Goal: Task Accomplishment & Management: Manage account settings

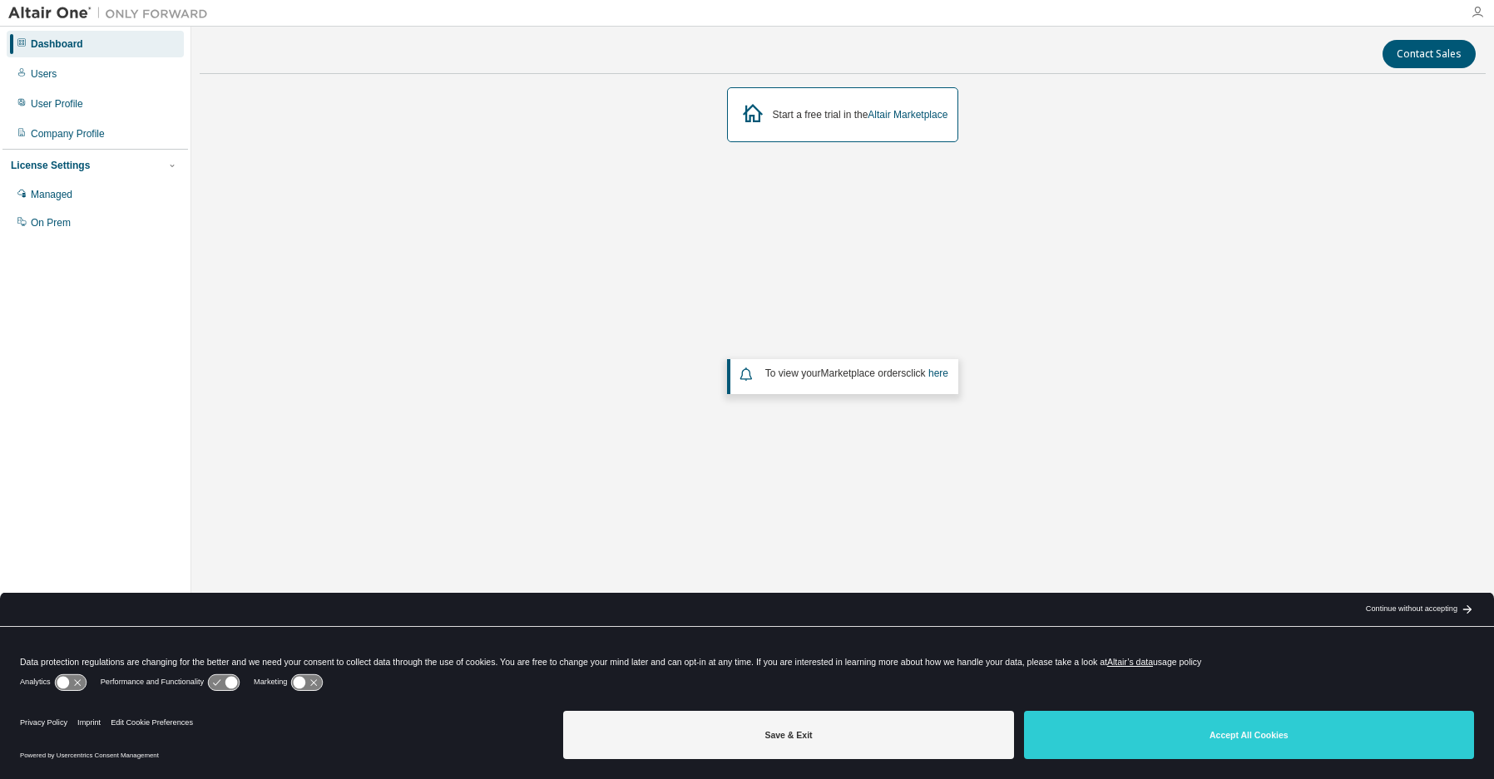
click at [1477, 12] on icon "button" at bounding box center [1476, 12] width 13 height 13
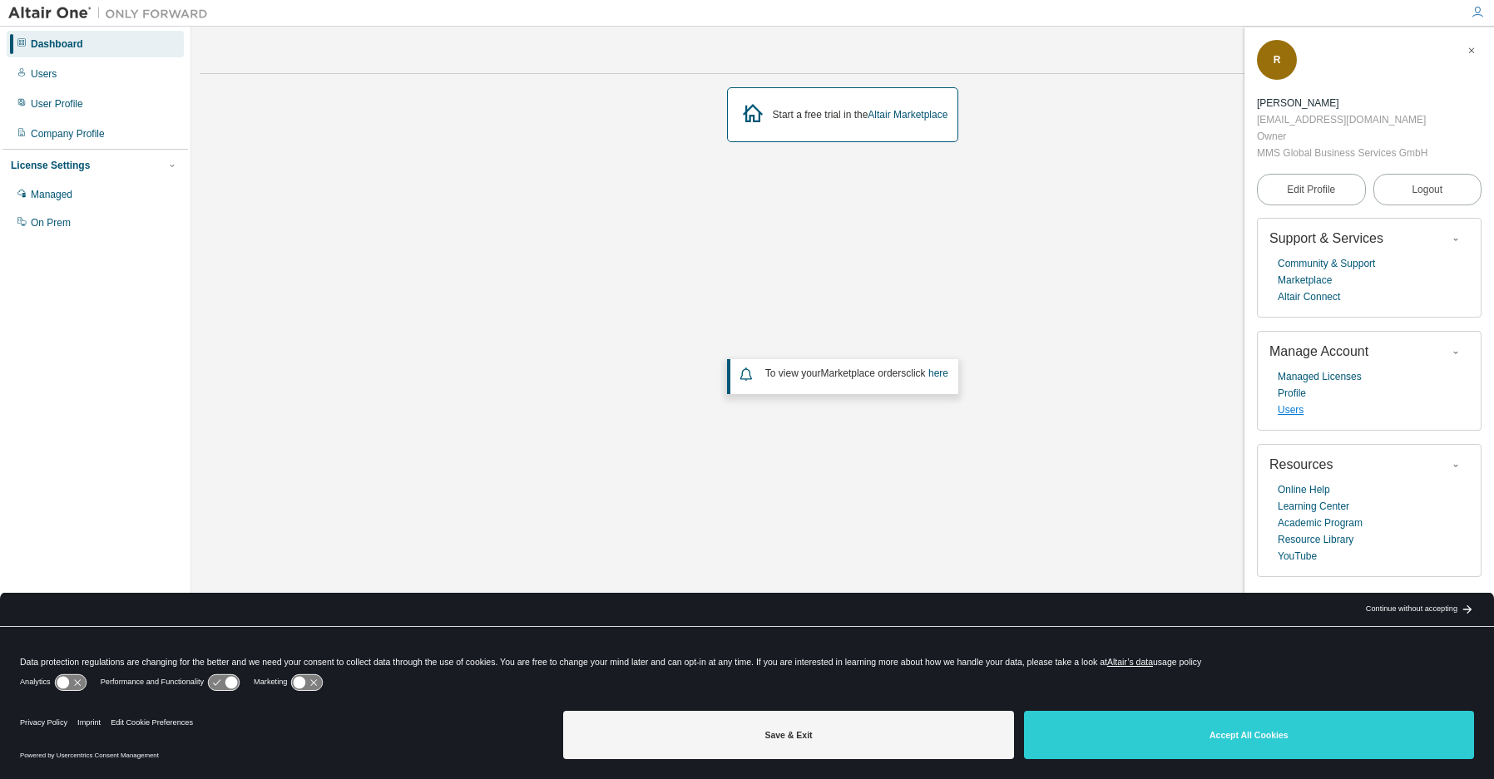
click at [1298, 414] on link "Users" at bounding box center [1290, 410] width 26 height 17
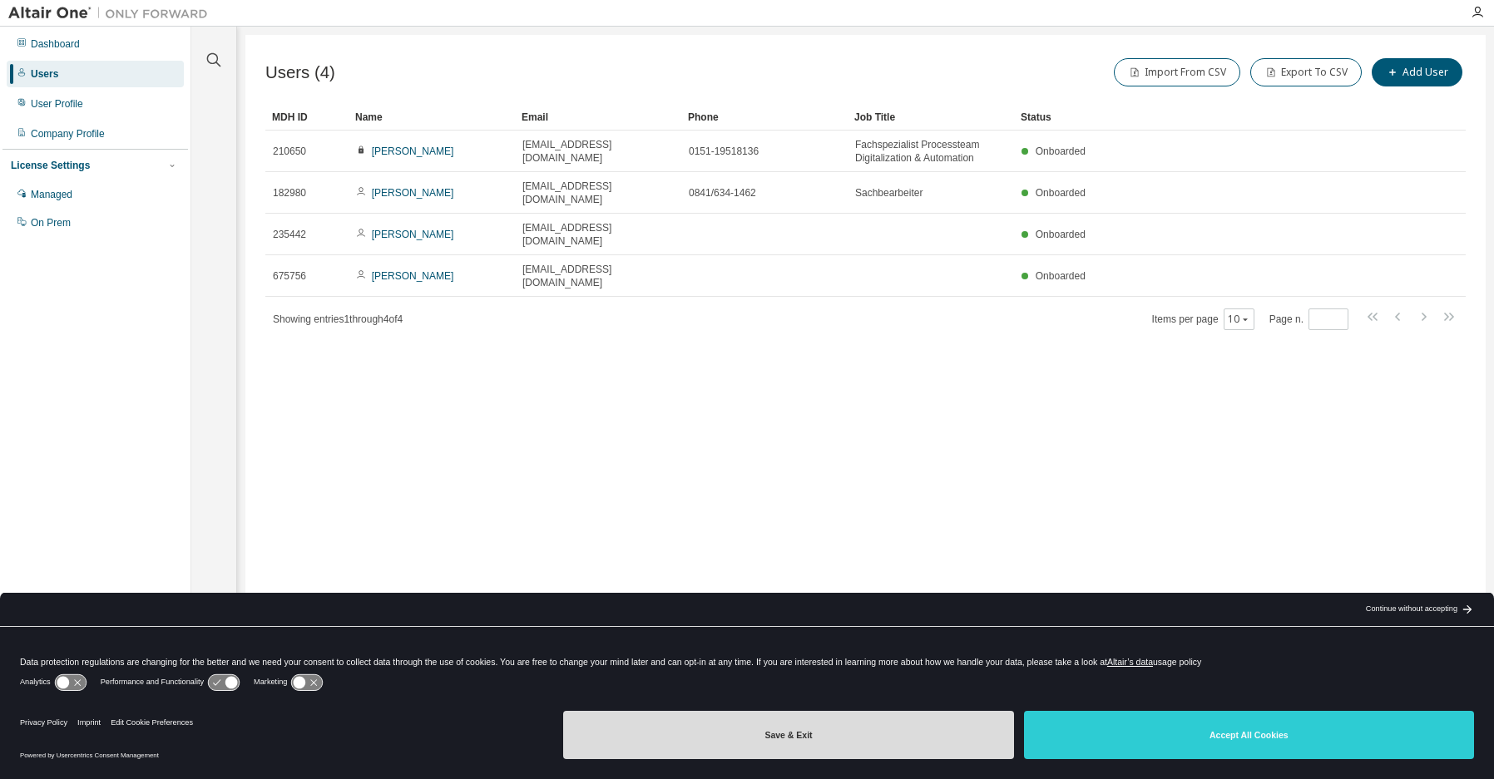
click at [672, 744] on button "Save & Exit" at bounding box center [788, 735] width 450 height 48
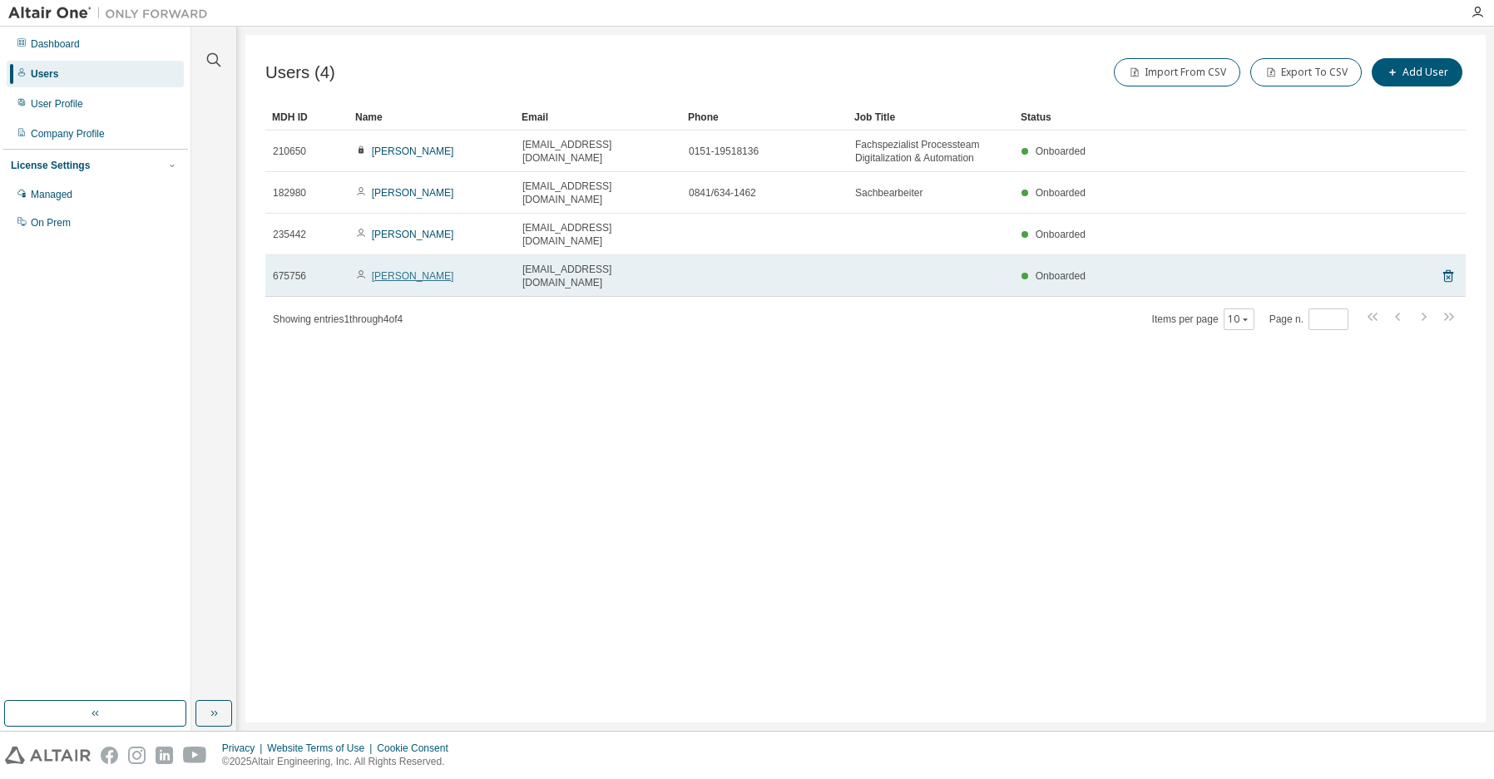
click at [423, 270] on link "Maica Herena" at bounding box center [413, 276] width 82 height 12
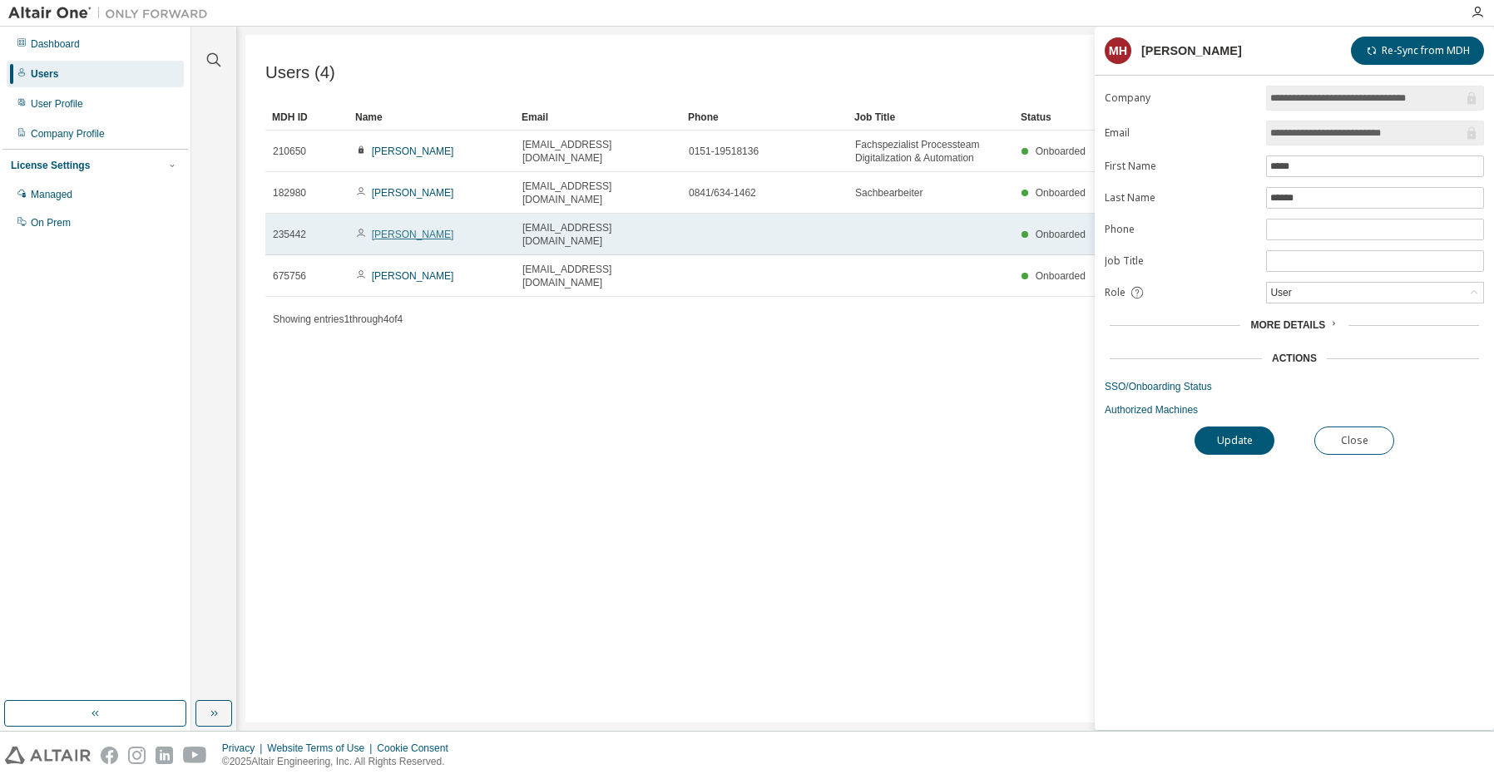
click at [415, 229] on link "Ralf Schmidt" at bounding box center [413, 235] width 82 height 12
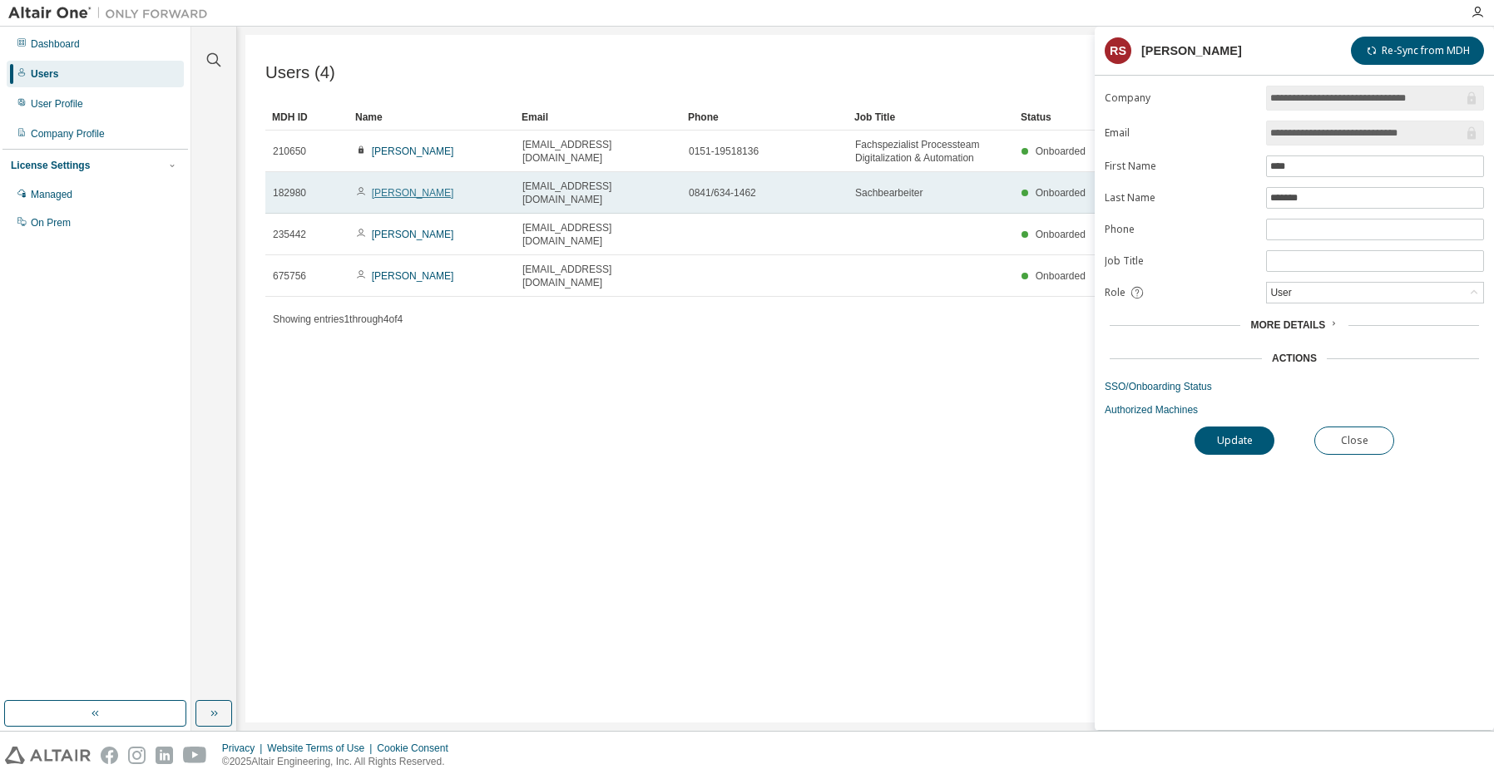
click at [408, 187] on link "Robert Dinauer" at bounding box center [413, 193] width 82 height 12
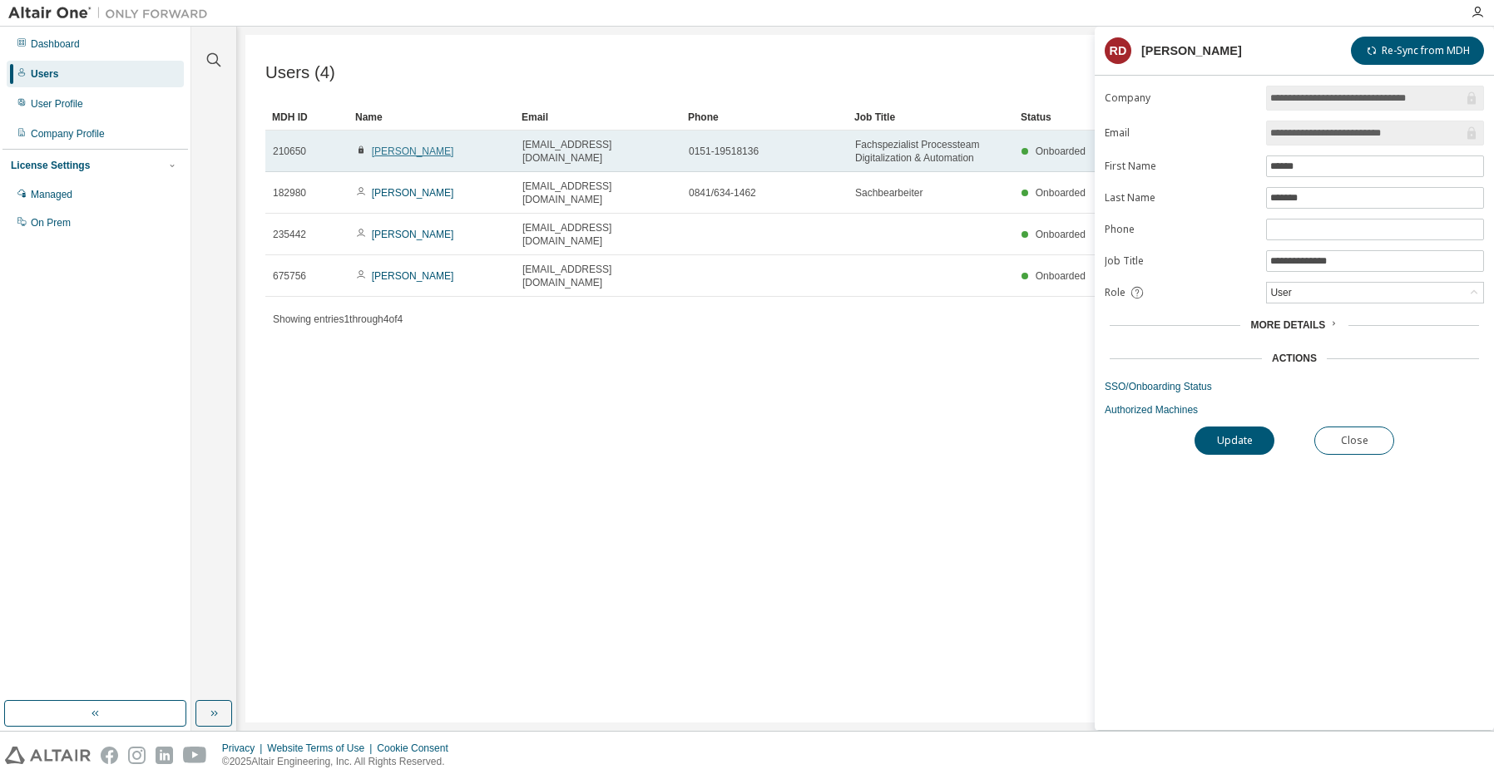
click at [398, 151] on link "Robert Dinauer" at bounding box center [413, 152] width 82 height 12
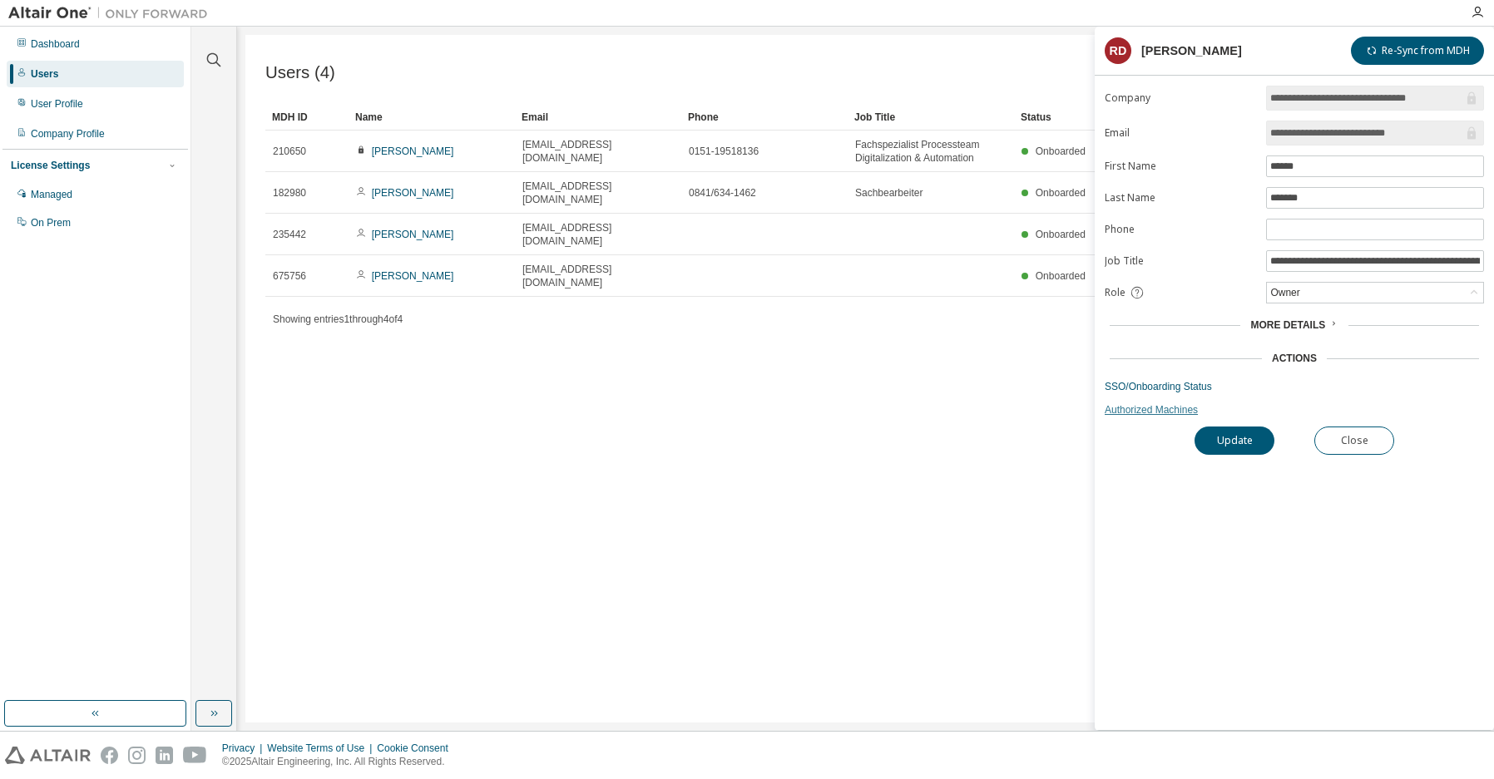
click at [1118, 413] on link "Authorized Machines" at bounding box center [1293, 409] width 379 height 13
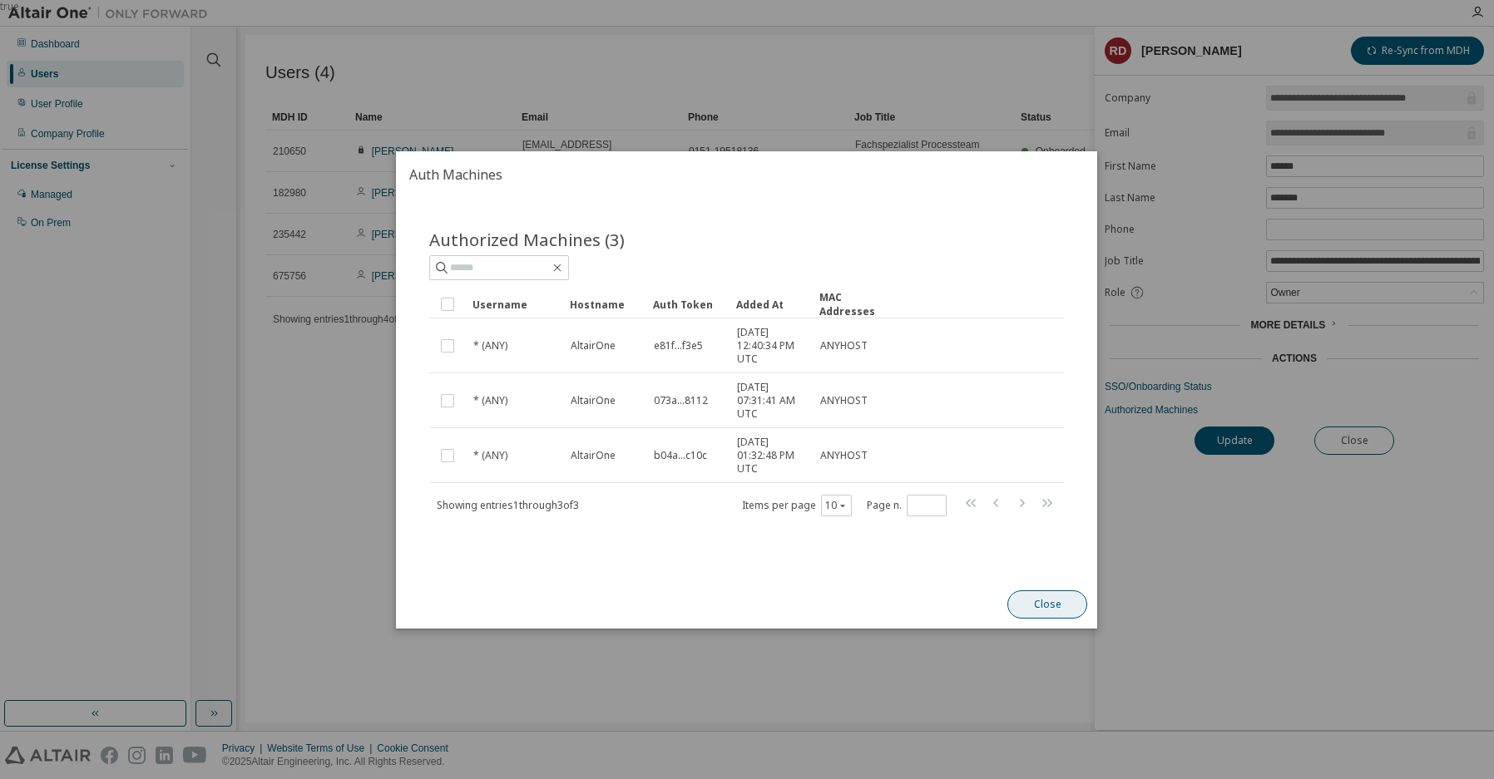
click at [1045, 599] on button "Close" at bounding box center [1048, 605] width 80 height 28
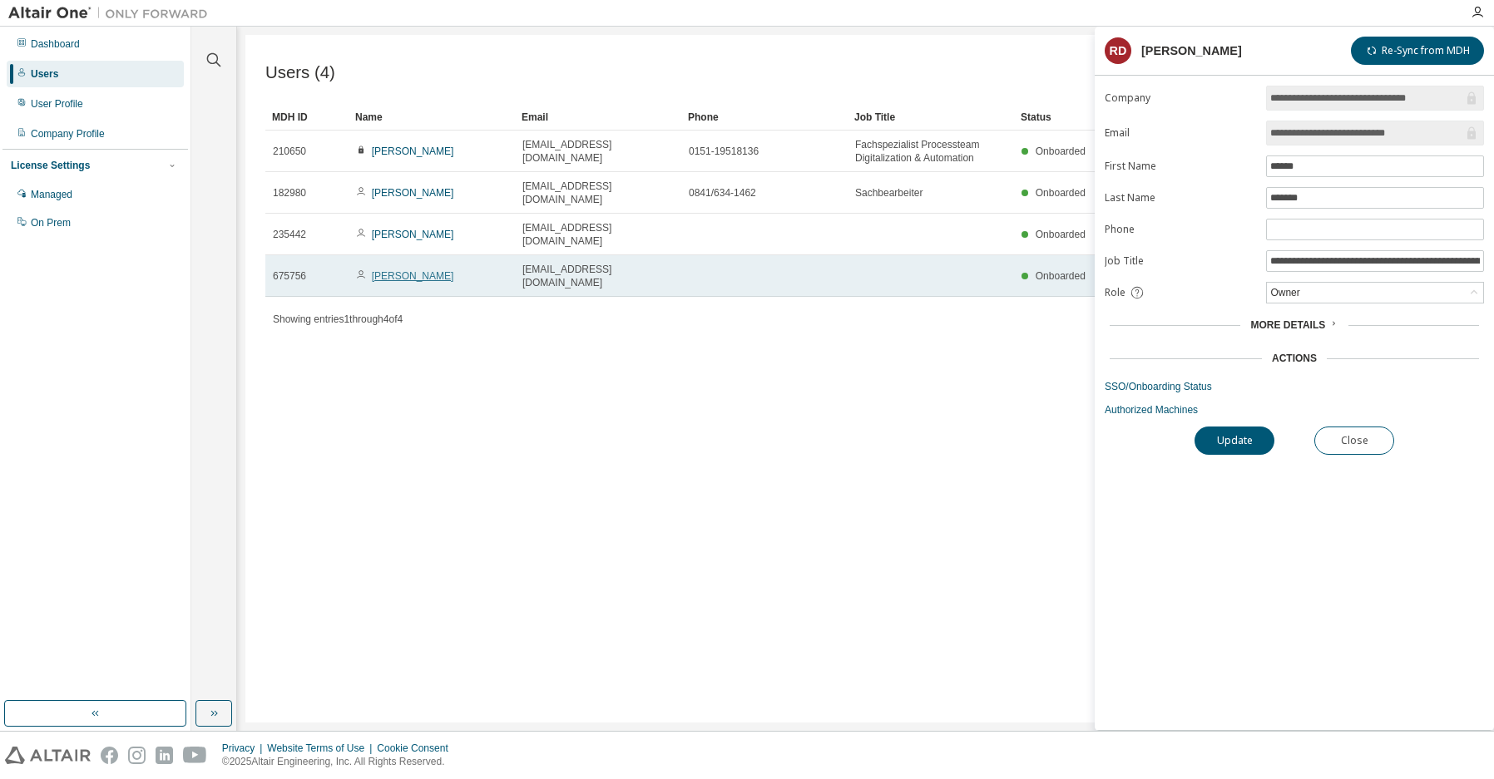
click at [415, 270] on link "Maica Herena" at bounding box center [413, 276] width 82 height 12
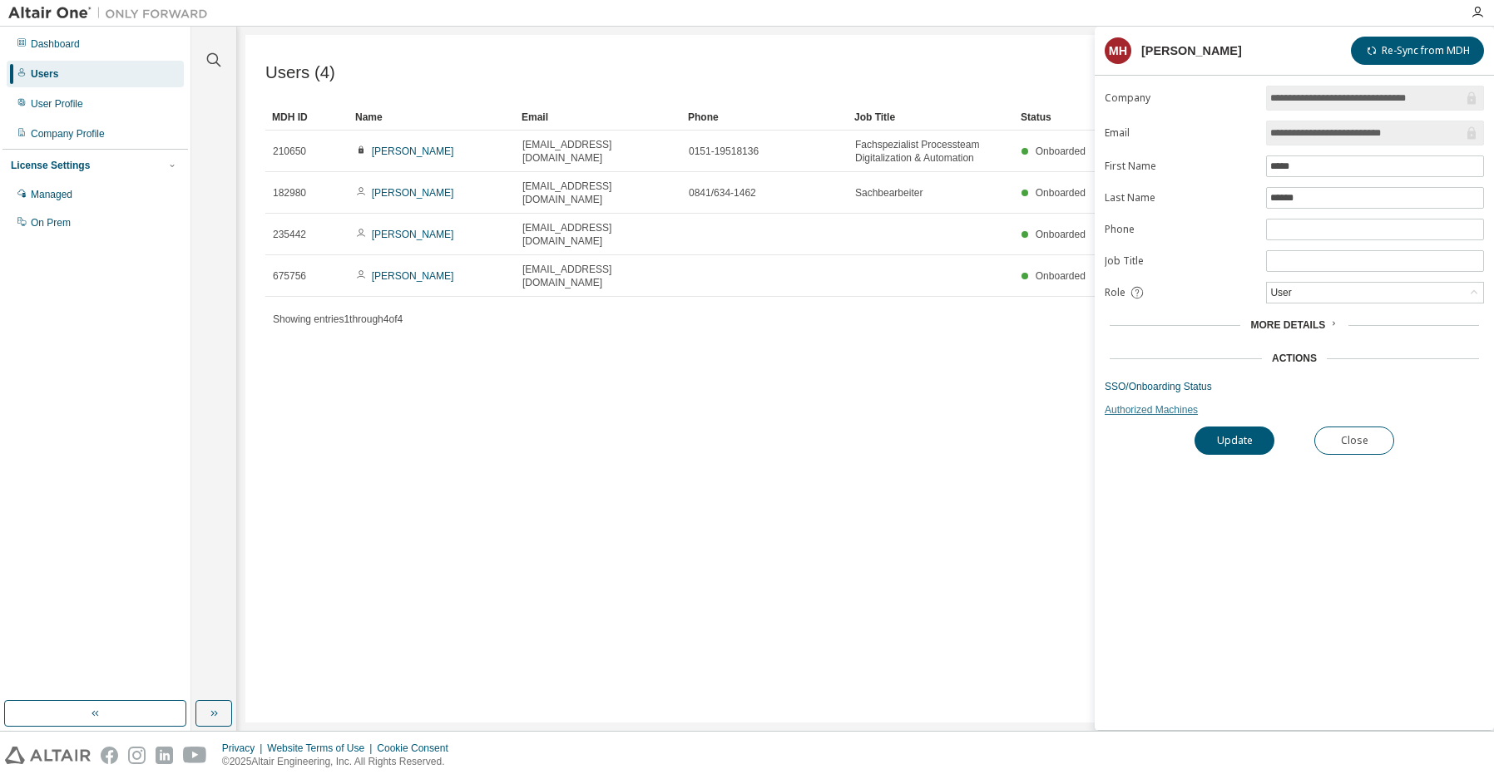
click at [1141, 411] on link "Authorized Machines" at bounding box center [1293, 409] width 379 height 13
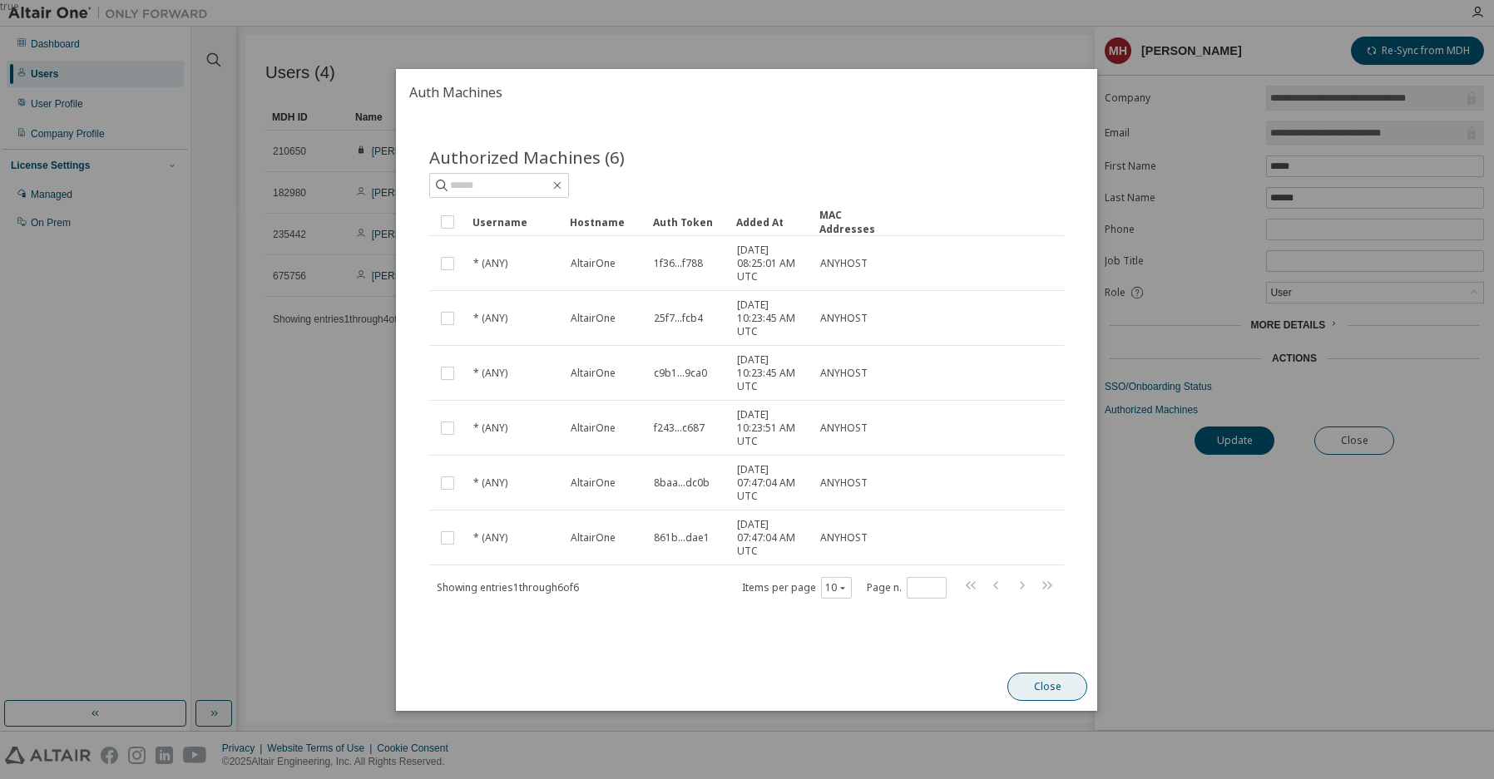
click at [1025, 689] on button "Close" at bounding box center [1048, 687] width 80 height 28
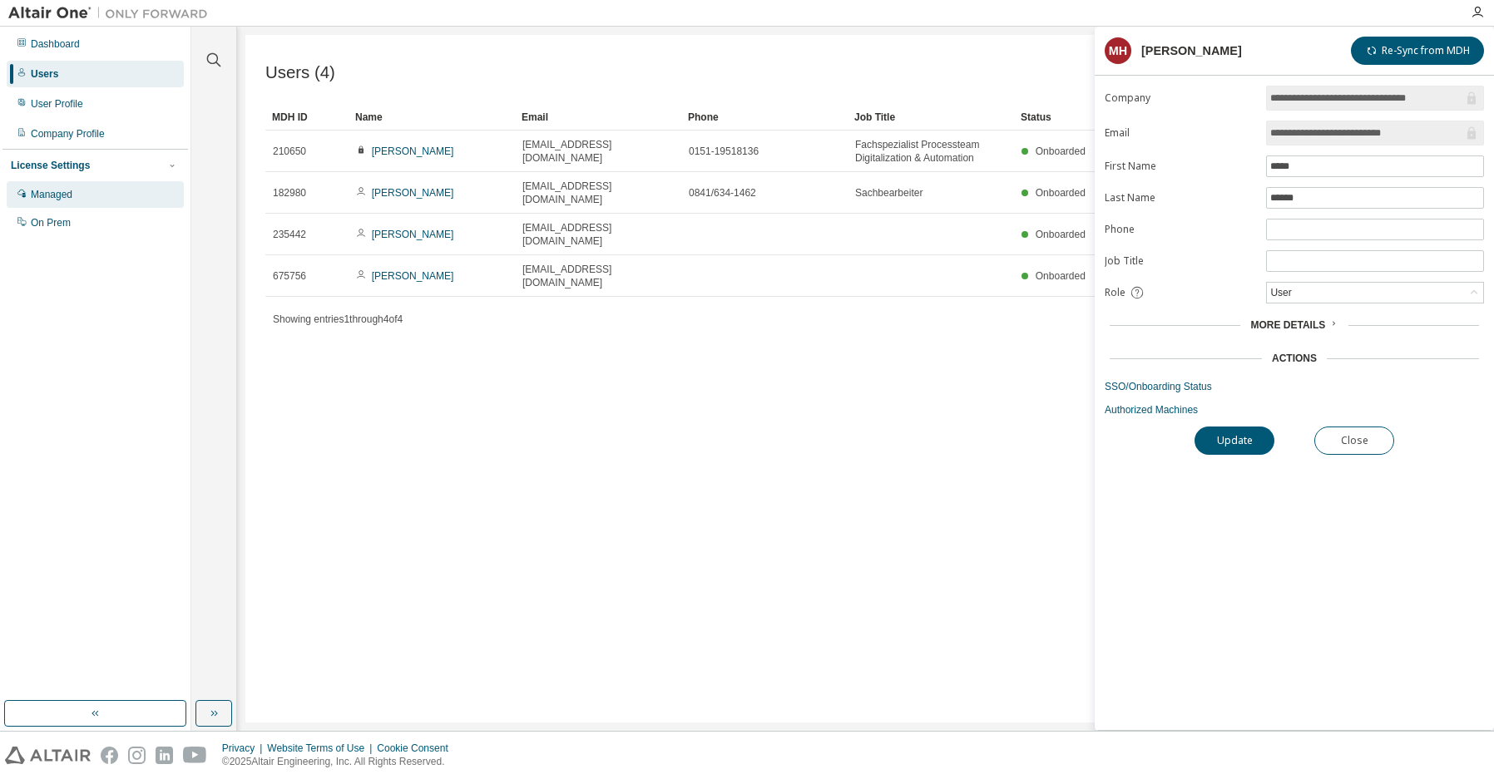
click at [59, 196] on div "Managed" at bounding box center [52, 194] width 42 height 13
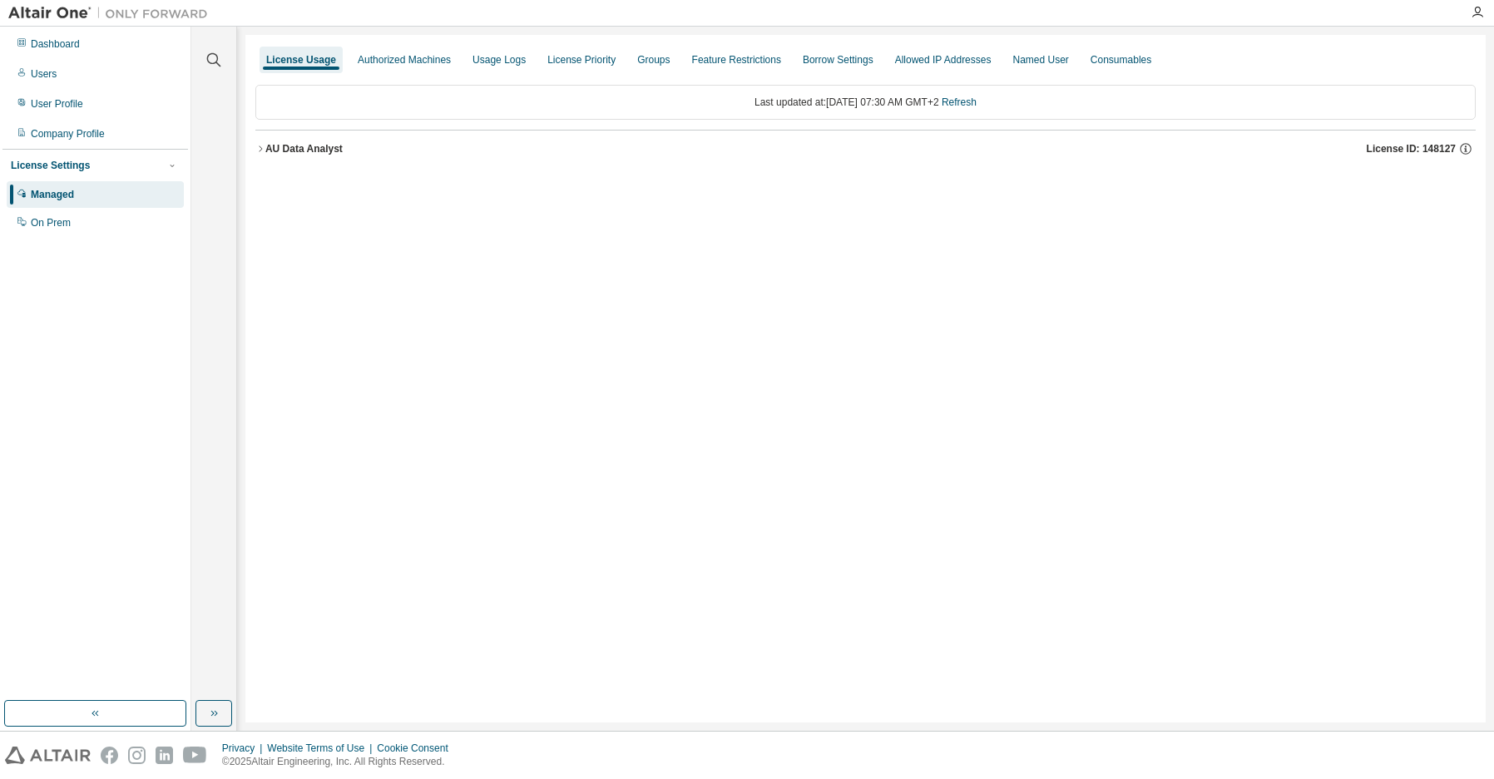
click at [261, 146] on icon "button" at bounding box center [260, 149] width 10 height 10
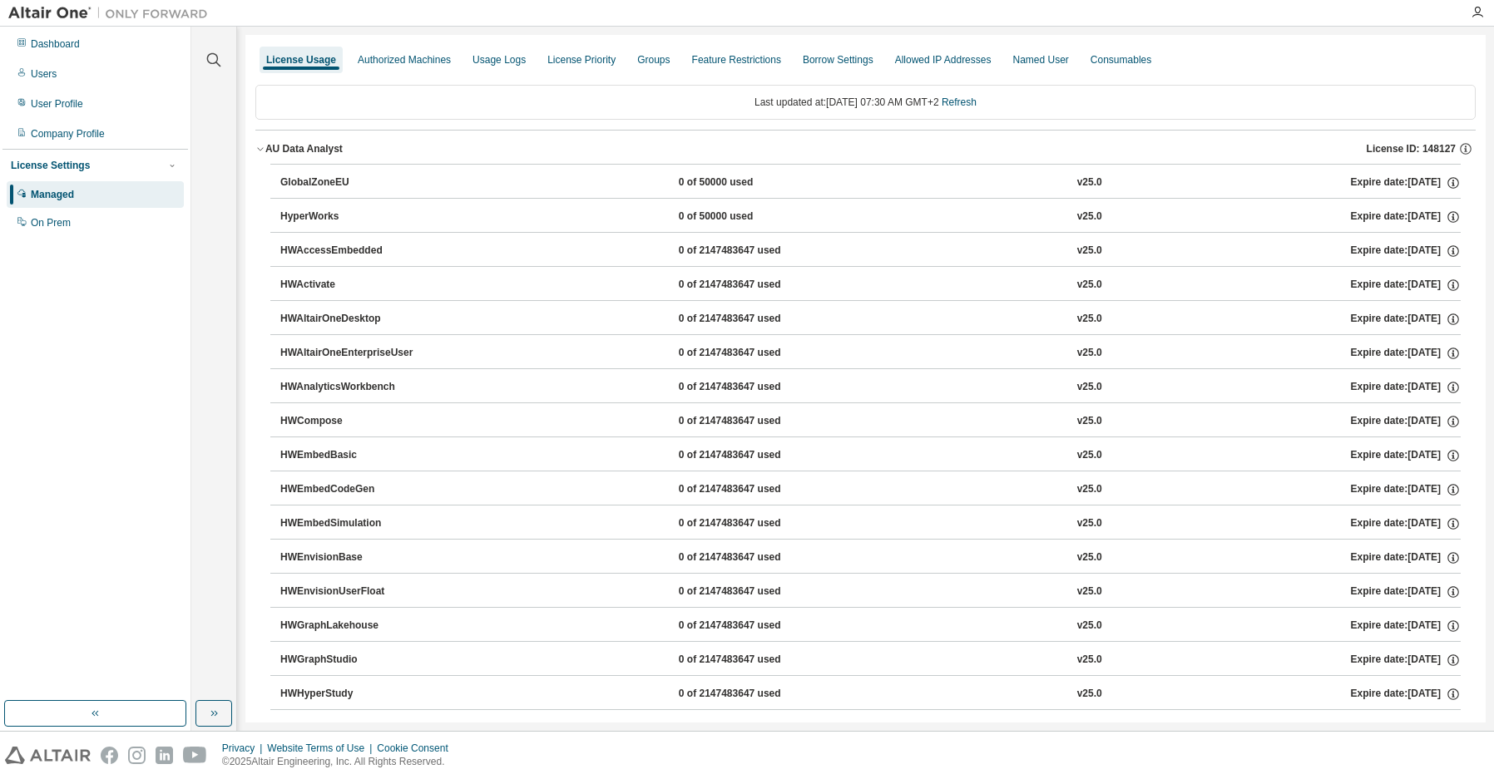
click at [261, 146] on icon "button" at bounding box center [260, 149] width 10 height 10
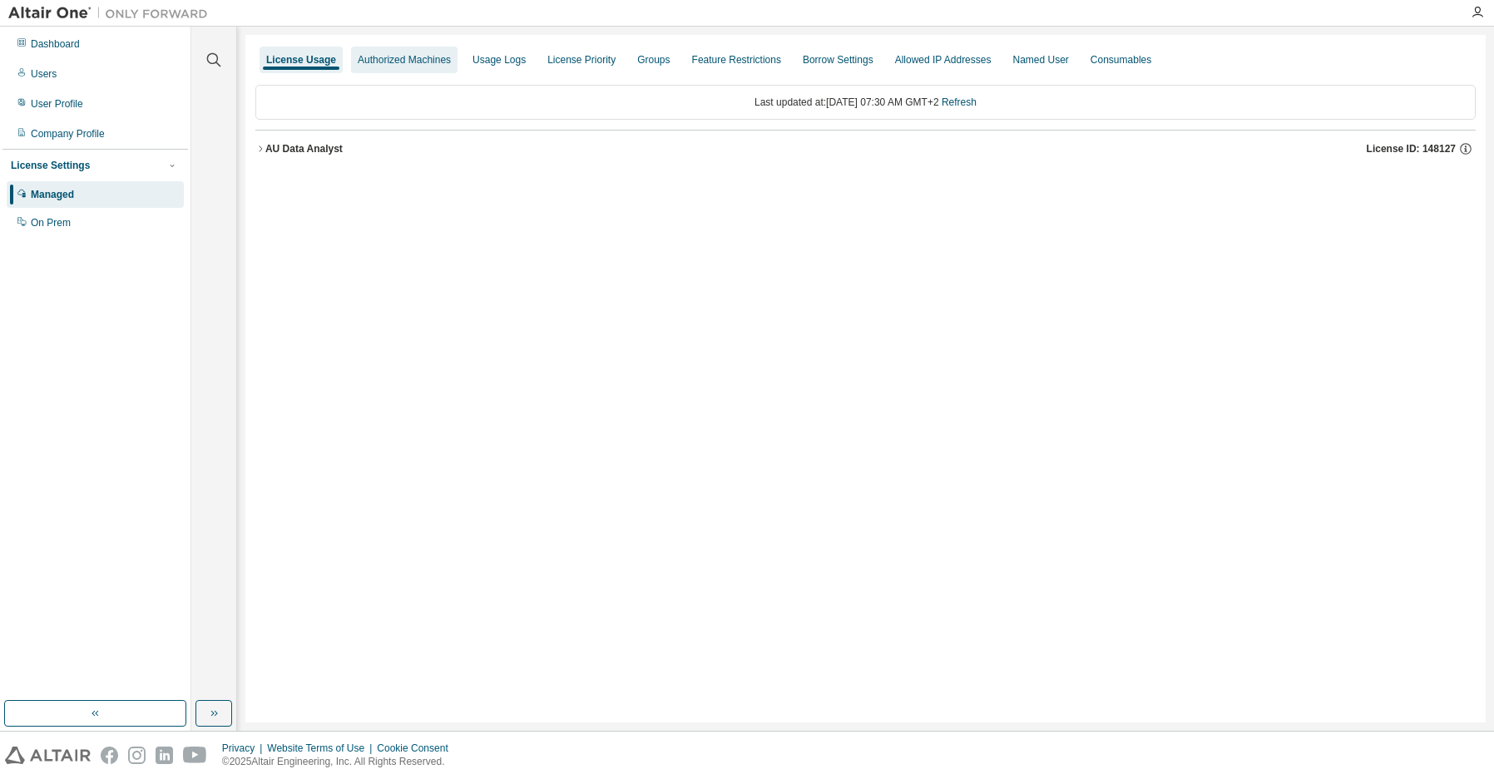
click at [409, 62] on div "Authorized Machines" at bounding box center [404, 59] width 93 height 13
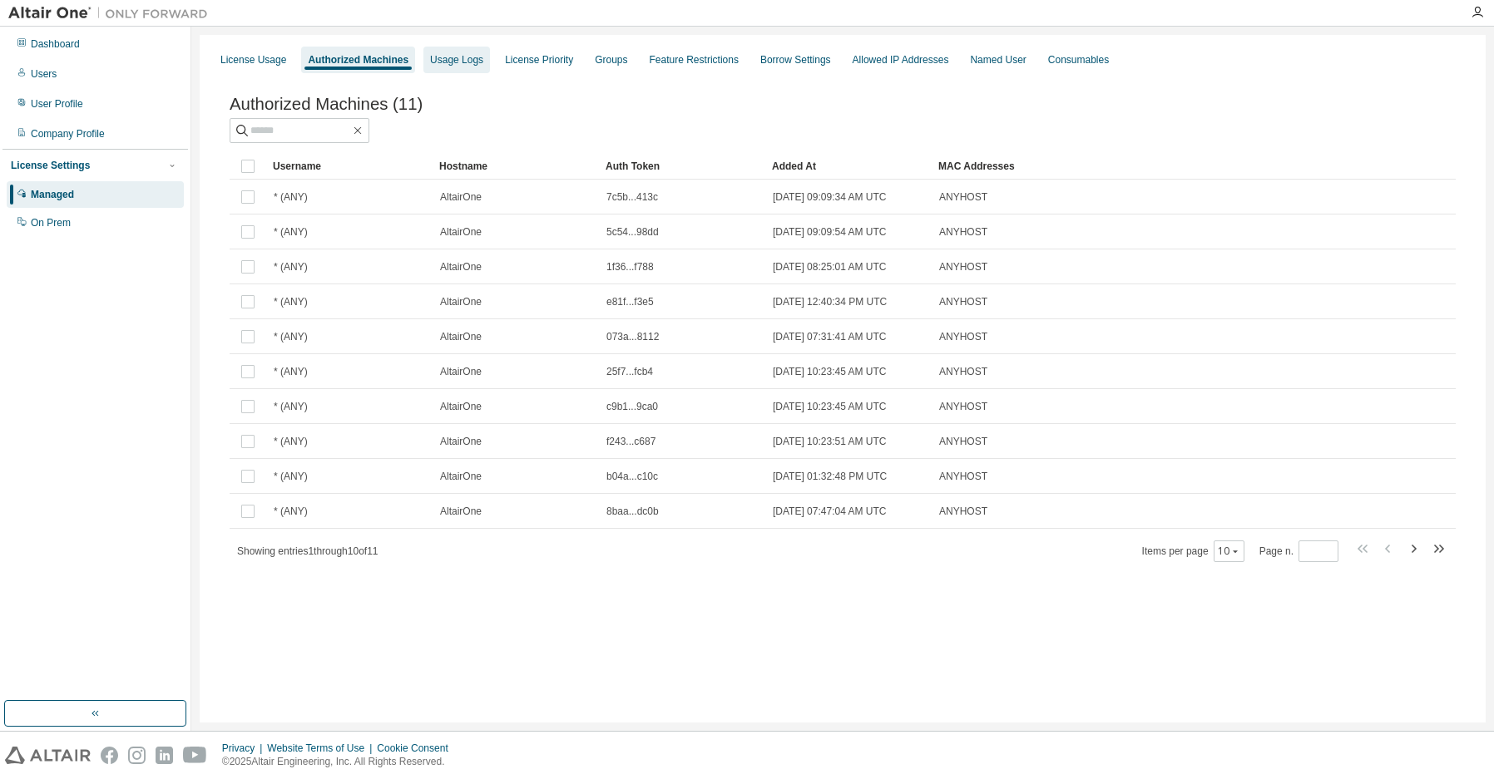
click at [463, 56] on div "Usage Logs" at bounding box center [456, 59] width 53 height 13
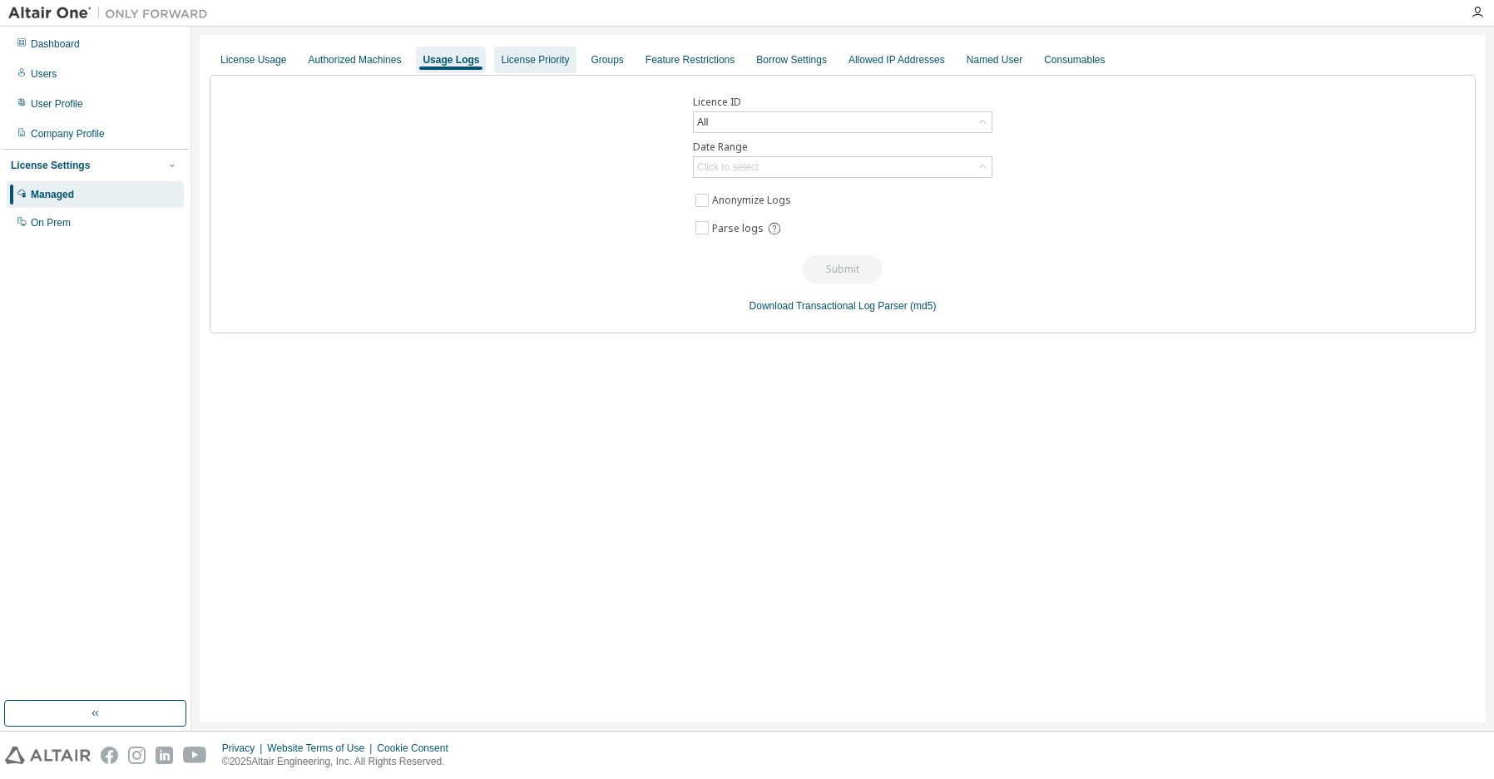
click at [530, 61] on div "License Priority" at bounding box center [535, 59] width 68 height 13
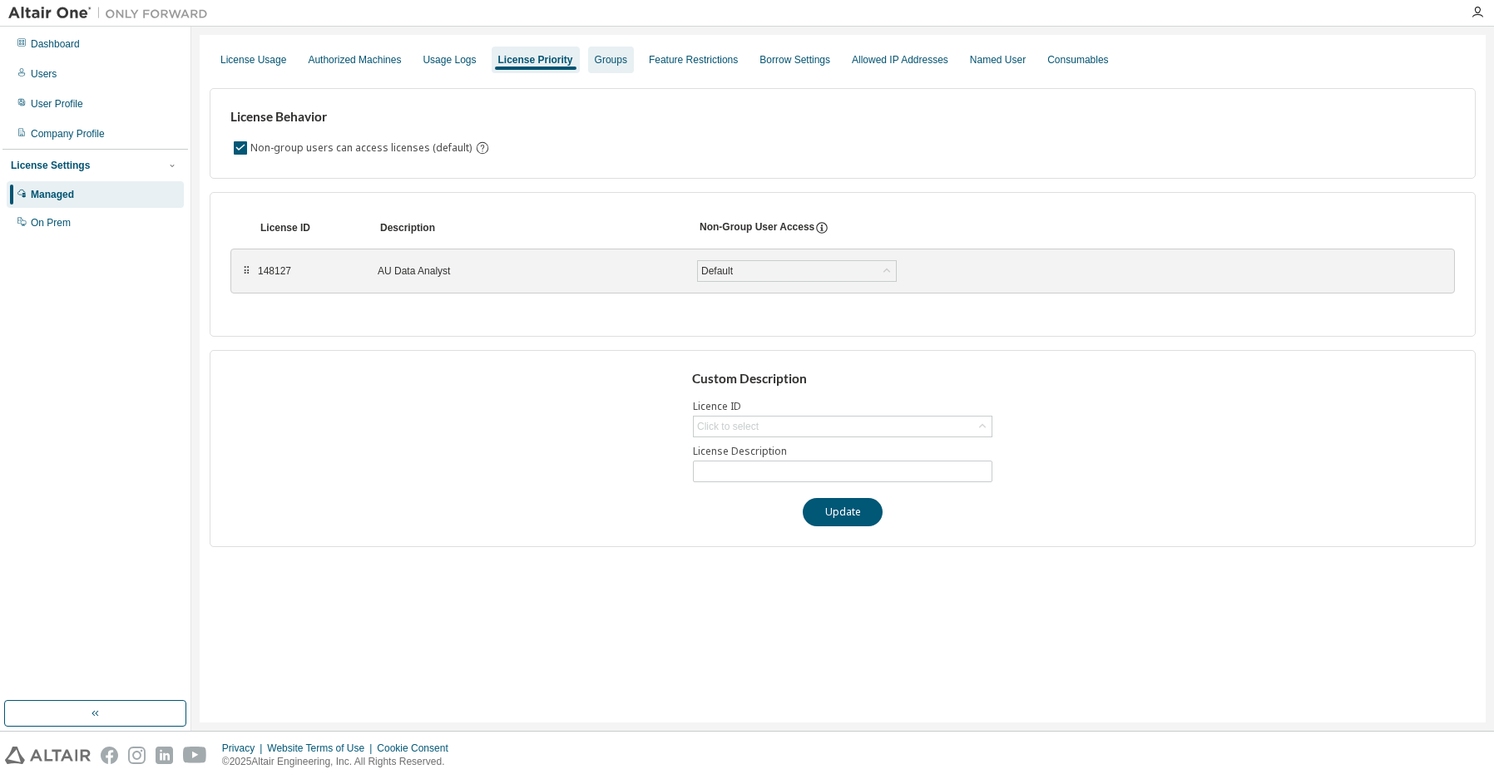
click at [612, 62] on div "Groups" at bounding box center [611, 59] width 32 height 13
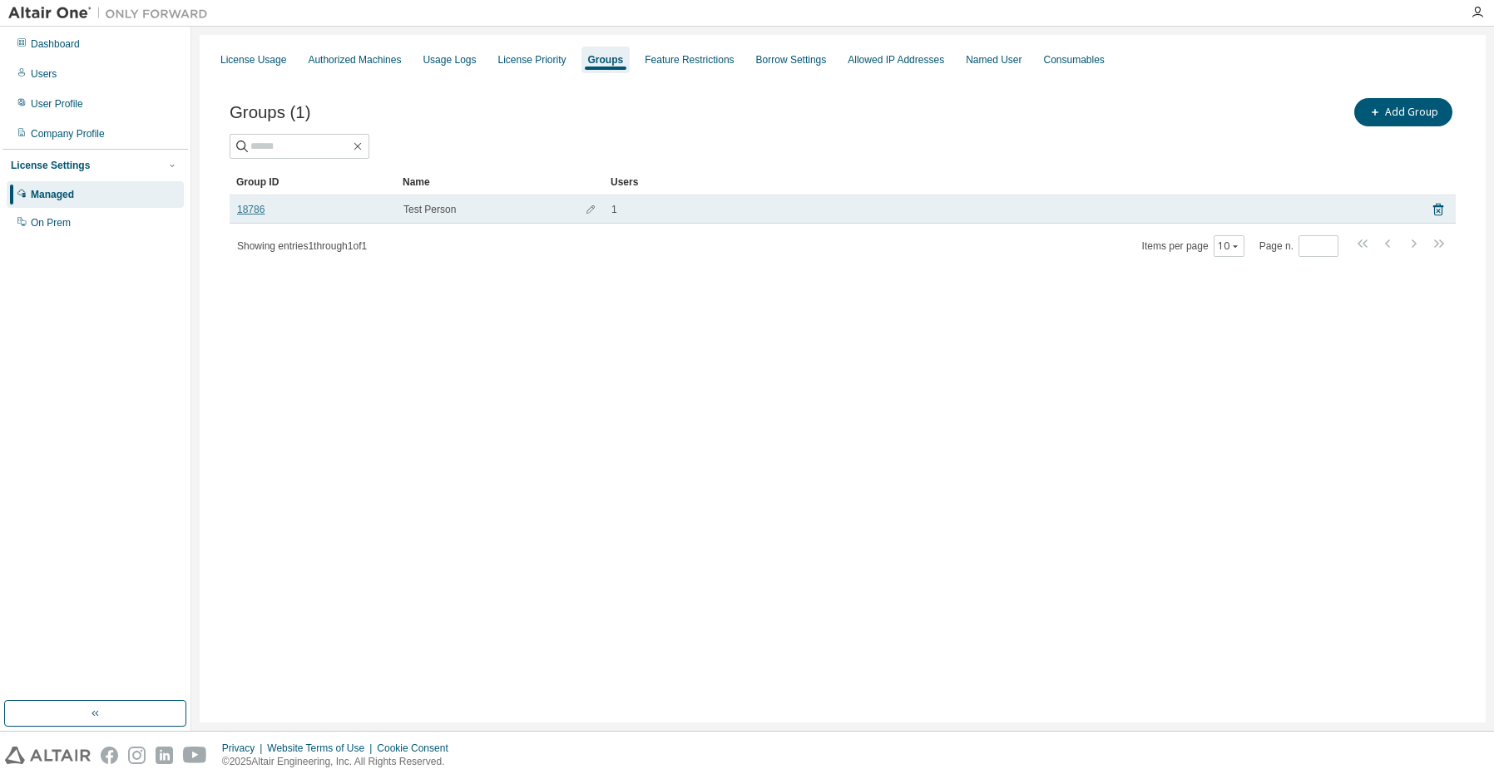
click at [259, 214] on link "18786" at bounding box center [250, 209] width 27 height 13
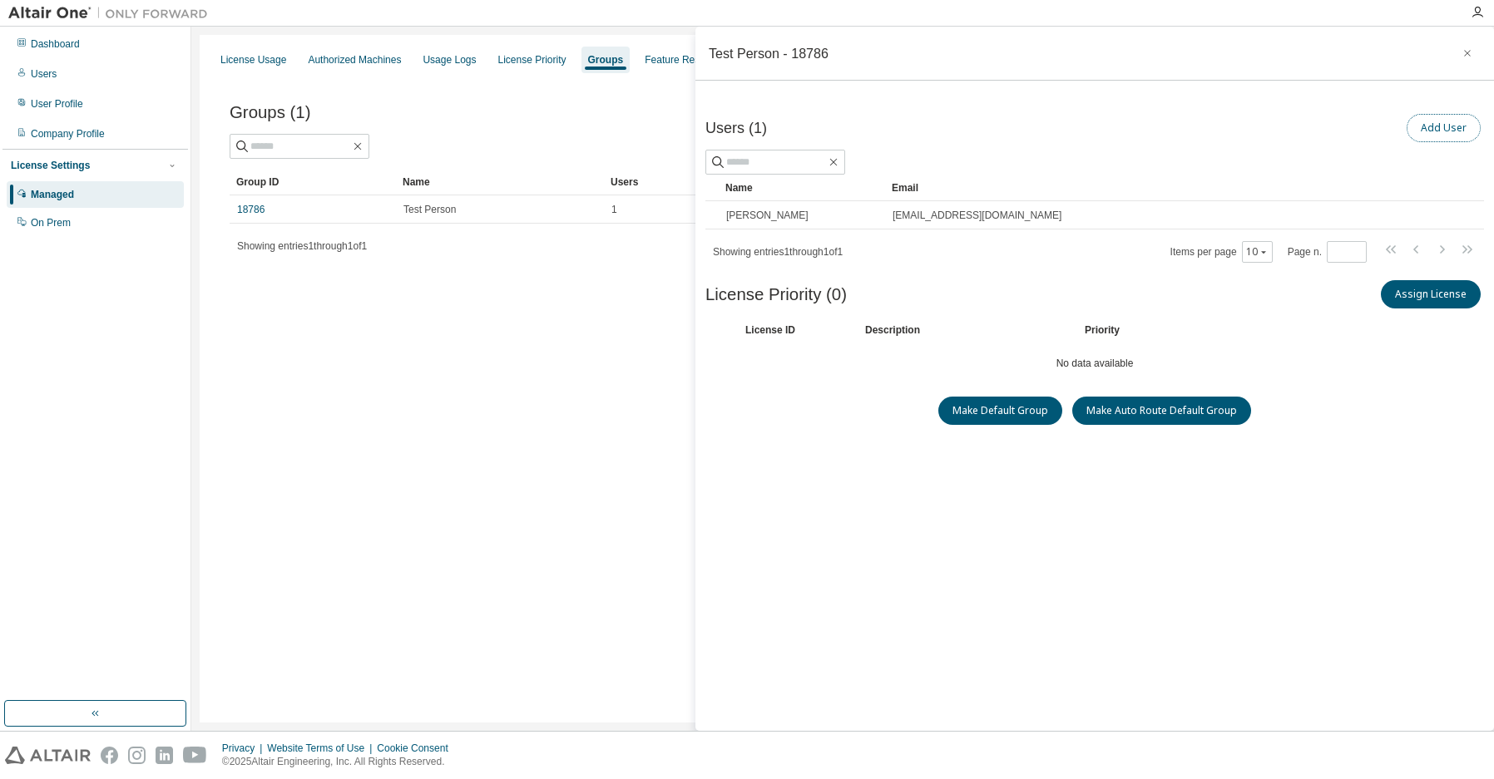
click at [1452, 127] on button "Add User" at bounding box center [1443, 128] width 74 height 28
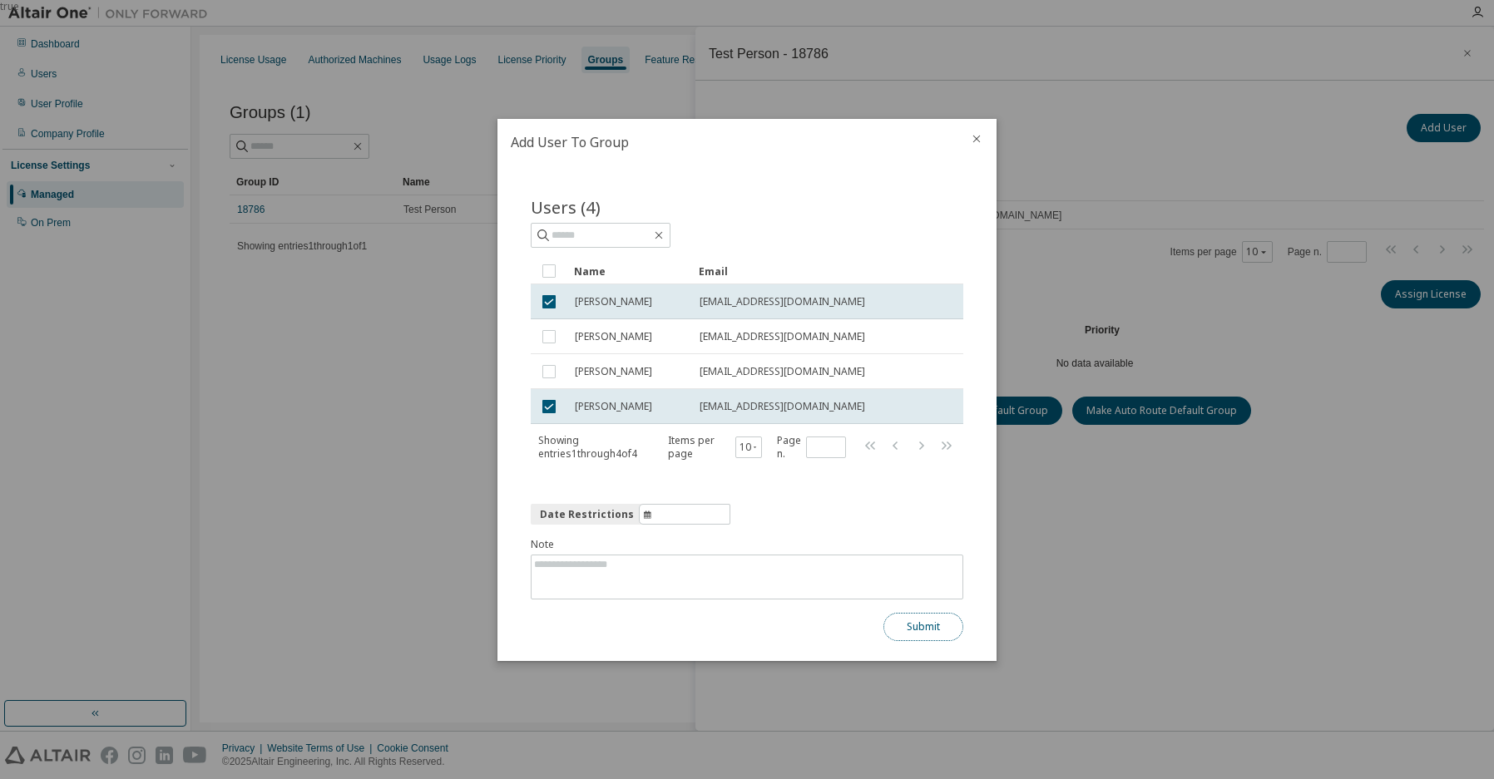
click at [920, 624] on button "Submit" at bounding box center [923, 627] width 80 height 28
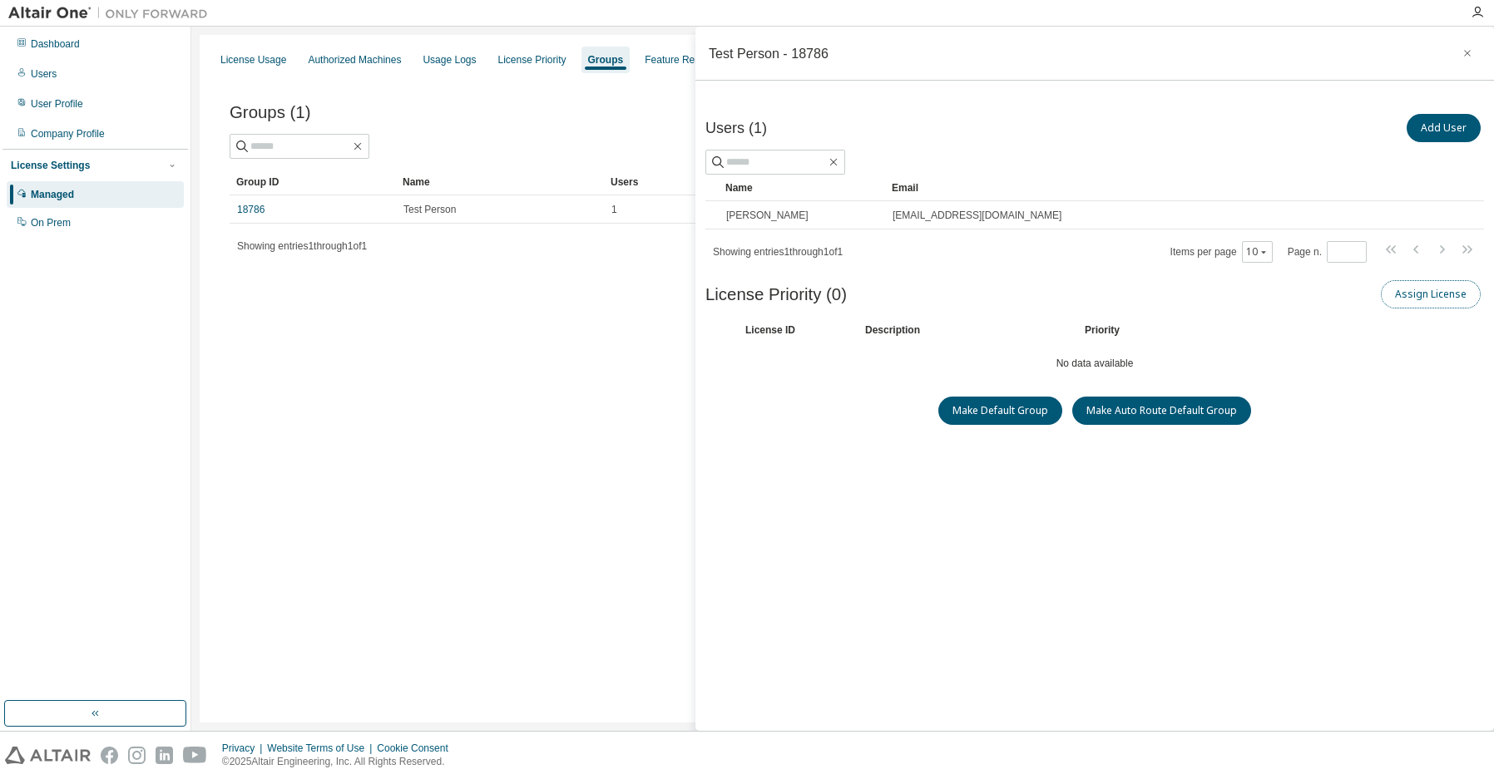
click at [1415, 299] on button "Assign License" at bounding box center [1431, 294] width 100 height 28
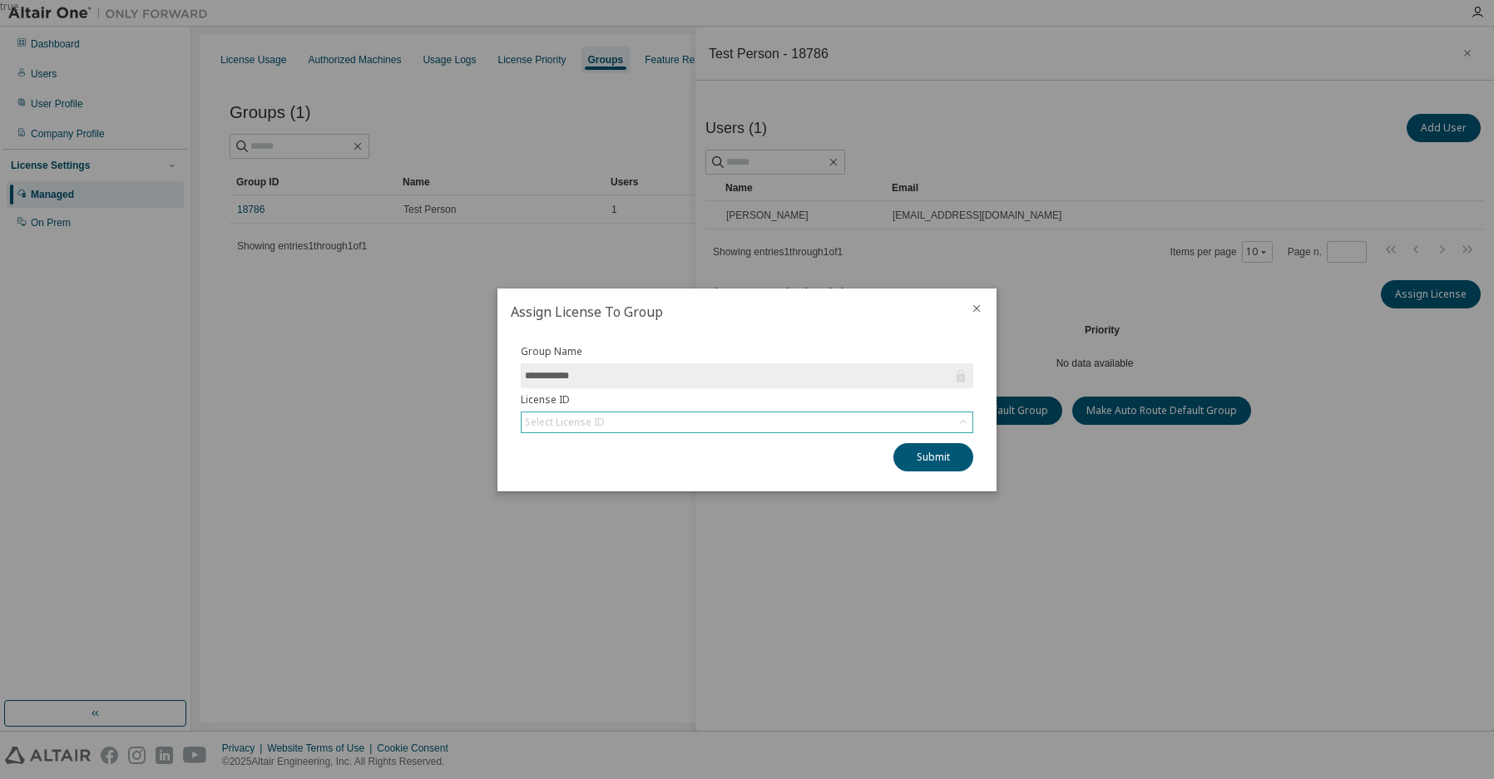
click at [843, 424] on div "Select License ID" at bounding box center [746, 423] width 451 height 20
click at [276, 413] on div "true" at bounding box center [747, 389] width 1494 height 779
click at [976, 310] on icon "close" at bounding box center [976, 308] width 13 height 13
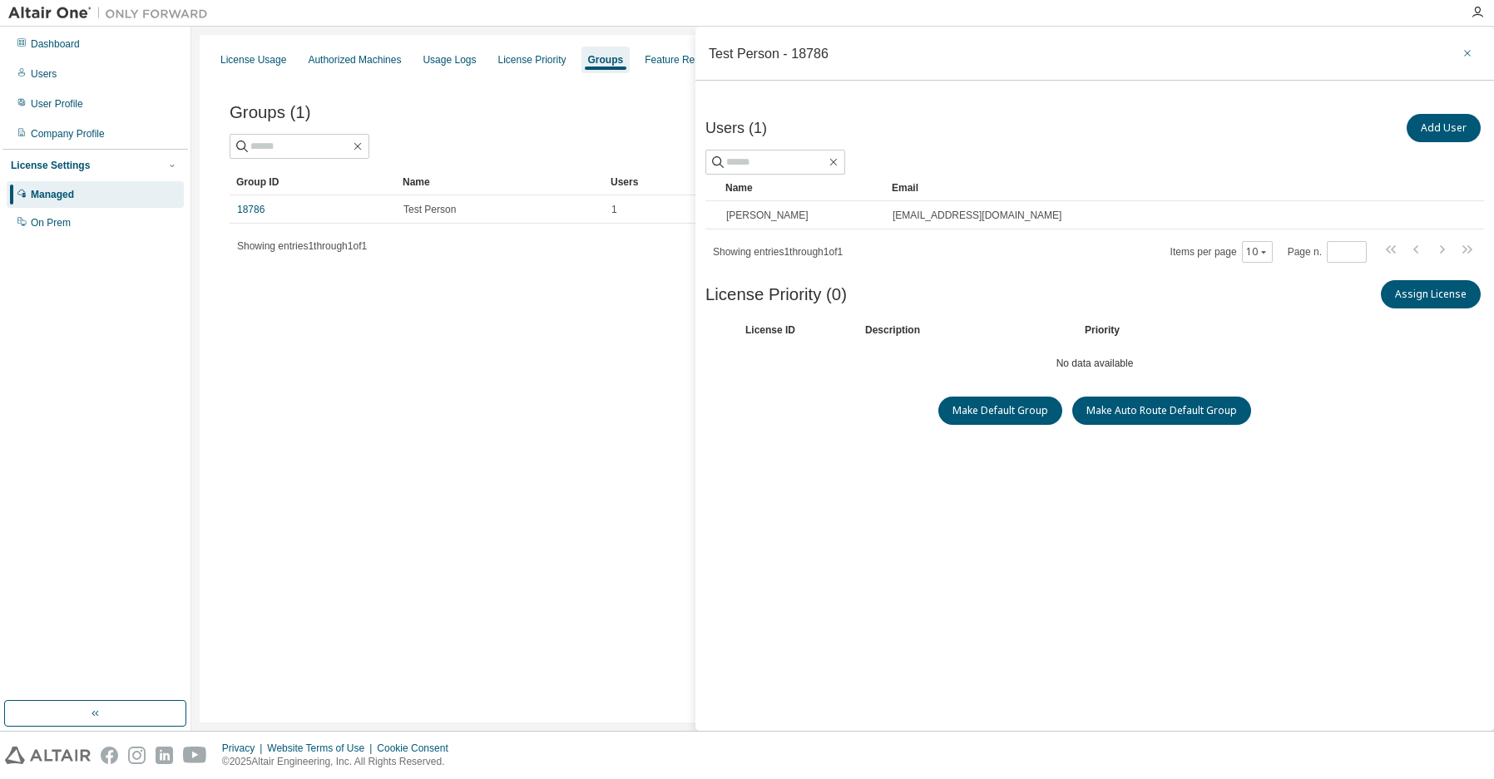
click at [1461, 53] on icon "button" at bounding box center [1467, 53] width 12 height 13
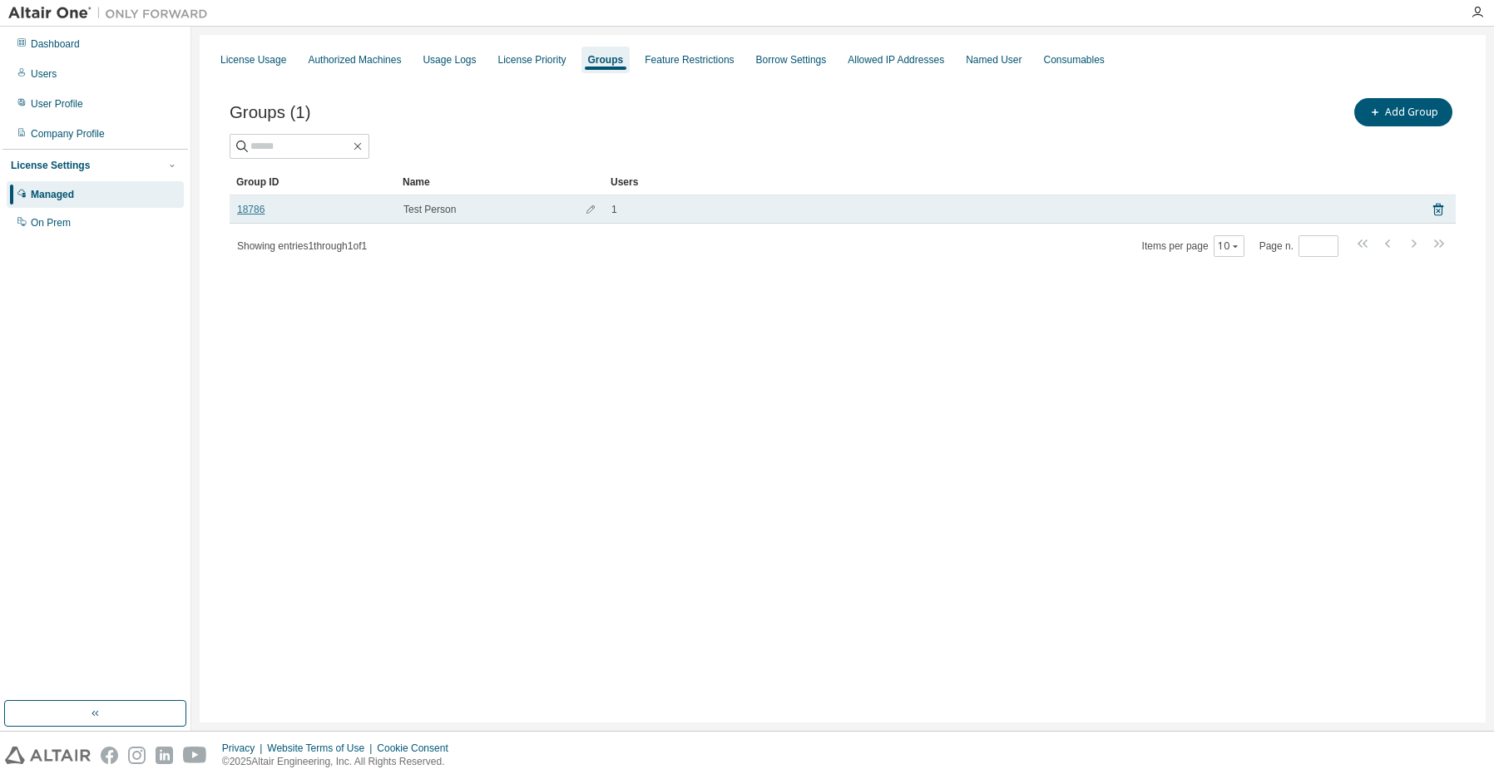
click at [255, 212] on link "18786" at bounding box center [250, 209] width 27 height 13
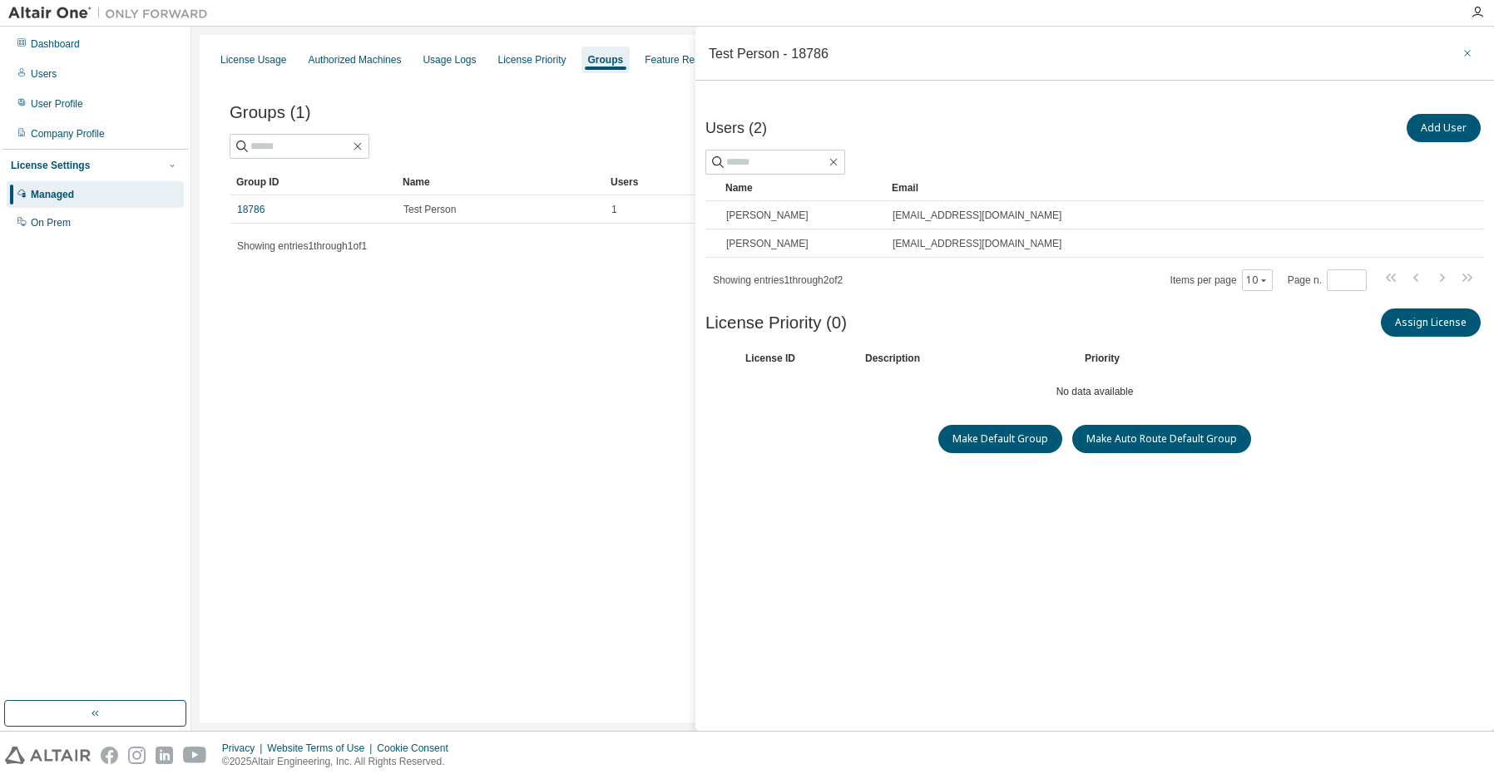
click at [1461, 51] on icon "button" at bounding box center [1467, 53] width 12 height 13
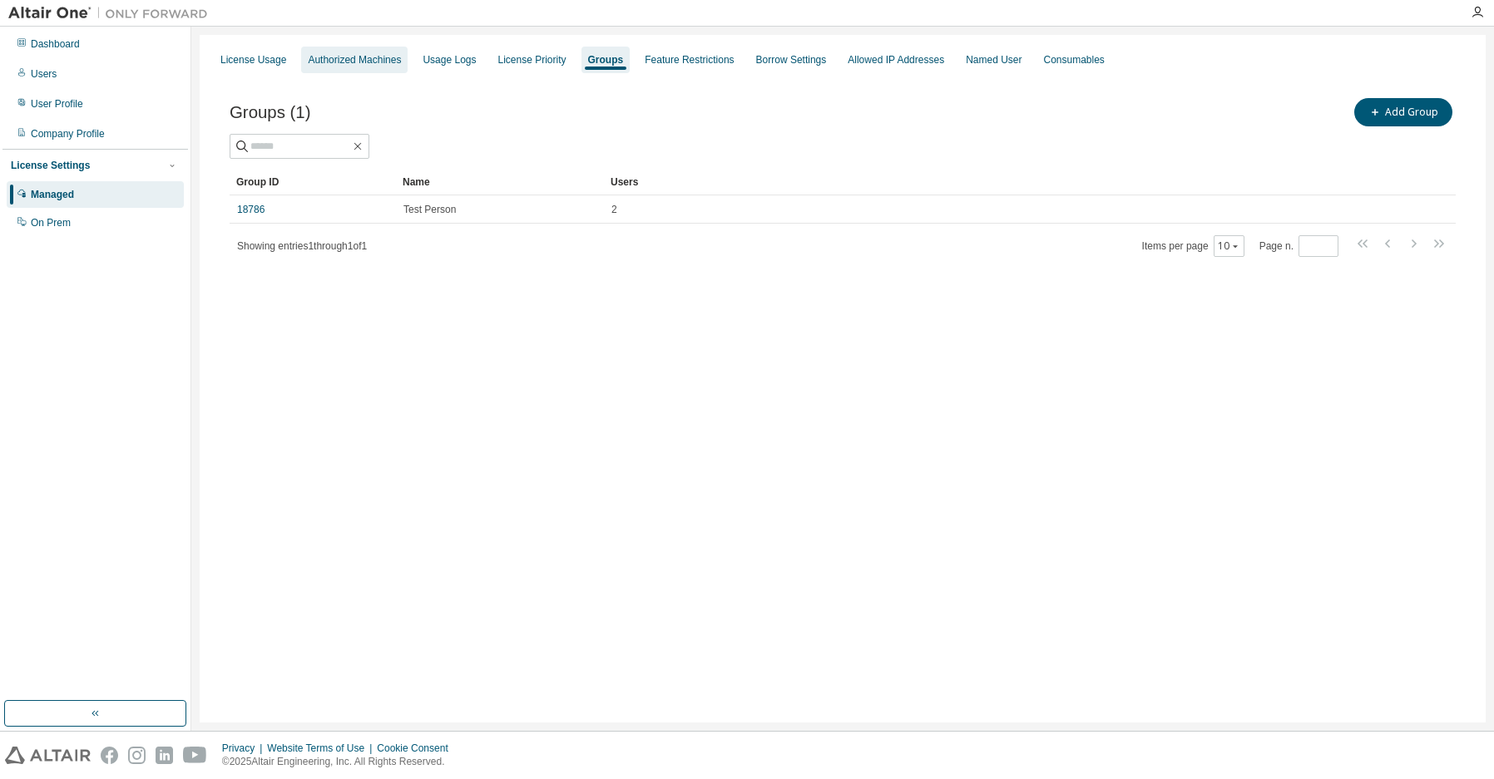
click at [353, 57] on div "Authorized Machines" at bounding box center [354, 59] width 93 height 13
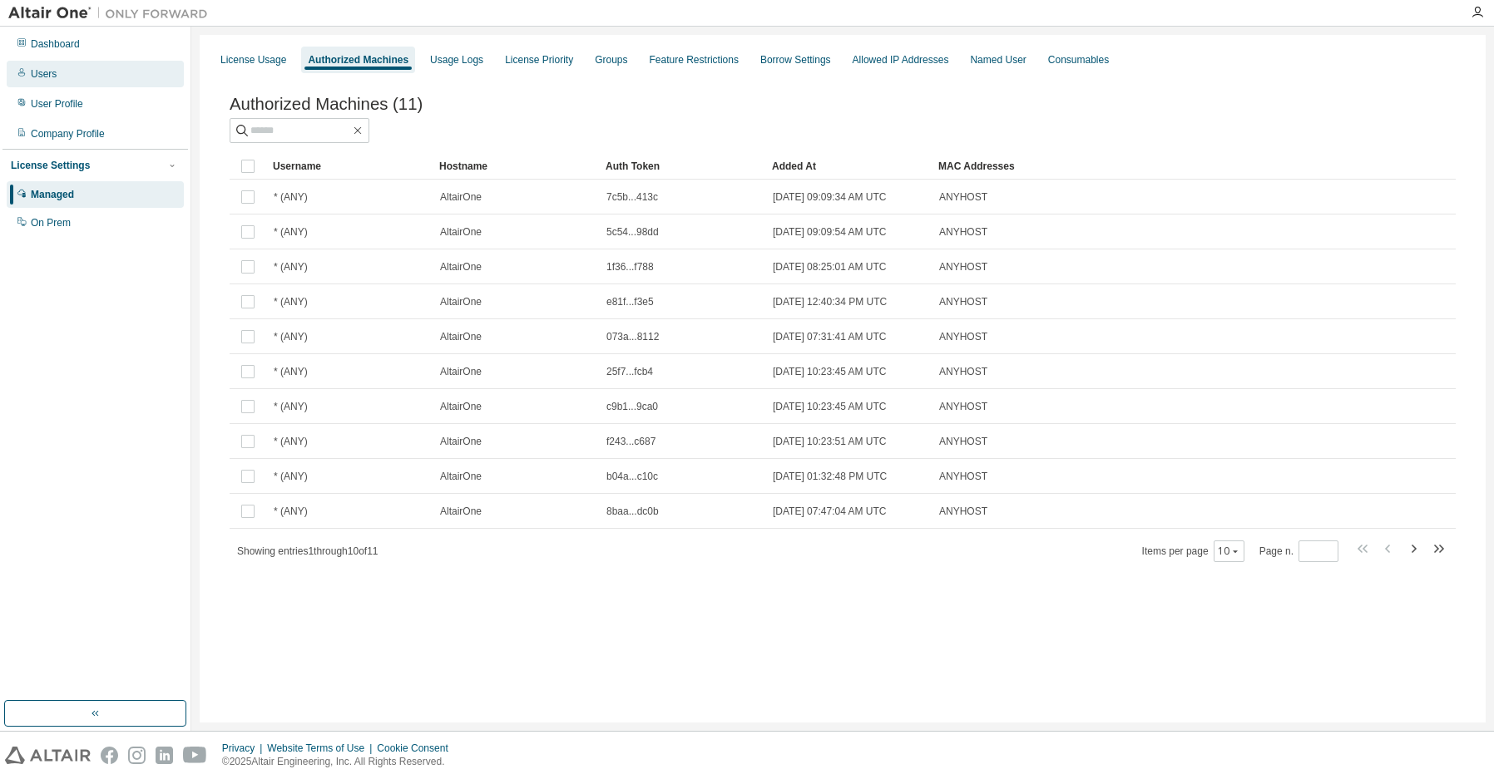
click at [57, 72] on div "Users" at bounding box center [95, 74] width 177 height 27
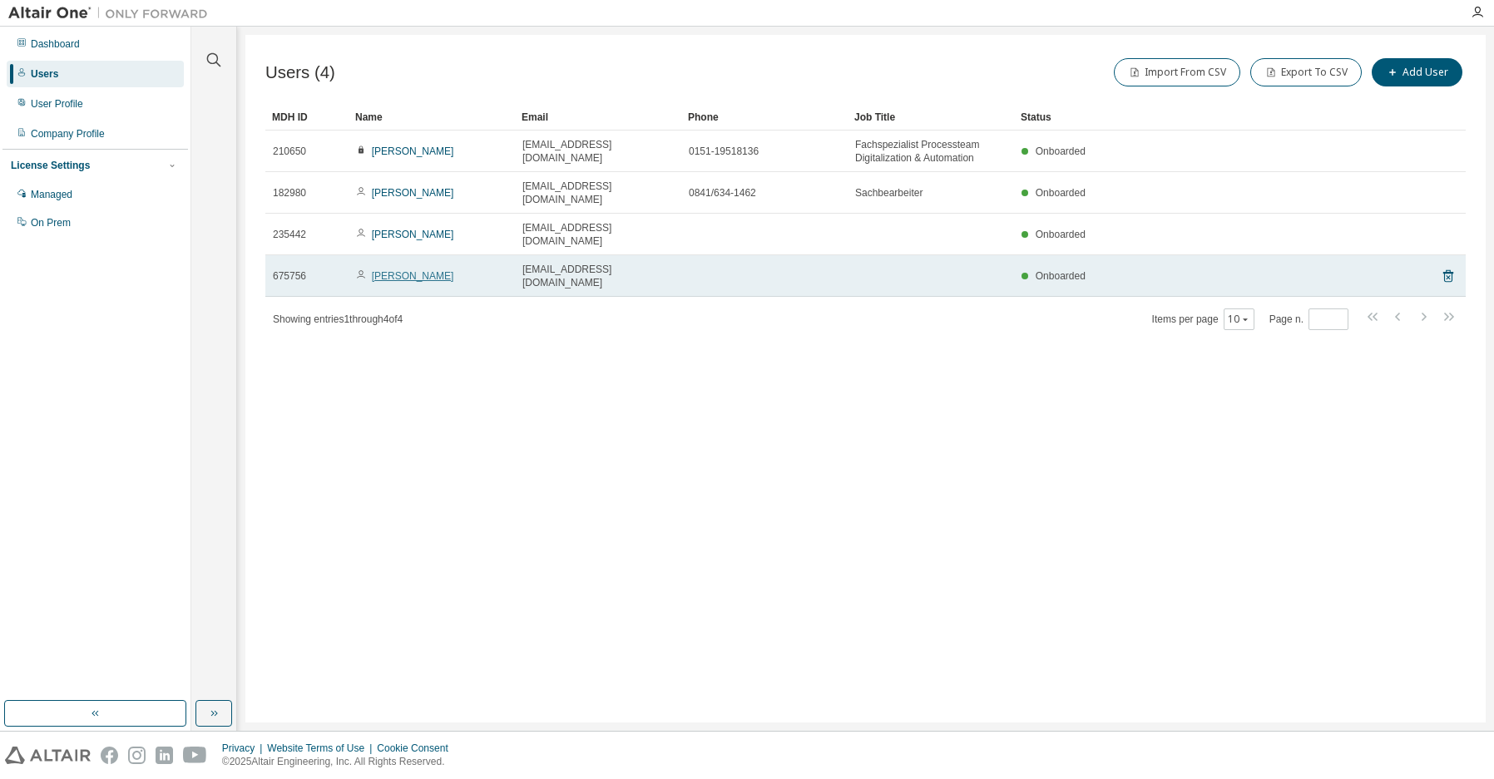
click at [388, 270] on link "Maica Herena" at bounding box center [413, 276] width 82 height 12
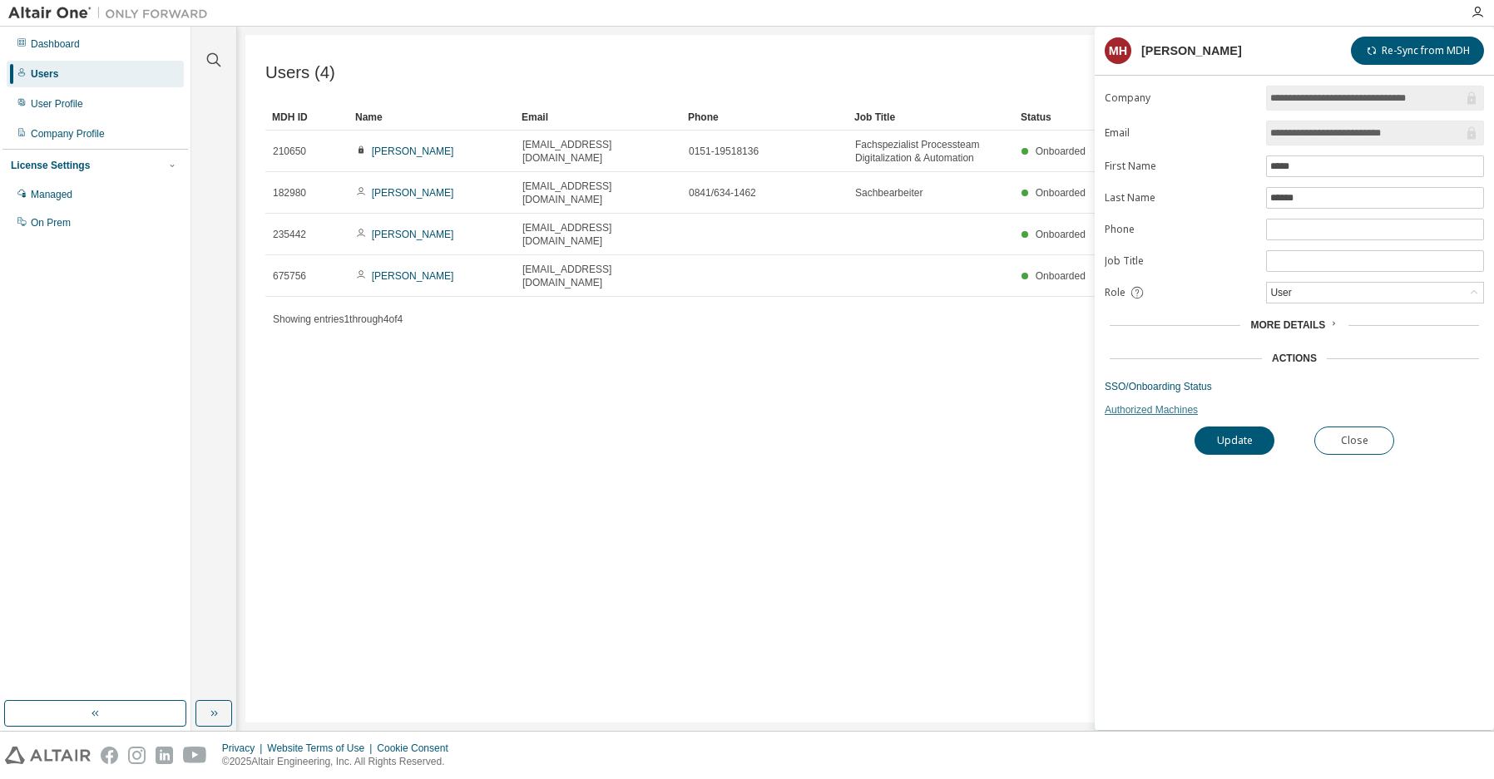
click at [1126, 409] on link "Authorized Machines" at bounding box center [1293, 409] width 379 height 13
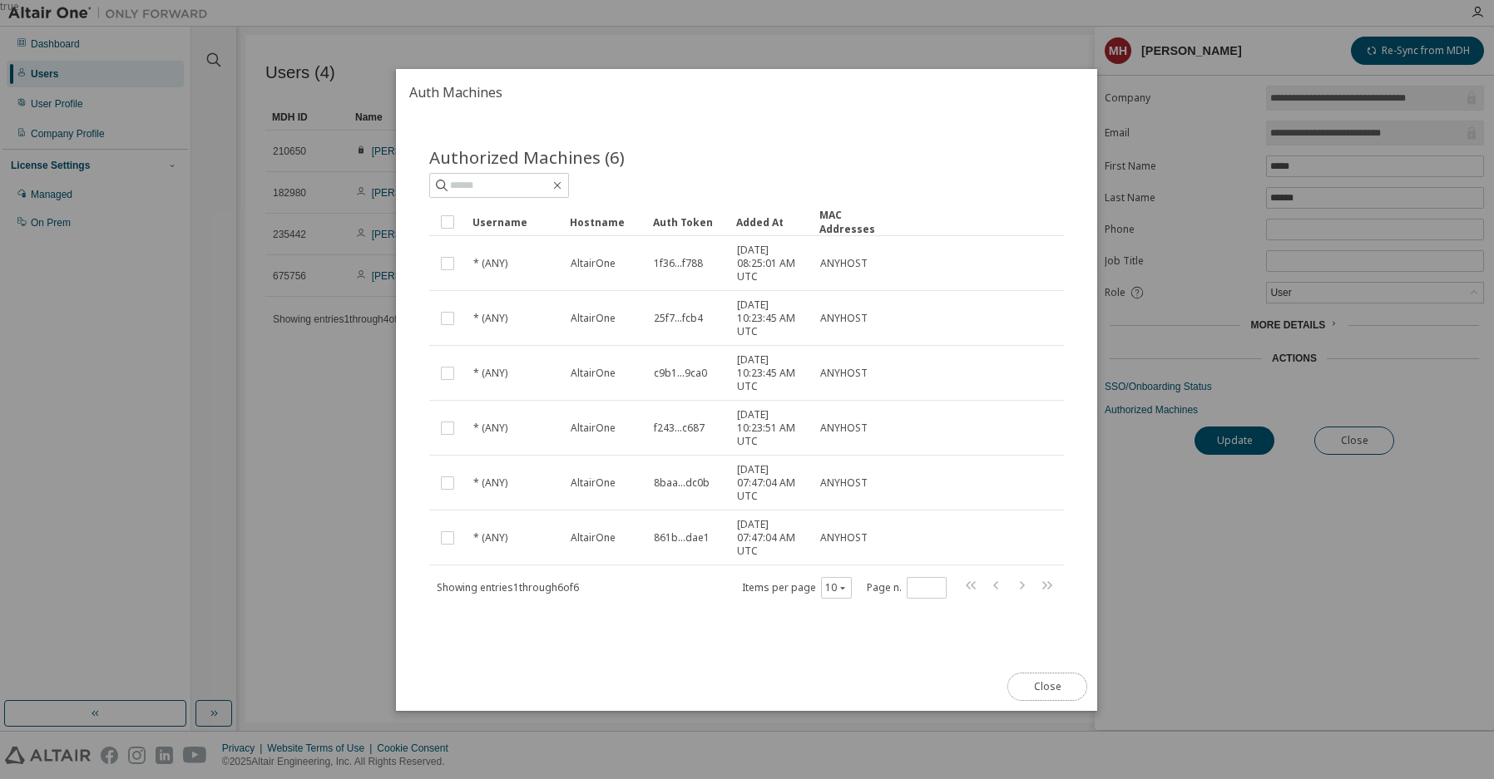
drag, startPoint x: 1032, startPoint y: 684, endPoint x: 1011, endPoint y: 679, distance: 22.2
click at [1032, 684] on button "Close" at bounding box center [1048, 687] width 80 height 28
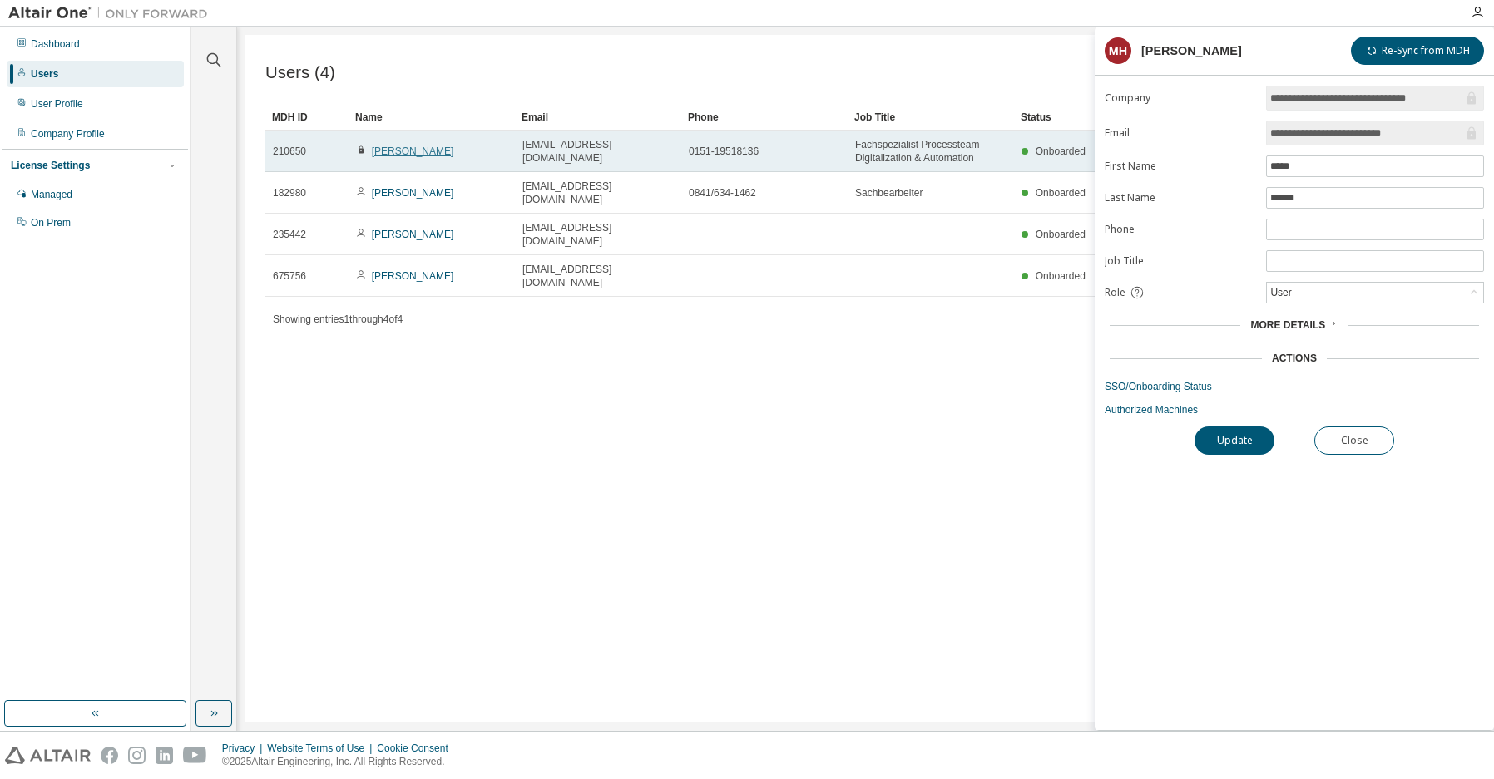
click at [407, 151] on link "Robert Dinauer" at bounding box center [413, 152] width 82 height 12
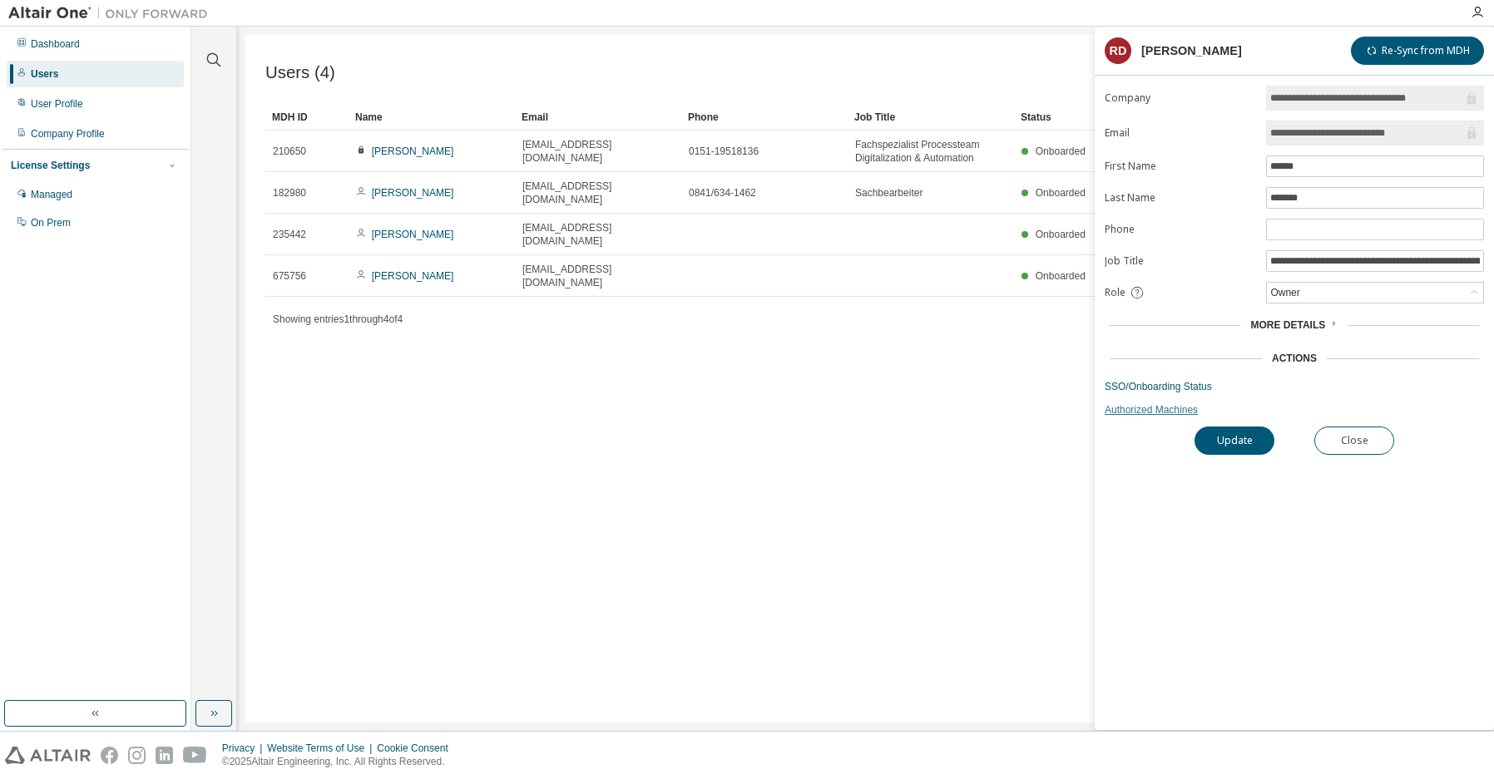
click at [1119, 413] on link "Authorized Machines" at bounding box center [1293, 409] width 379 height 13
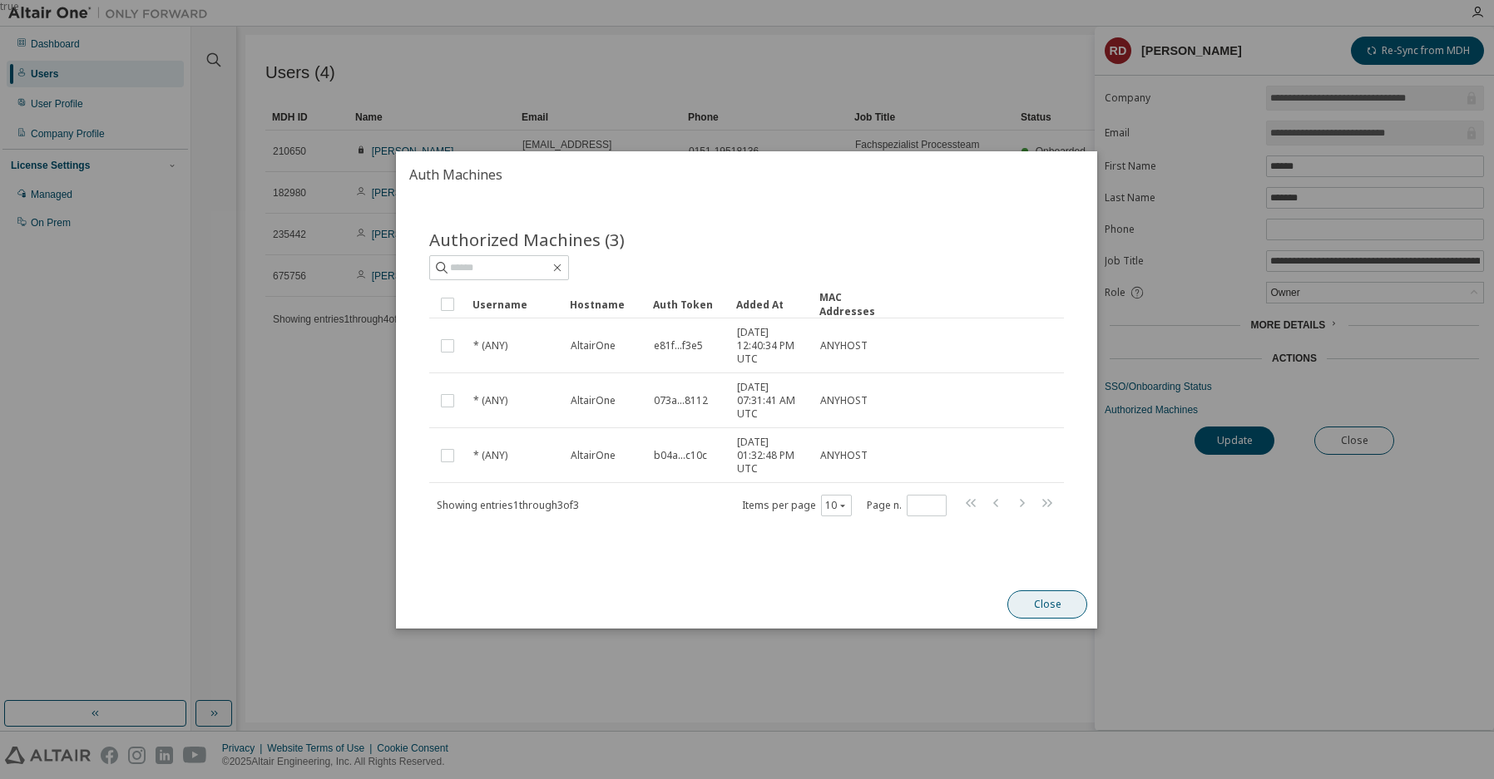
click at [1030, 606] on button "Close" at bounding box center [1048, 605] width 80 height 28
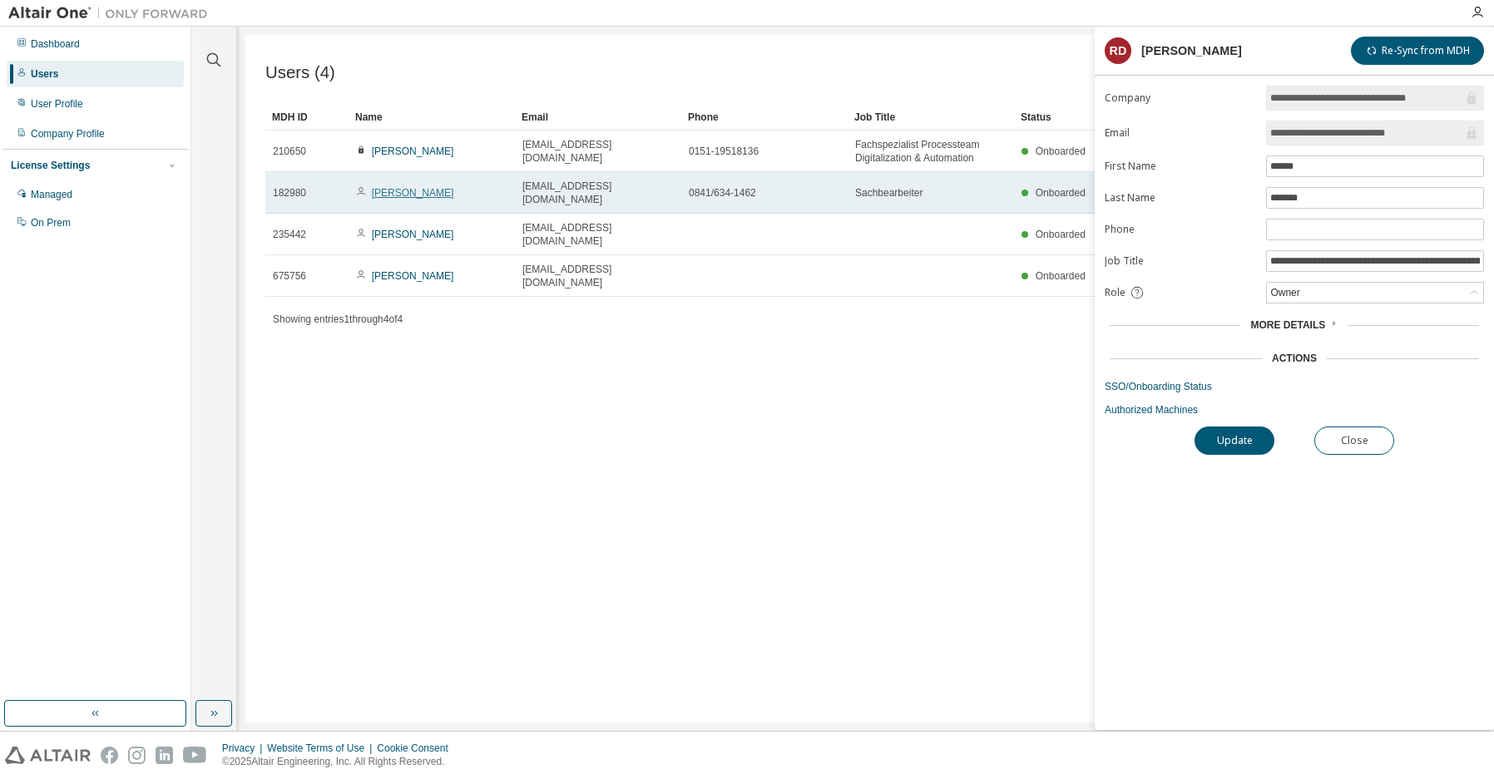
click at [396, 191] on link "Robert Dinauer" at bounding box center [413, 193] width 82 height 12
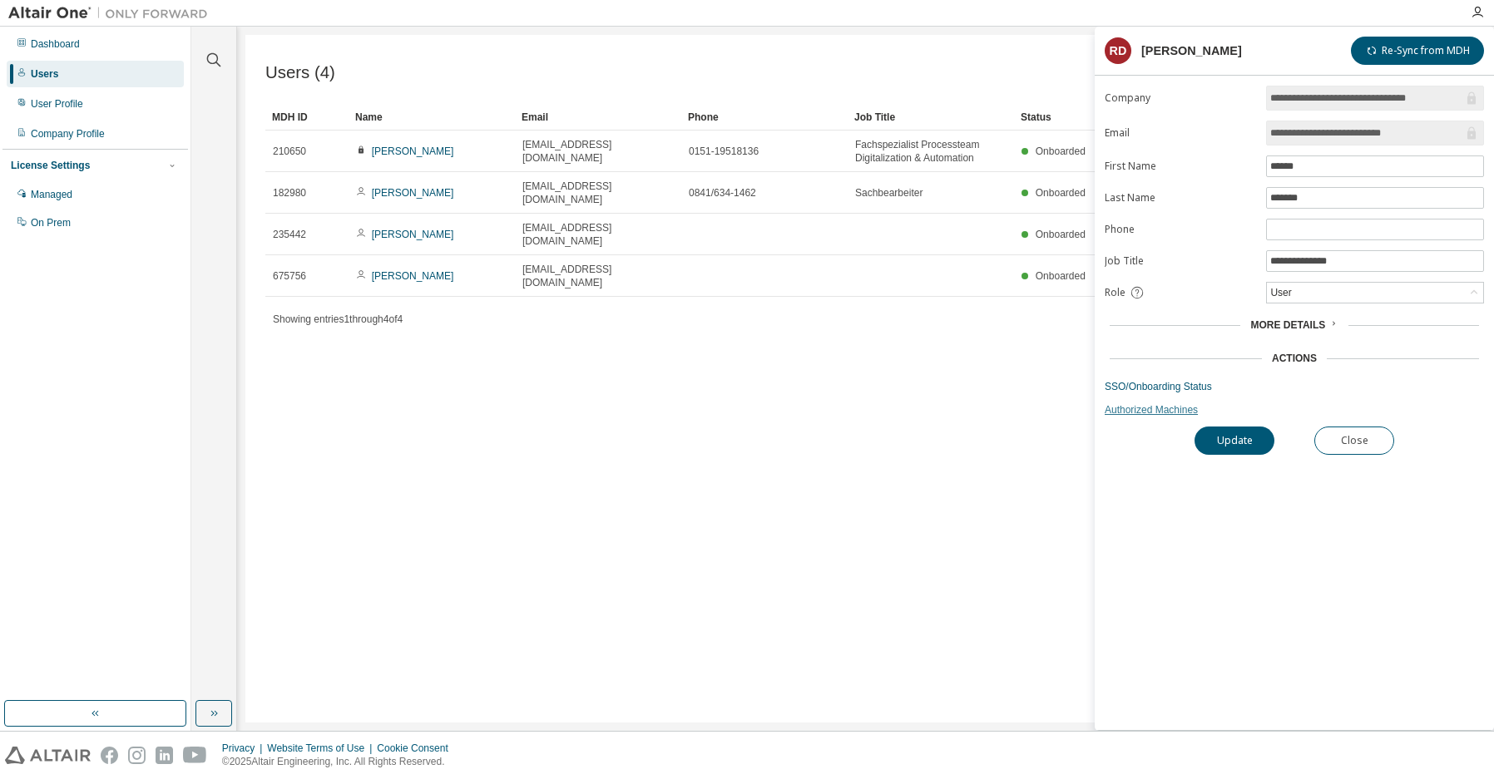
click at [1166, 416] on link "Authorized Machines" at bounding box center [1293, 409] width 379 height 13
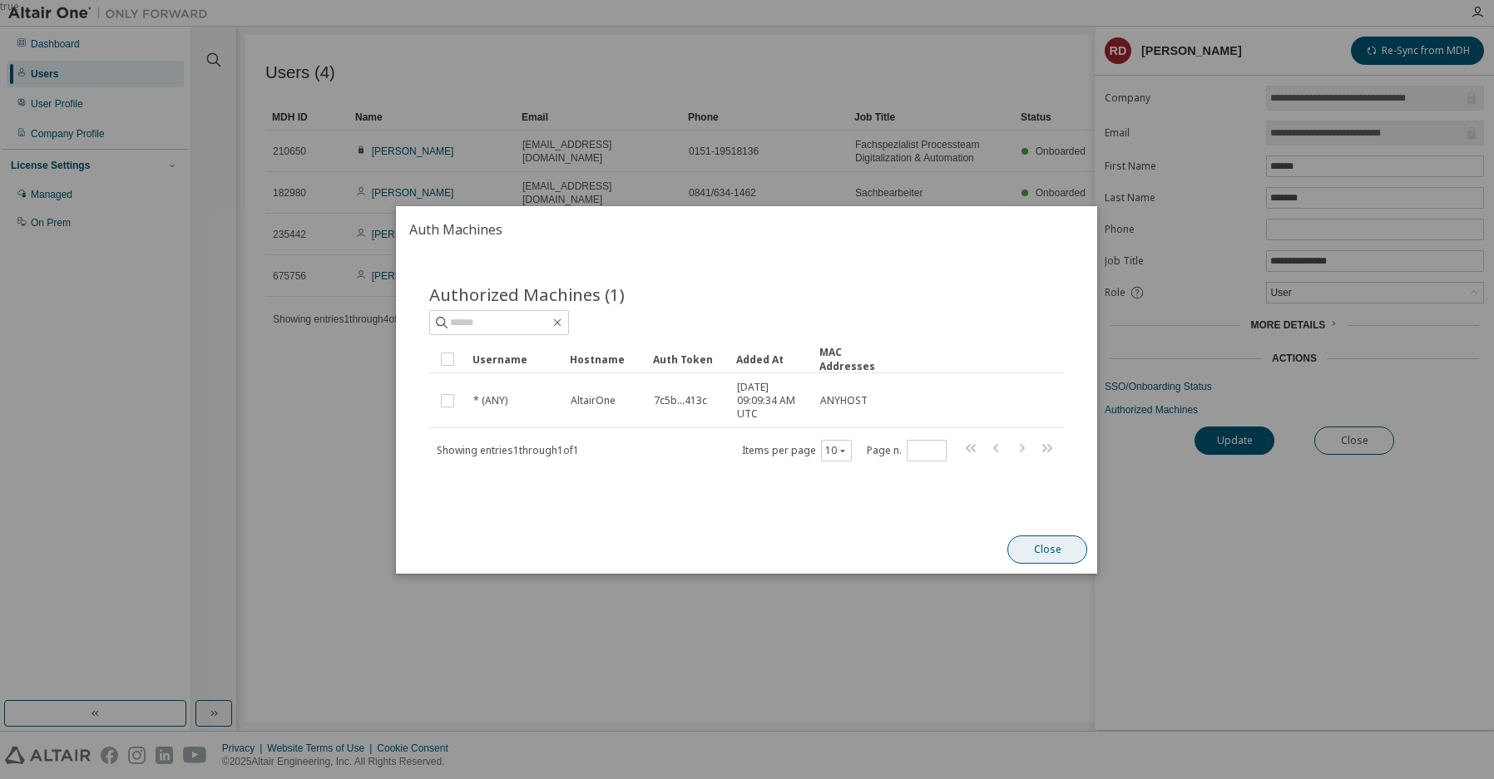
click at [1050, 545] on button "Close" at bounding box center [1048, 550] width 80 height 28
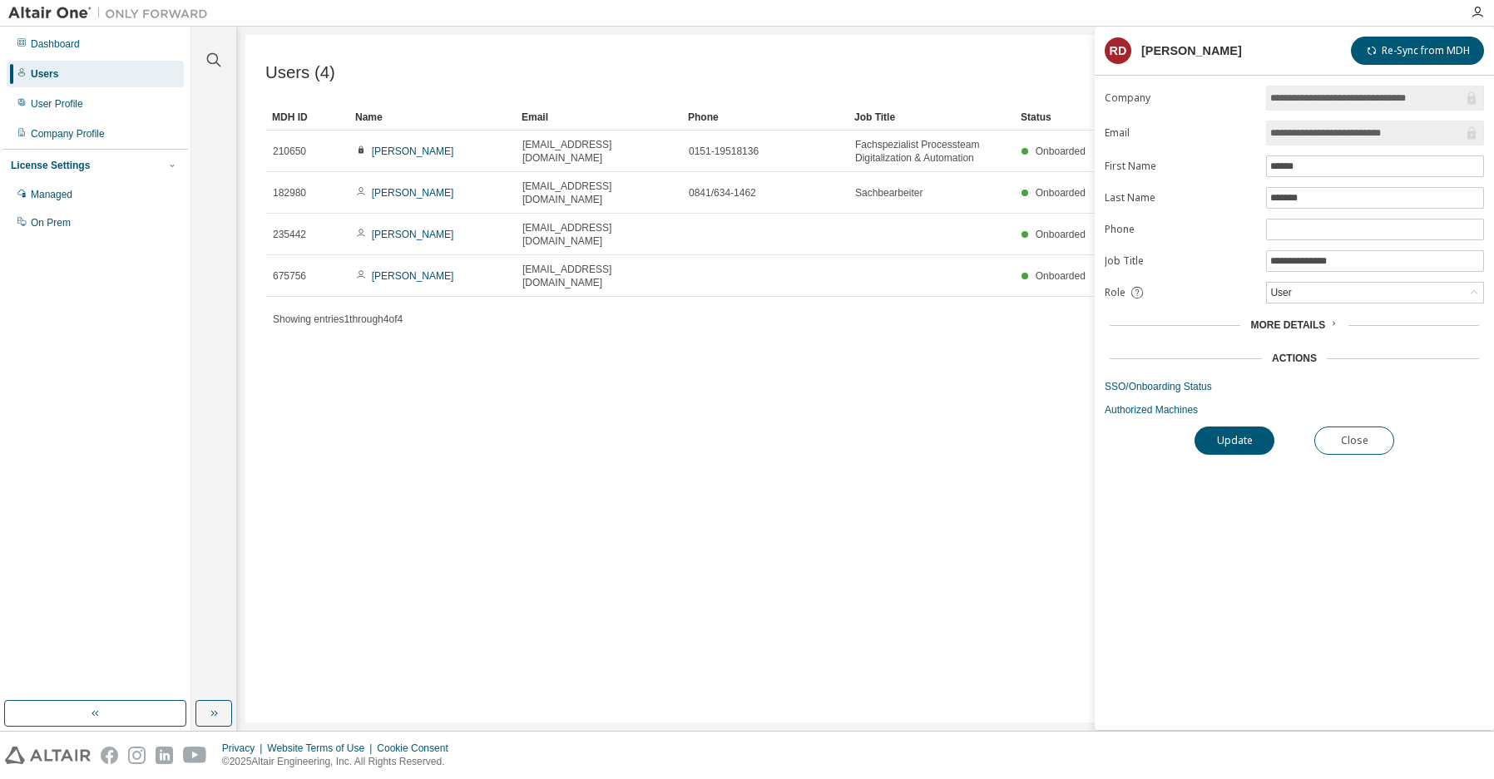
click at [1307, 319] on span "More Details" at bounding box center [1287, 325] width 75 height 12
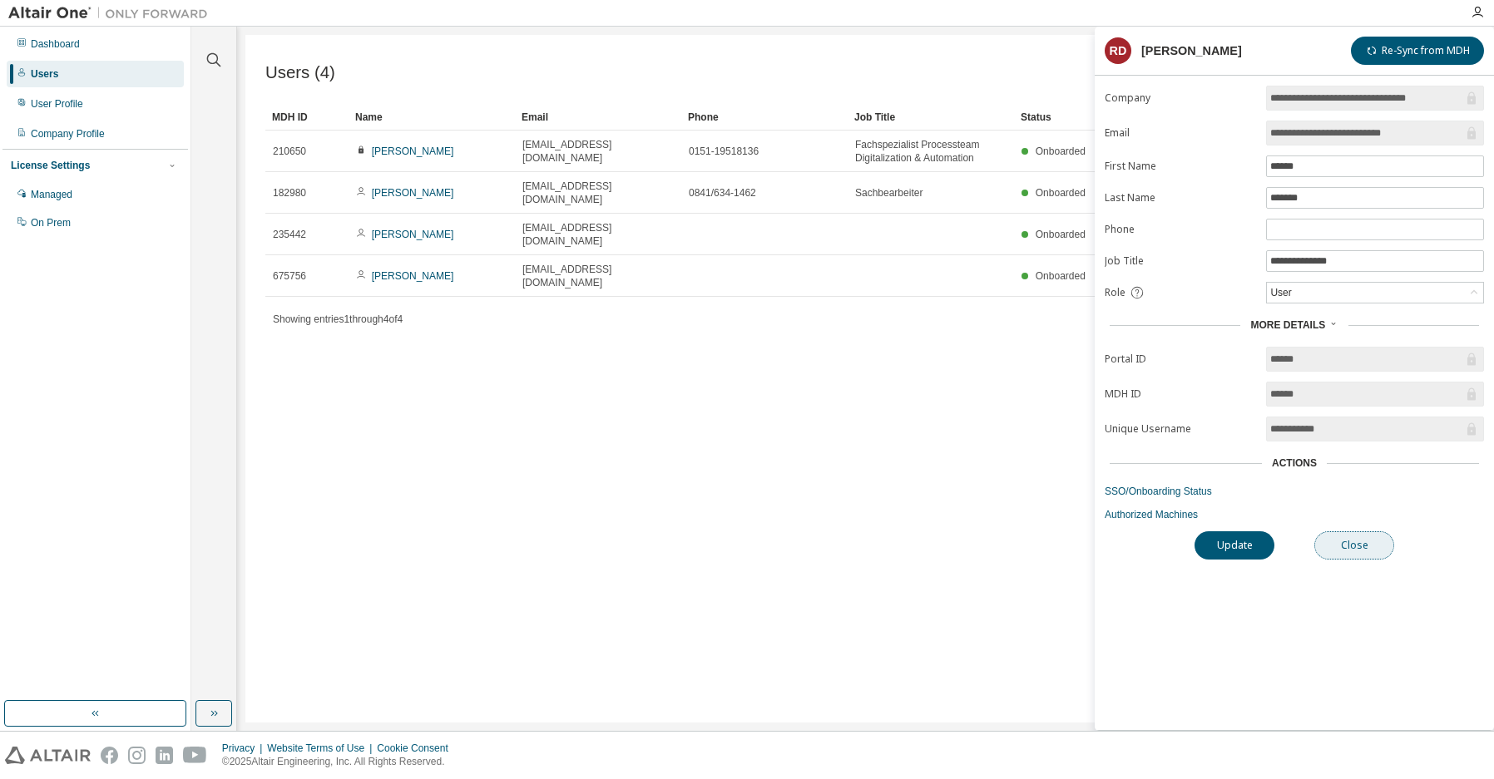
click at [1347, 546] on button "Close" at bounding box center [1354, 545] width 80 height 28
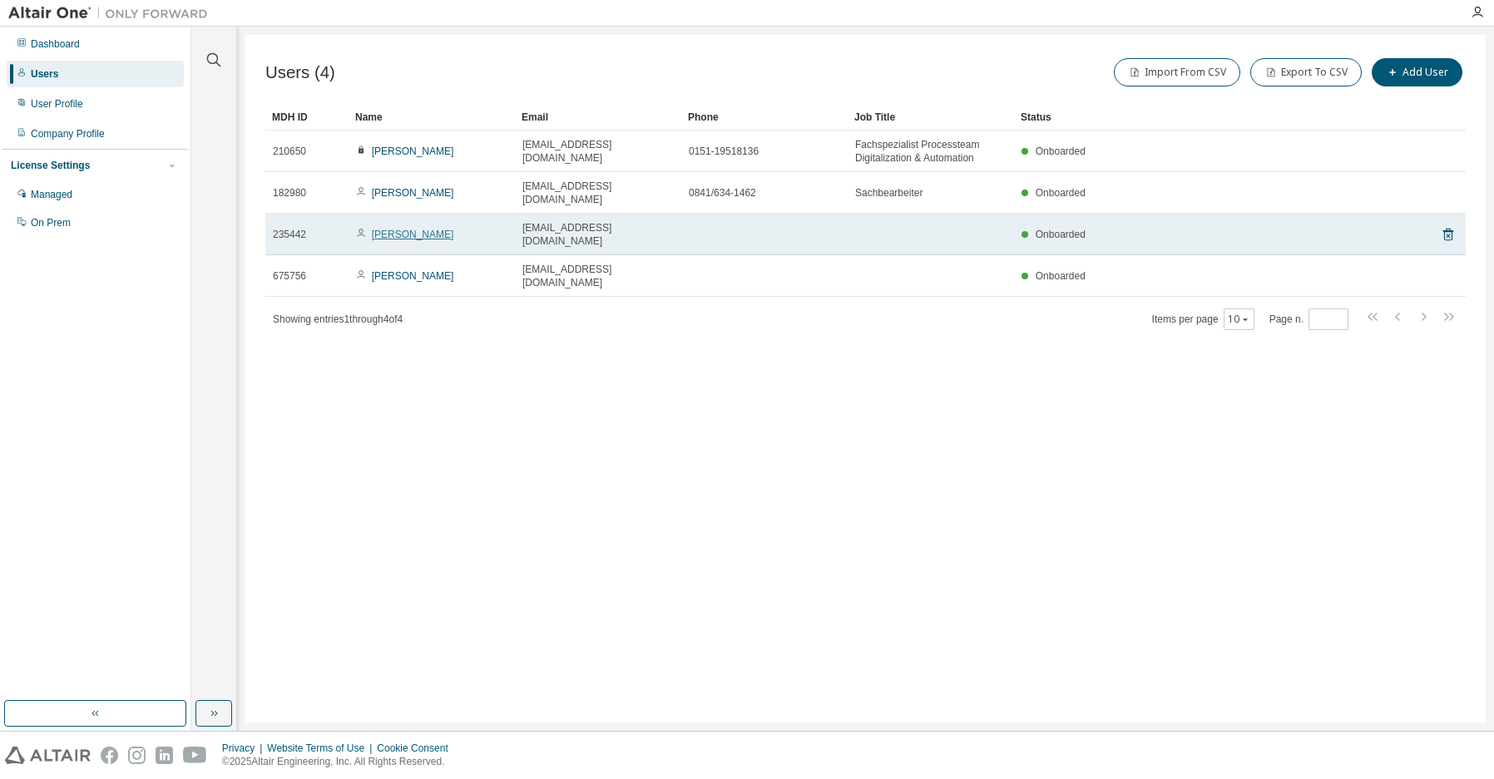
click at [398, 229] on link "Ralf Schmidt" at bounding box center [413, 235] width 82 height 12
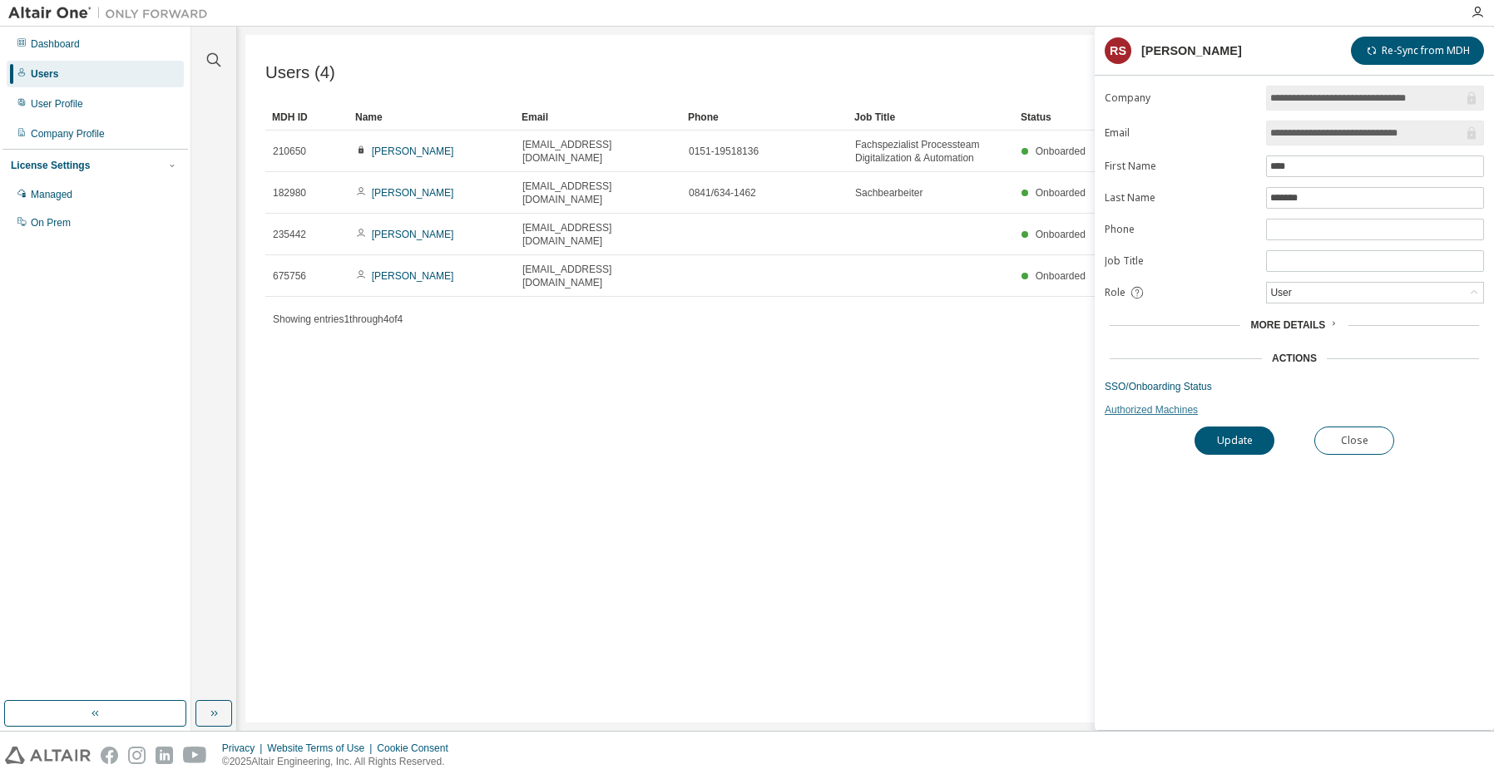
click at [1149, 409] on link "Authorized Machines" at bounding box center [1293, 409] width 379 height 13
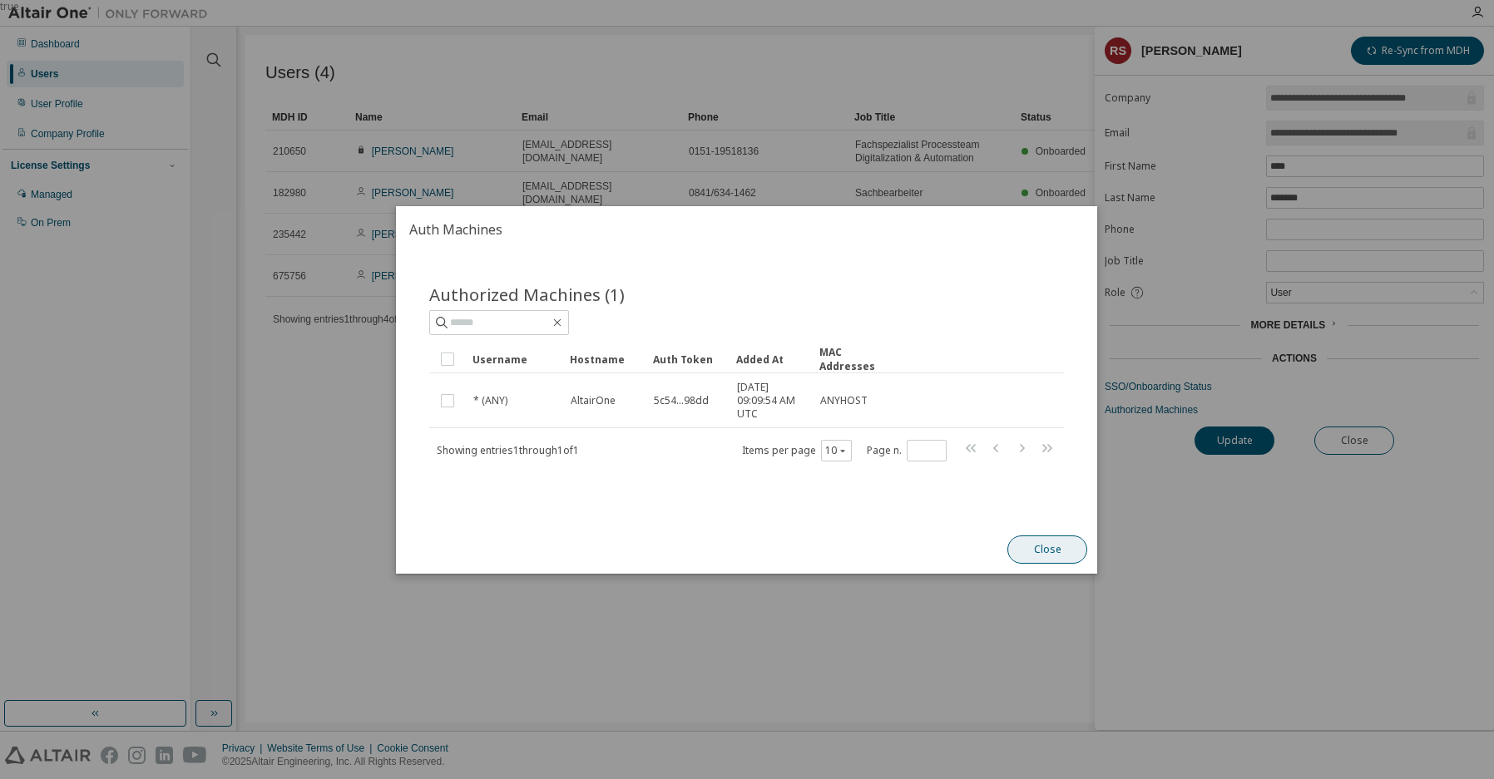
click at [1045, 558] on button "Close" at bounding box center [1048, 550] width 80 height 28
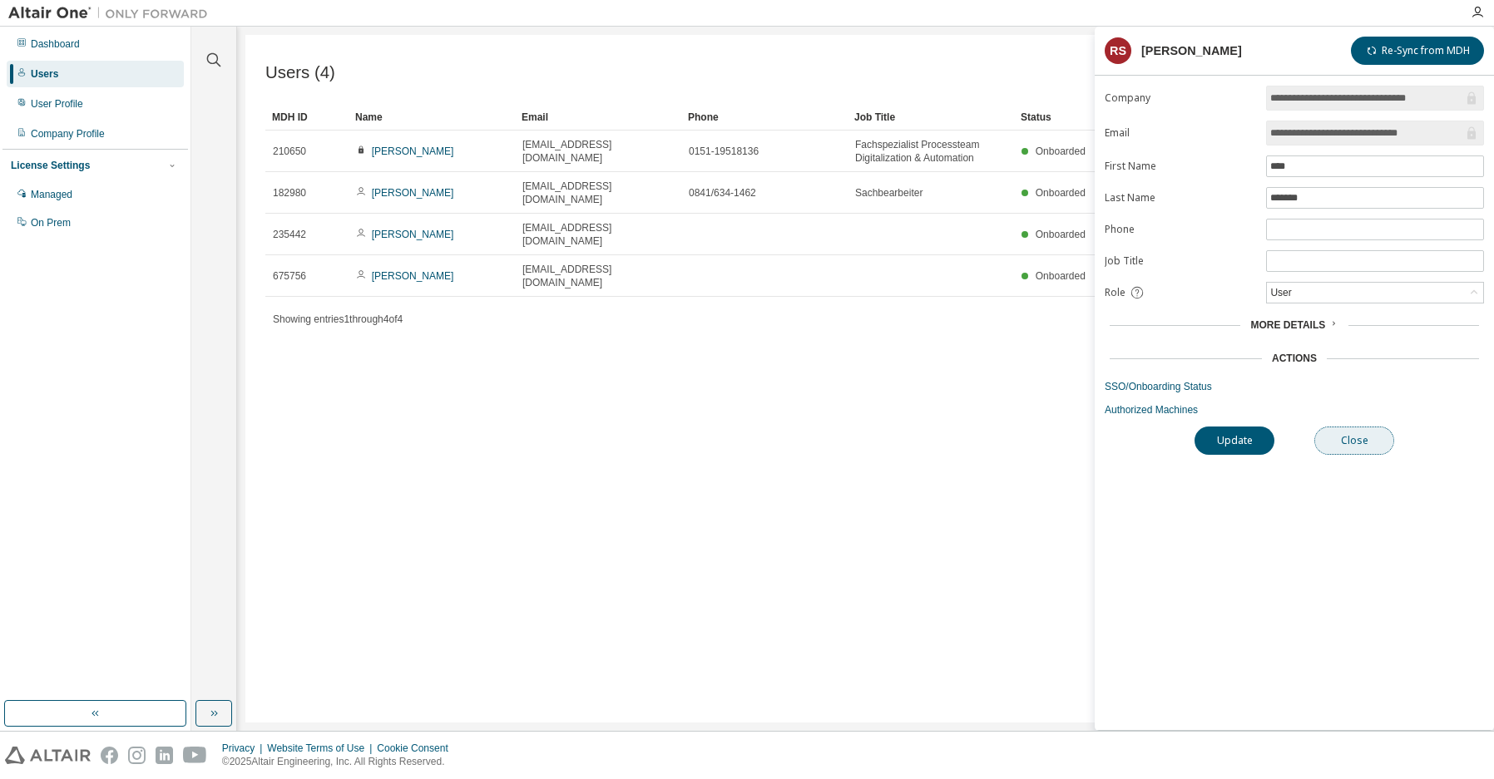
click at [1350, 443] on button "Close" at bounding box center [1354, 441] width 80 height 28
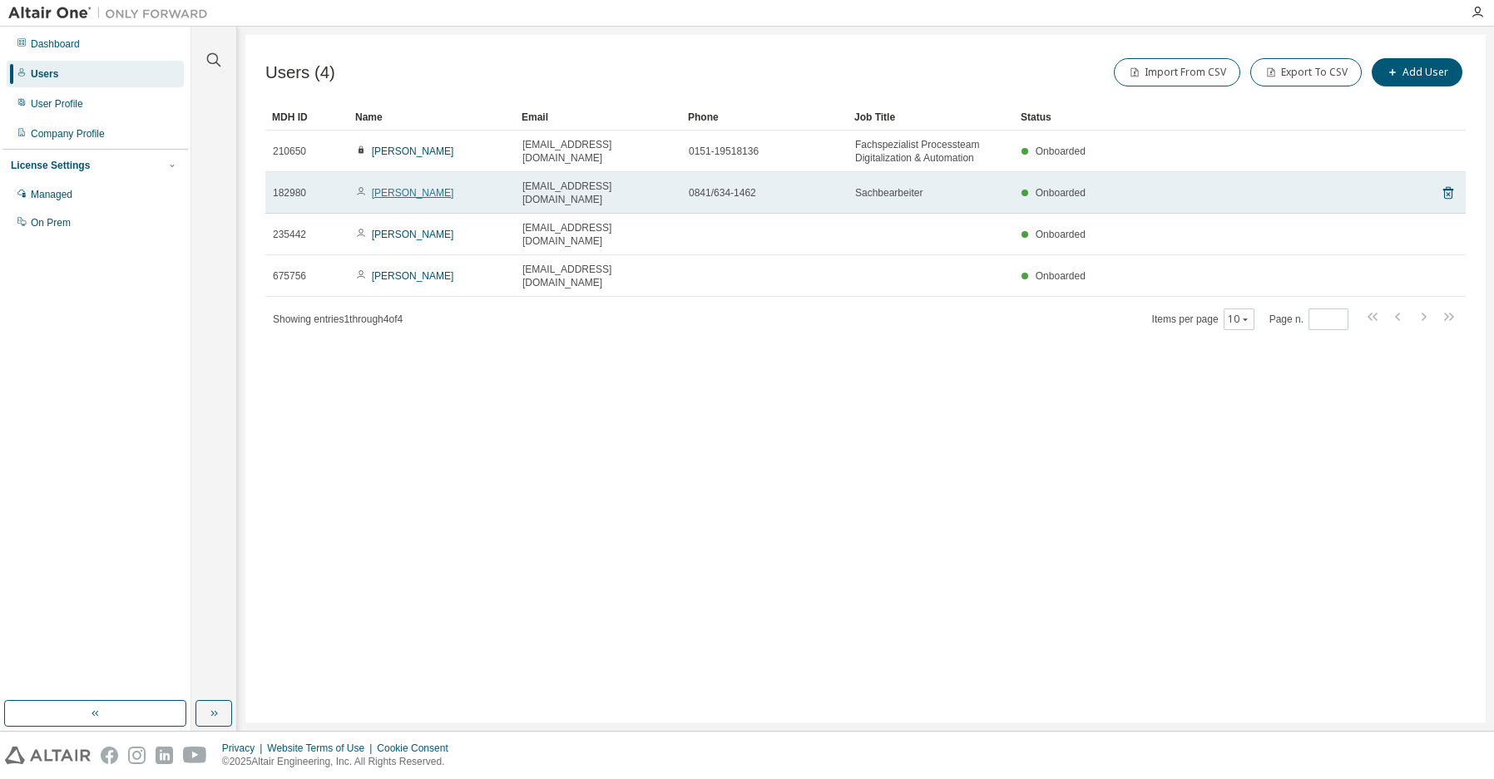
click at [417, 187] on link "Robert Dinauer" at bounding box center [413, 193] width 82 height 12
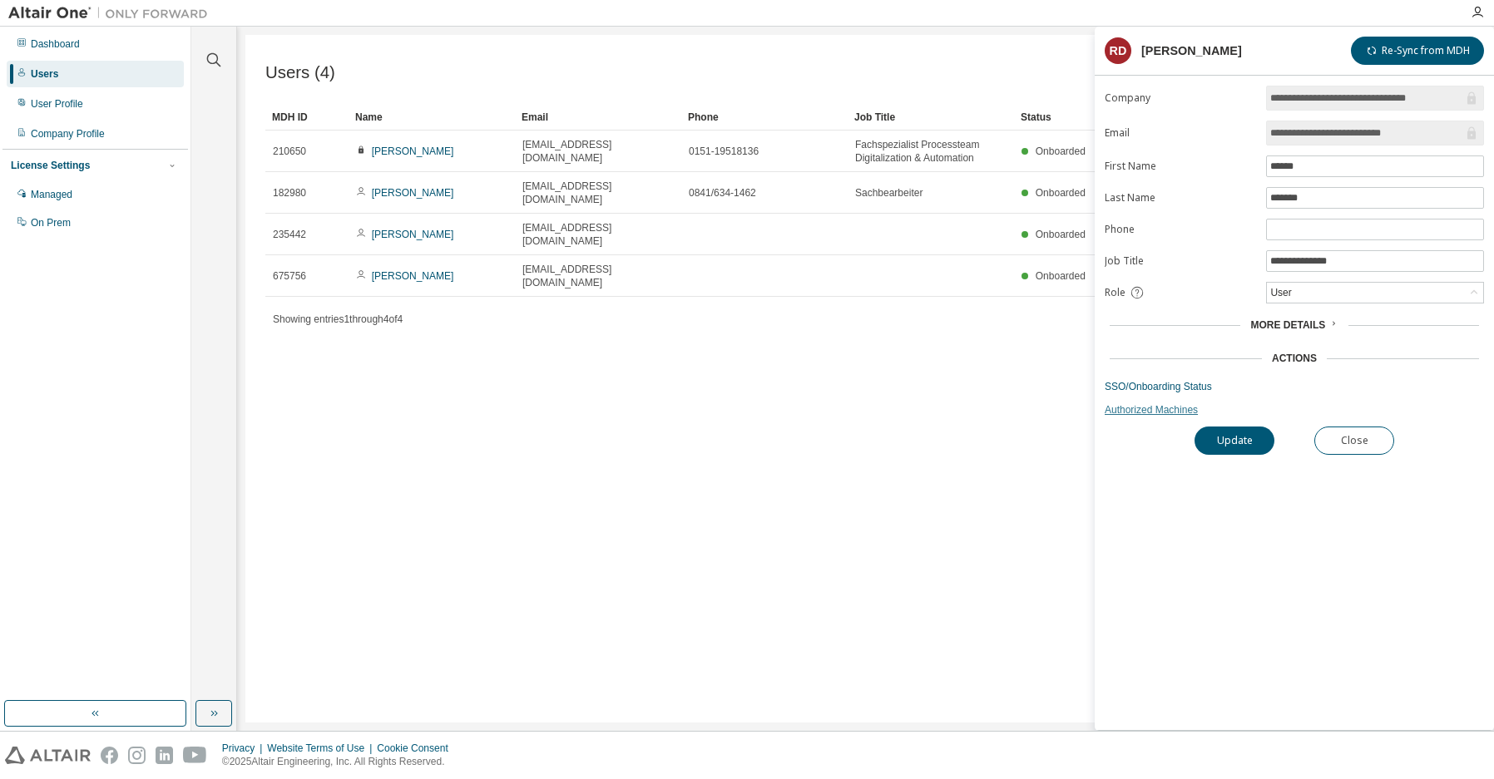
click at [1136, 411] on link "Authorized Machines" at bounding box center [1293, 409] width 379 height 13
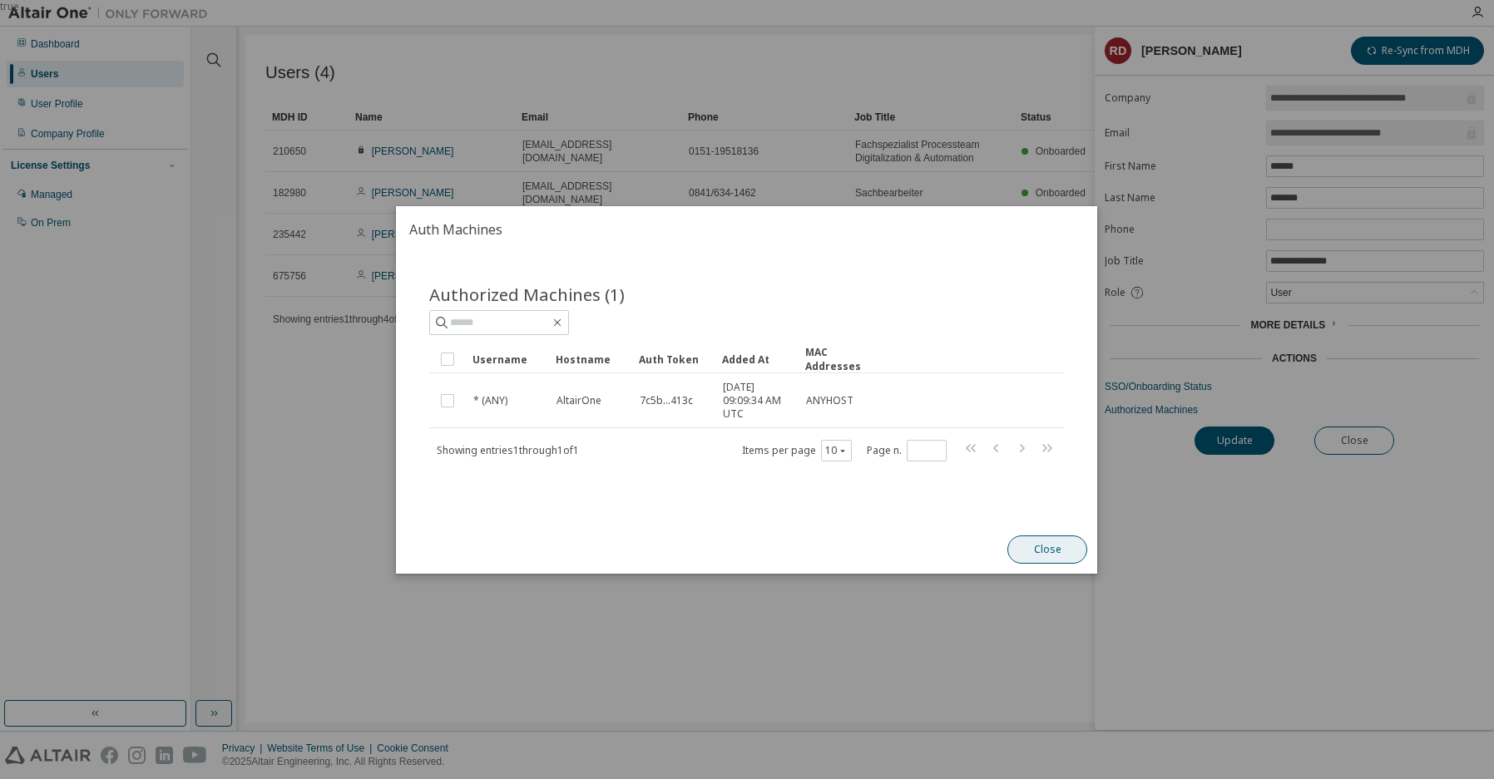
click at [1050, 552] on button "Close" at bounding box center [1048, 550] width 80 height 28
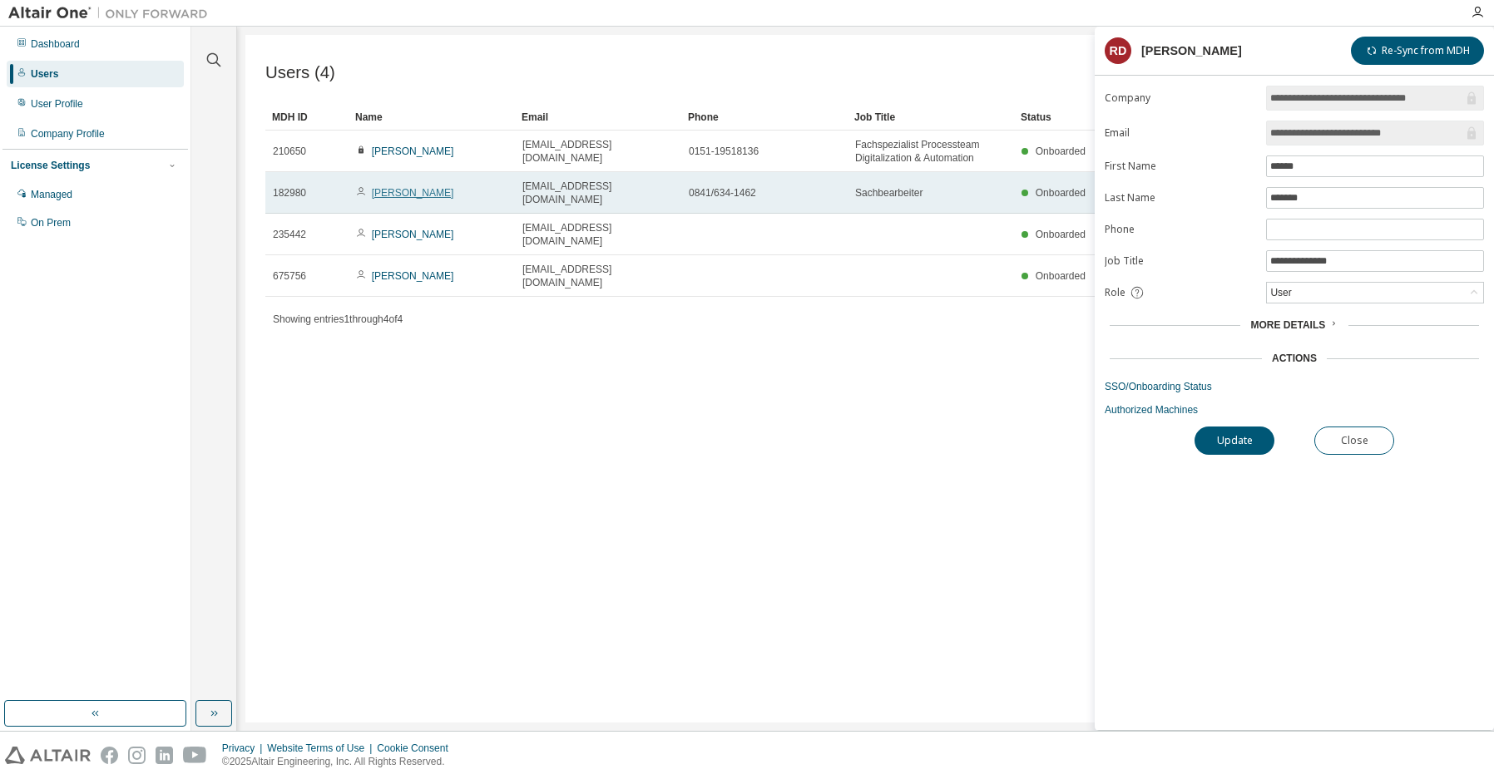
click at [390, 190] on link "Robert Dinauer" at bounding box center [413, 193] width 82 height 12
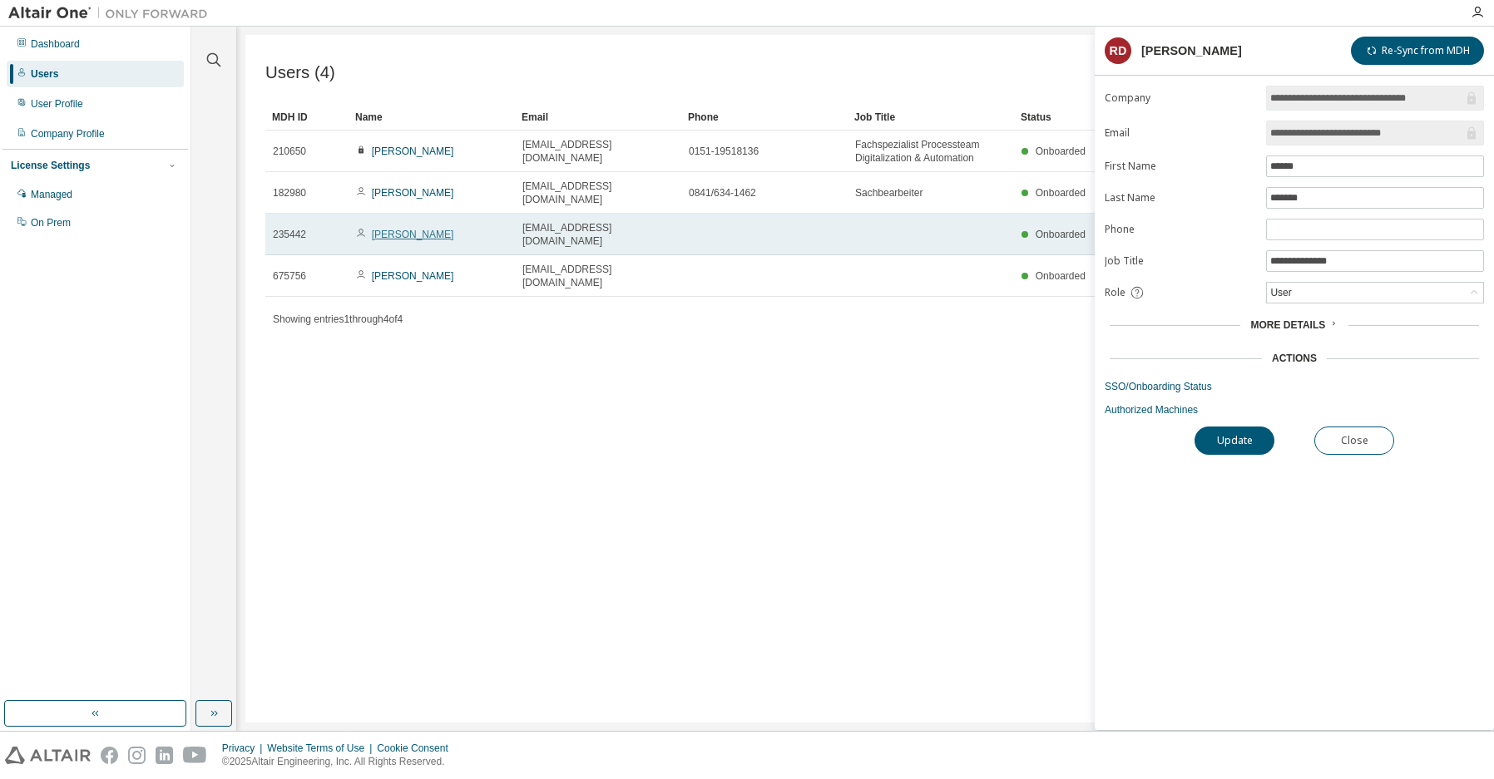
click at [414, 229] on link "Ralf Schmidt" at bounding box center [413, 235] width 82 height 12
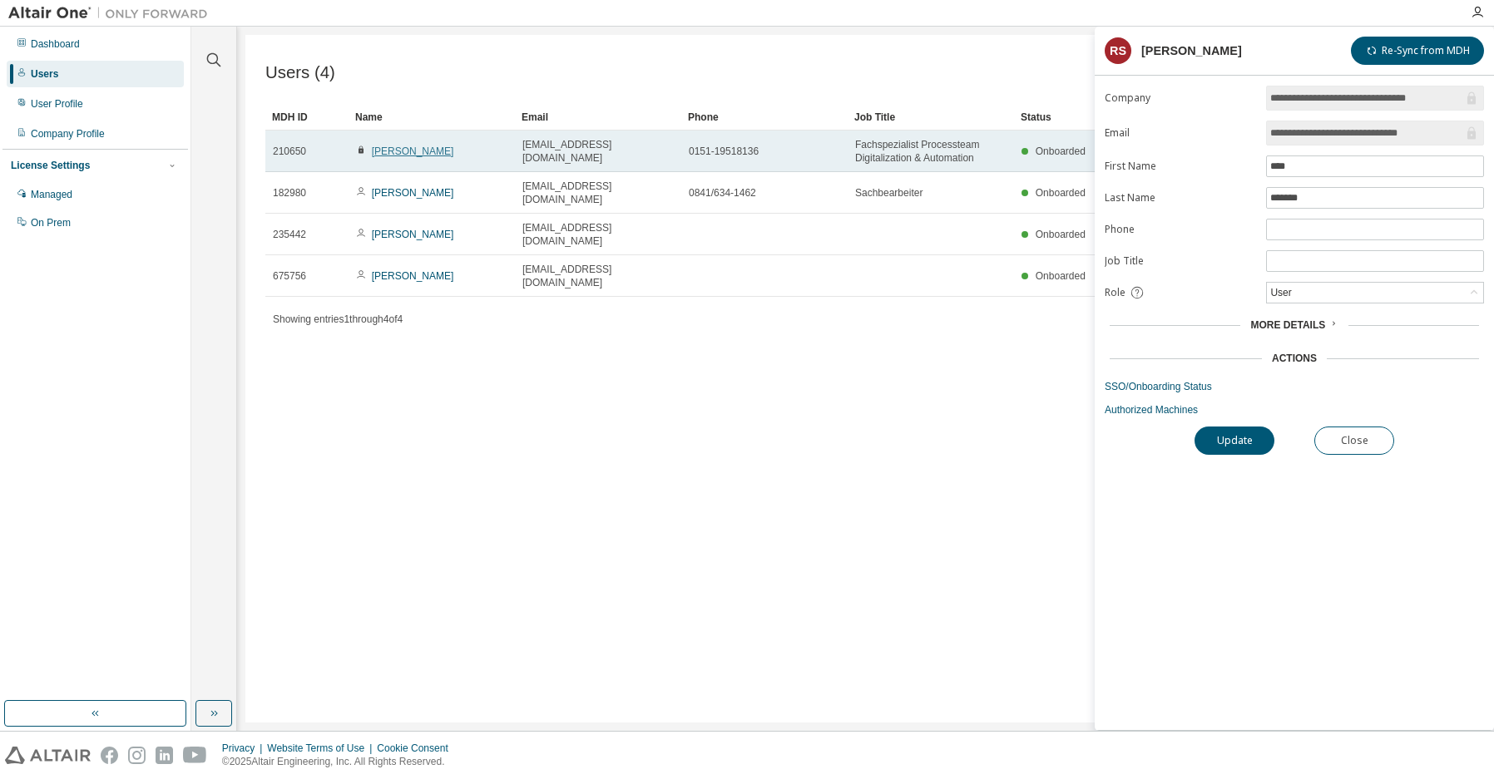
click at [417, 150] on link "Robert Dinauer" at bounding box center [413, 152] width 82 height 12
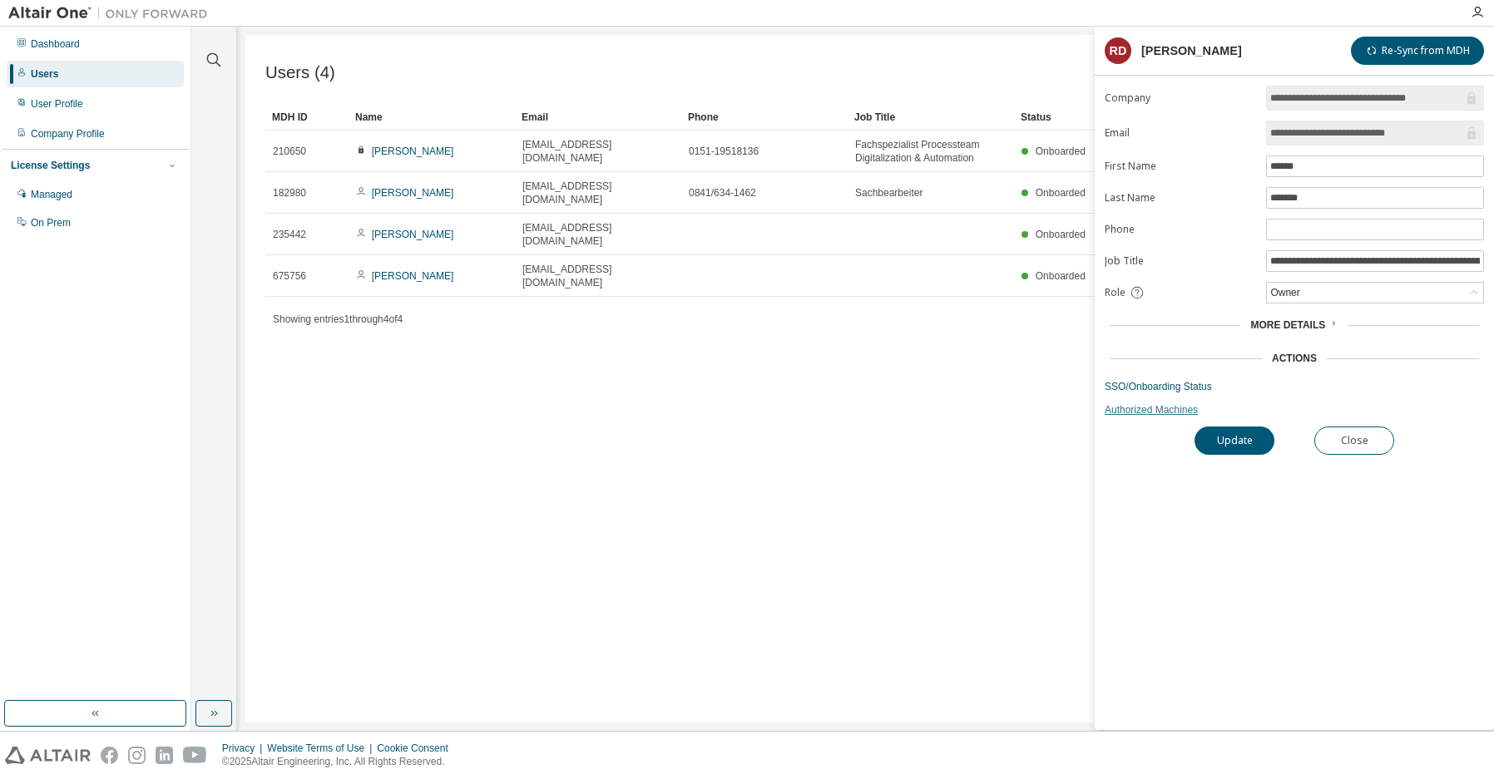
click at [1112, 412] on link "Authorized Machines" at bounding box center [1293, 409] width 379 height 13
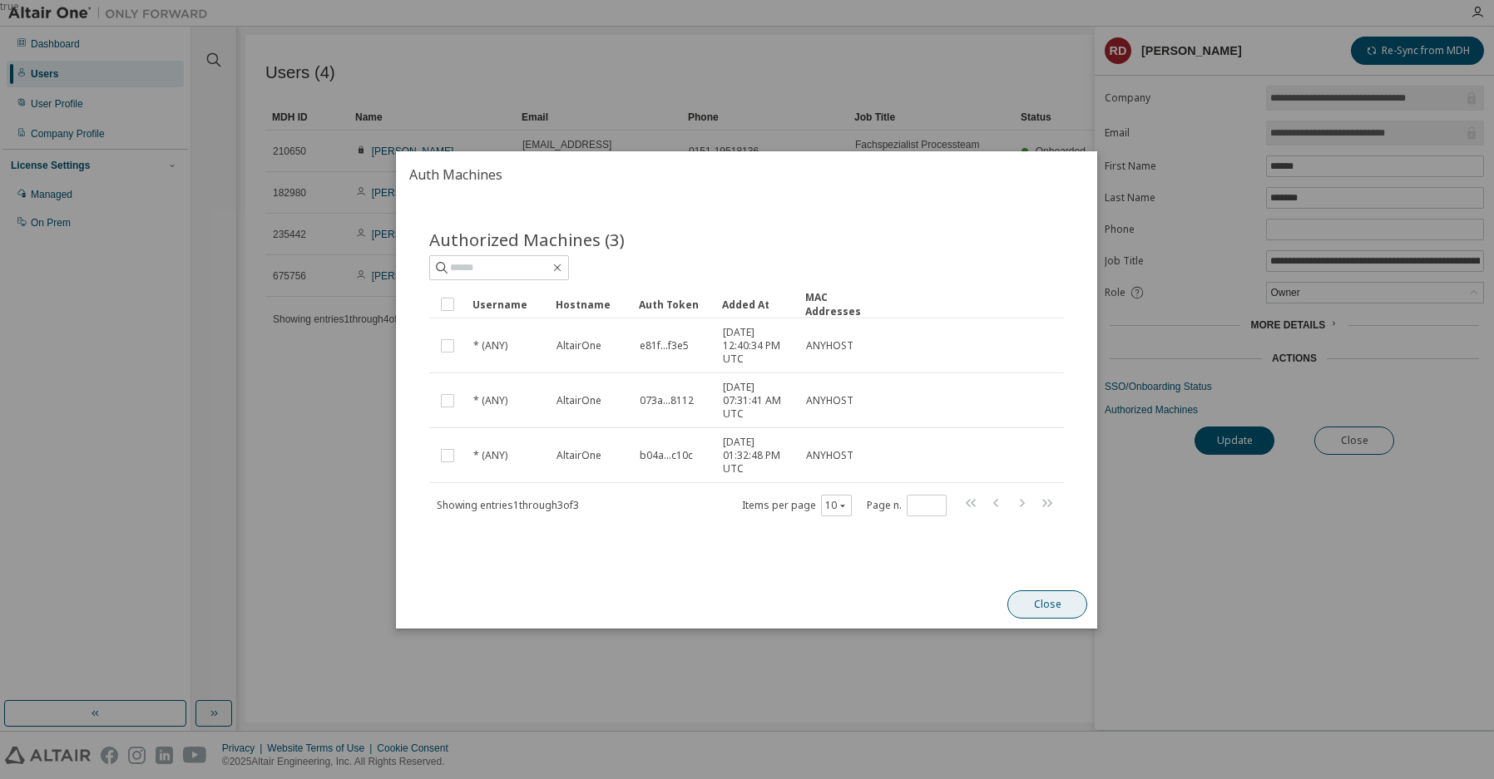
click at [1047, 604] on button "Close" at bounding box center [1048, 605] width 80 height 28
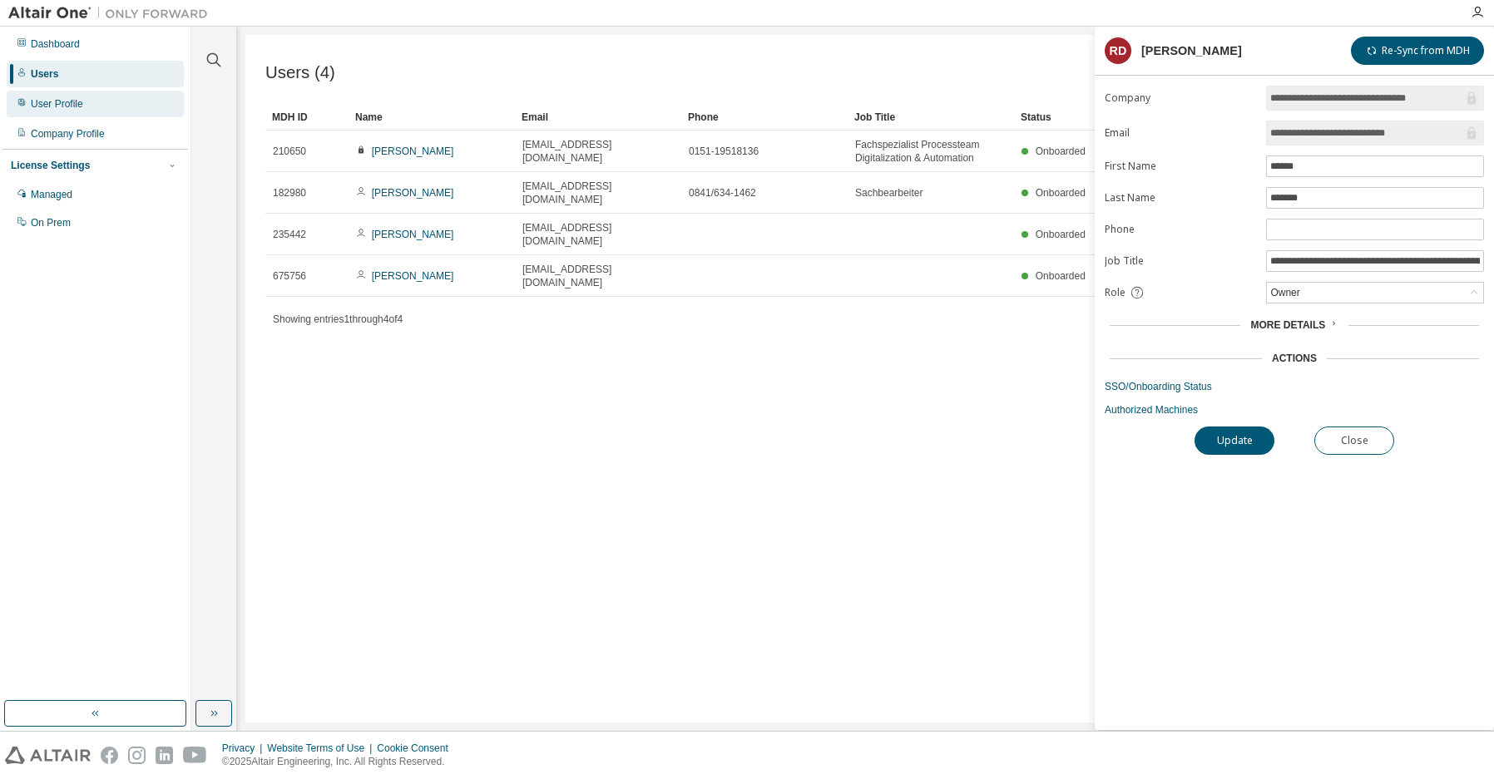
click at [73, 108] on div "User Profile" at bounding box center [57, 103] width 52 height 13
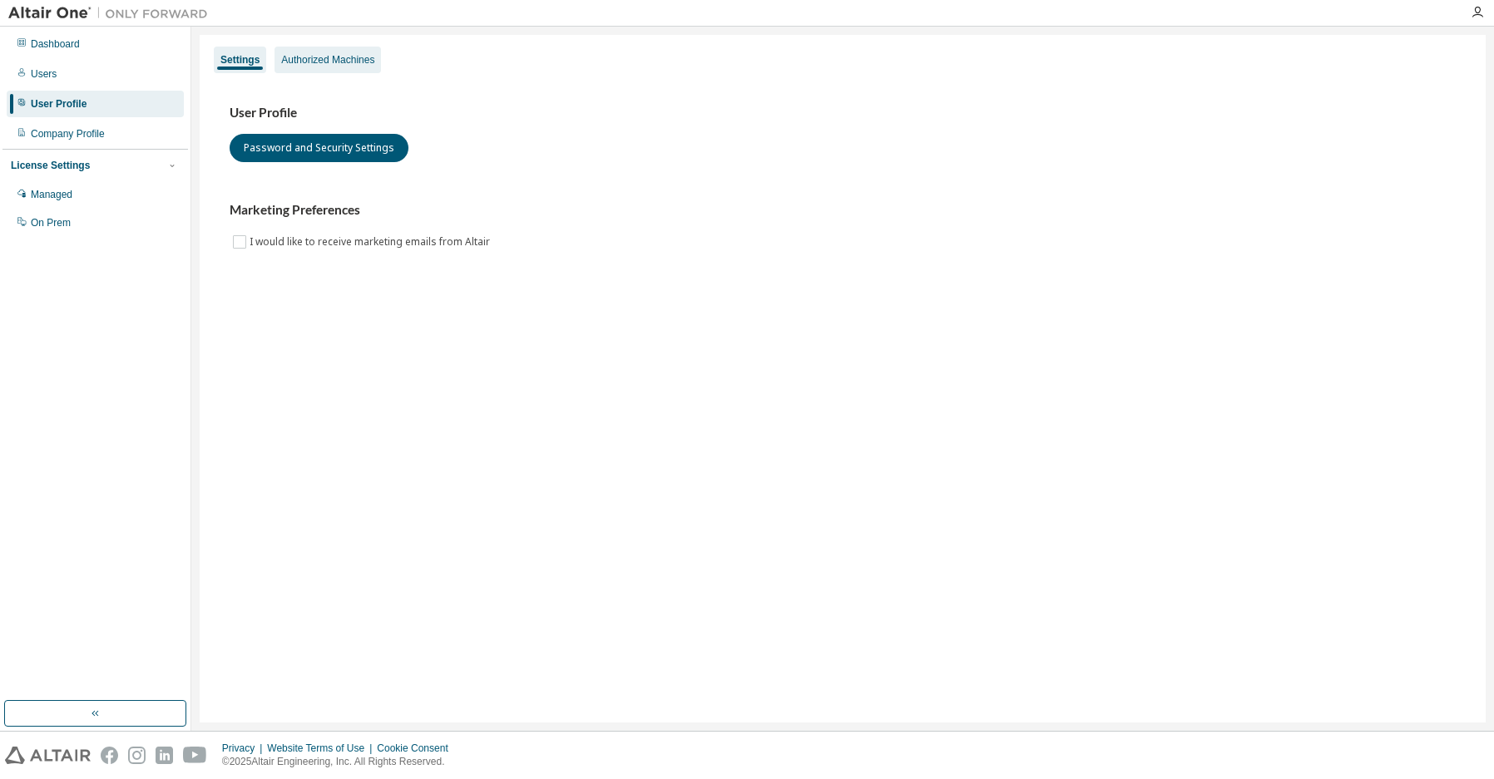
click at [328, 62] on div "Authorized Machines" at bounding box center [327, 59] width 93 height 13
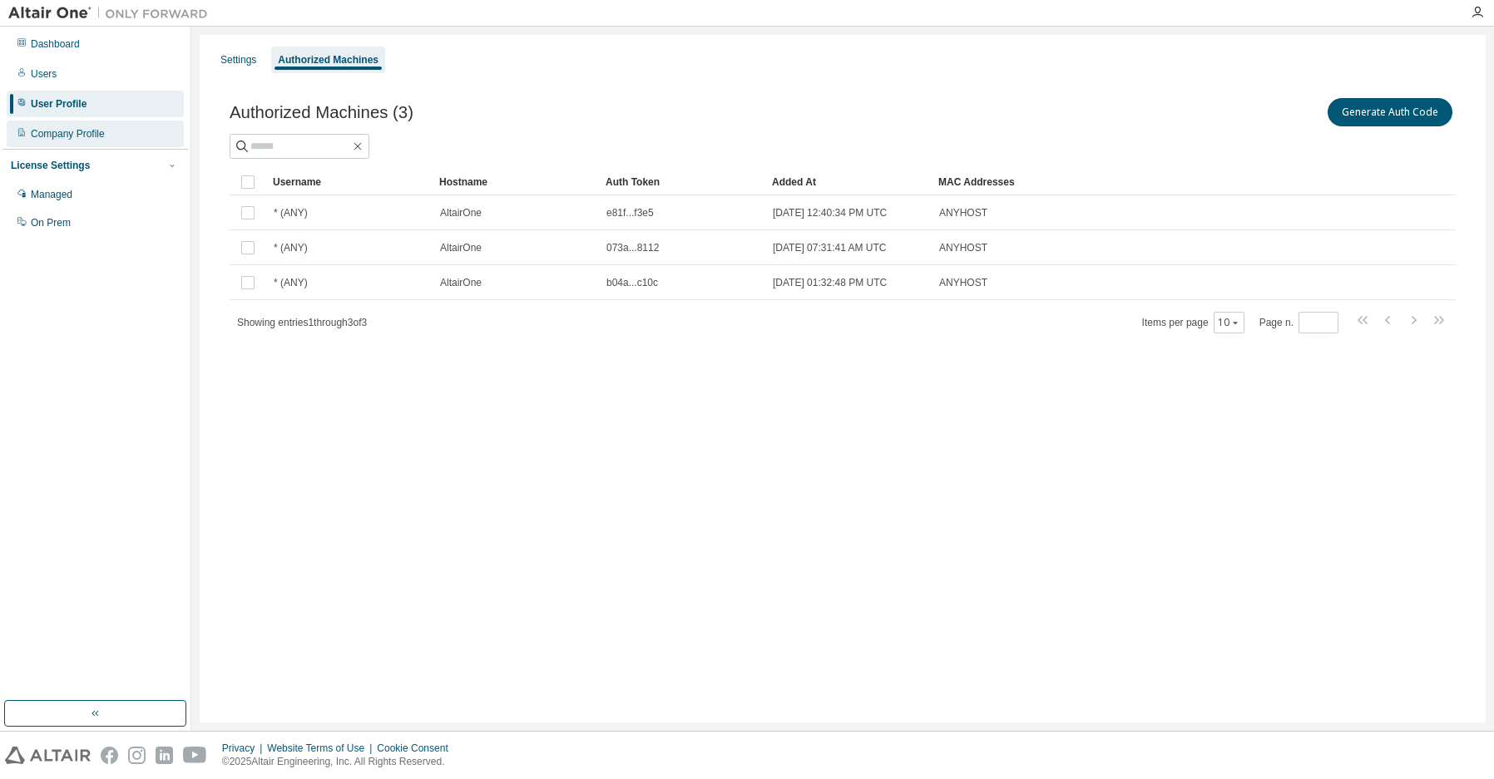
click at [89, 136] on div "Company Profile" at bounding box center [68, 133] width 74 height 13
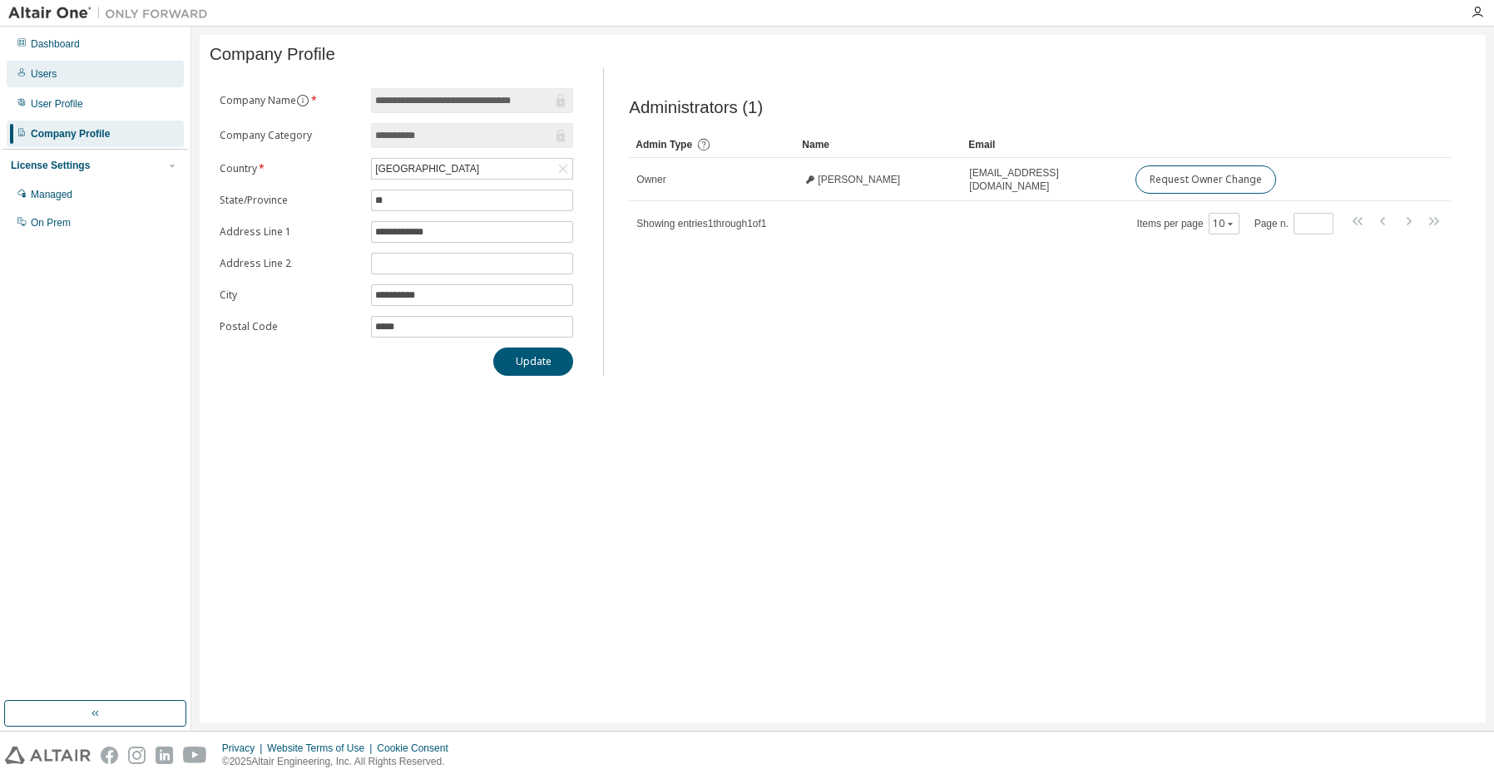
click at [50, 74] on div "Users" at bounding box center [44, 73] width 26 height 13
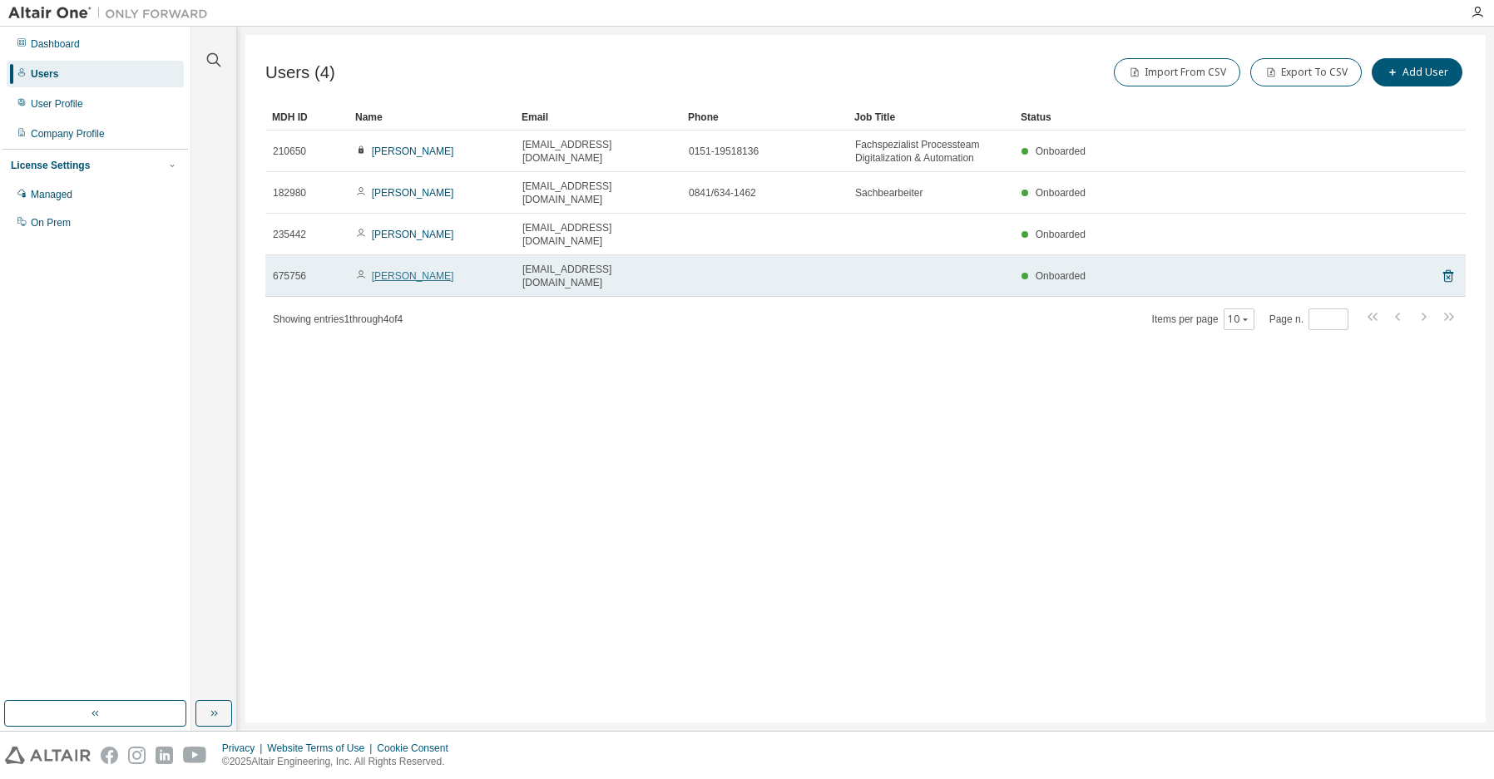
click at [413, 270] on link "Maica Herena" at bounding box center [413, 276] width 82 height 12
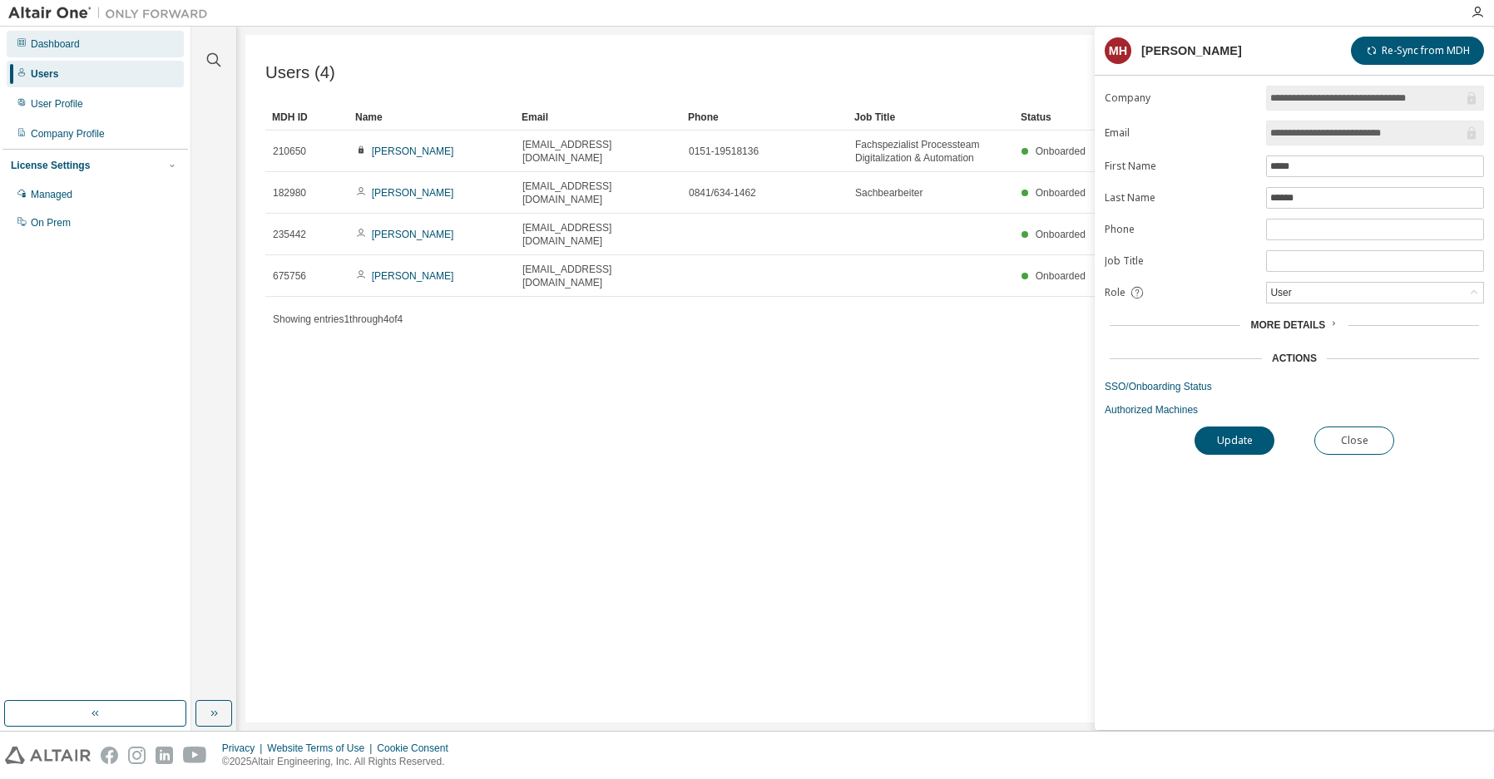
click at [33, 38] on div "Dashboard" at bounding box center [55, 43] width 49 height 13
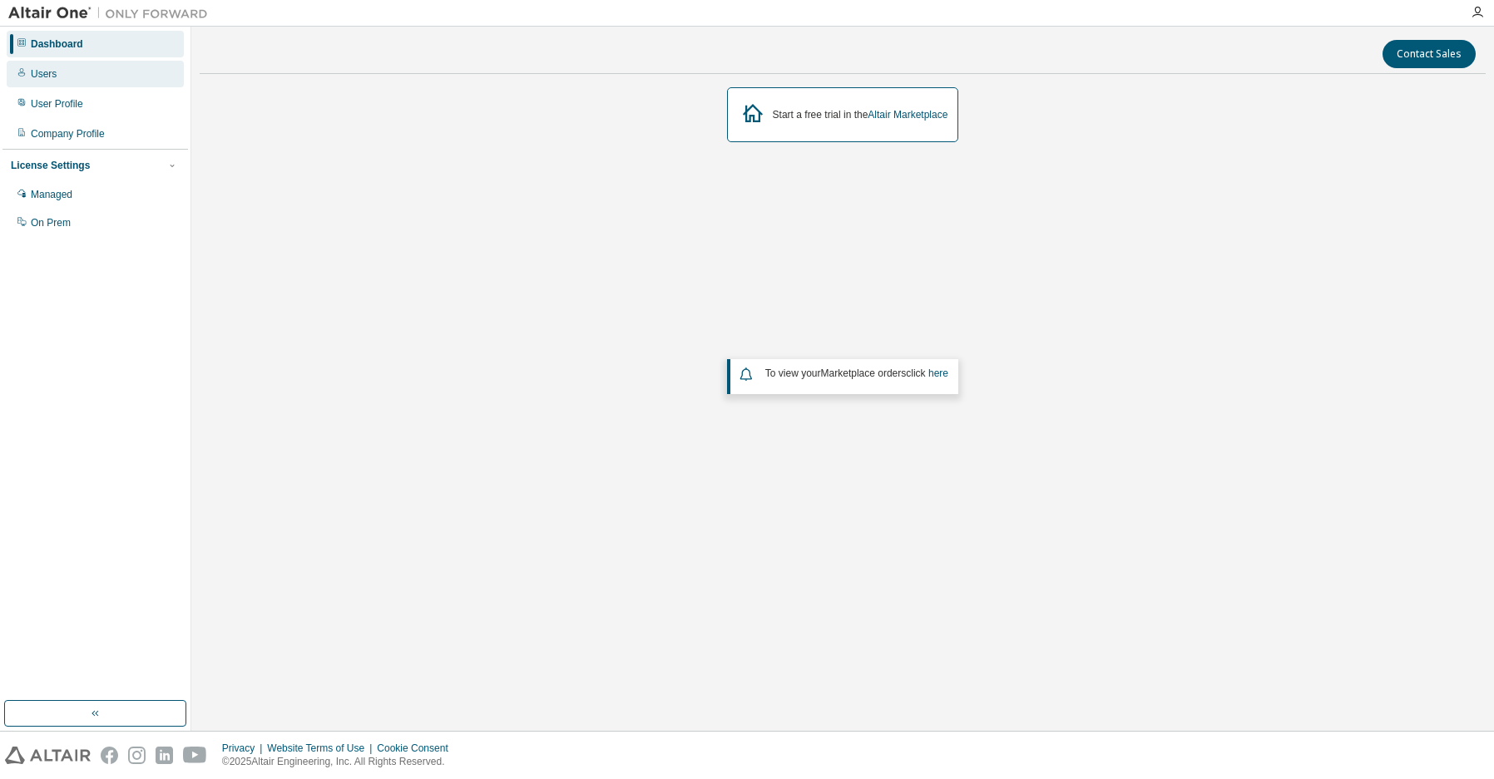
click at [48, 73] on div "Users" at bounding box center [44, 73] width 26 height 13
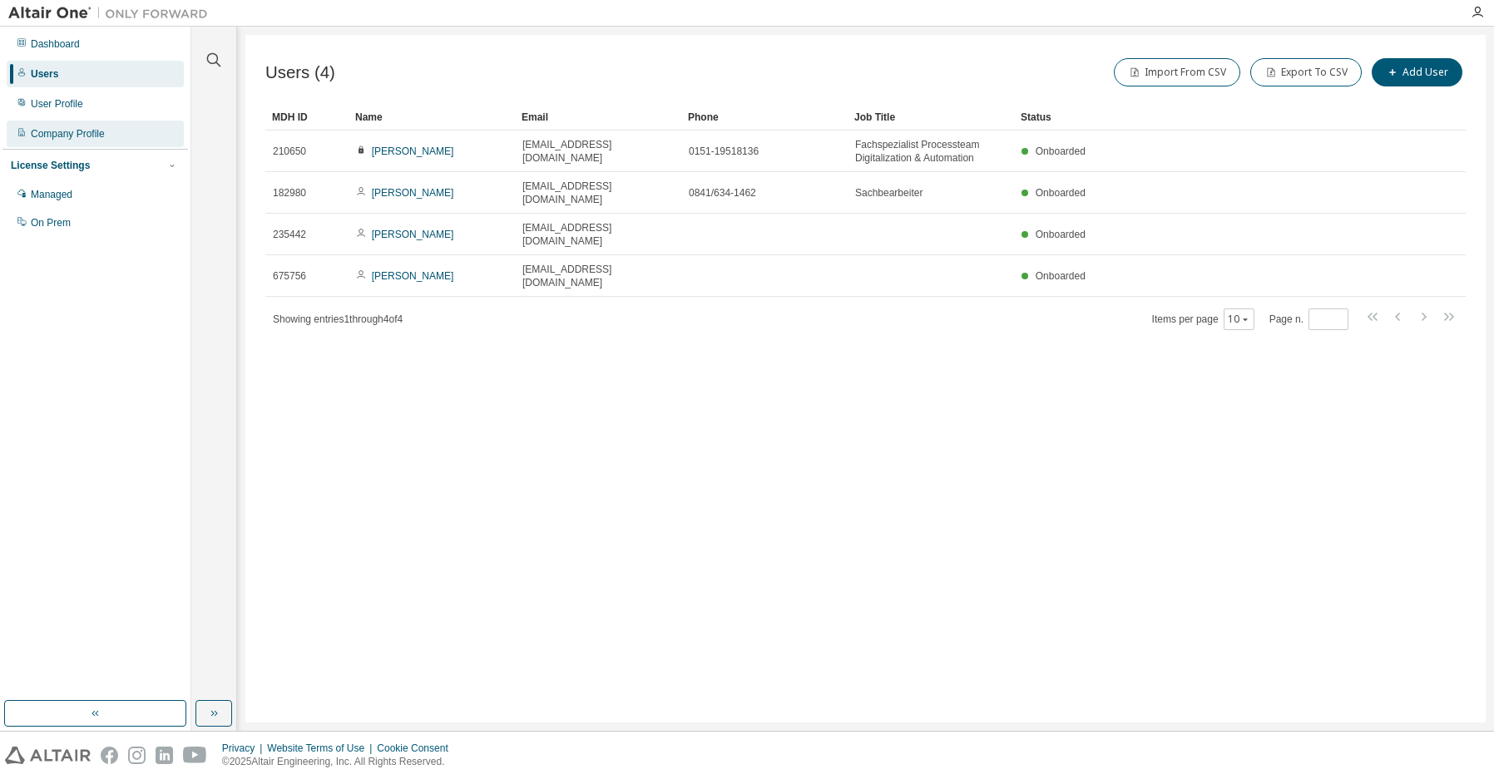
click at [53, 128] on div "Company Profile" at bounding box center [68, 133] width 74 height 13
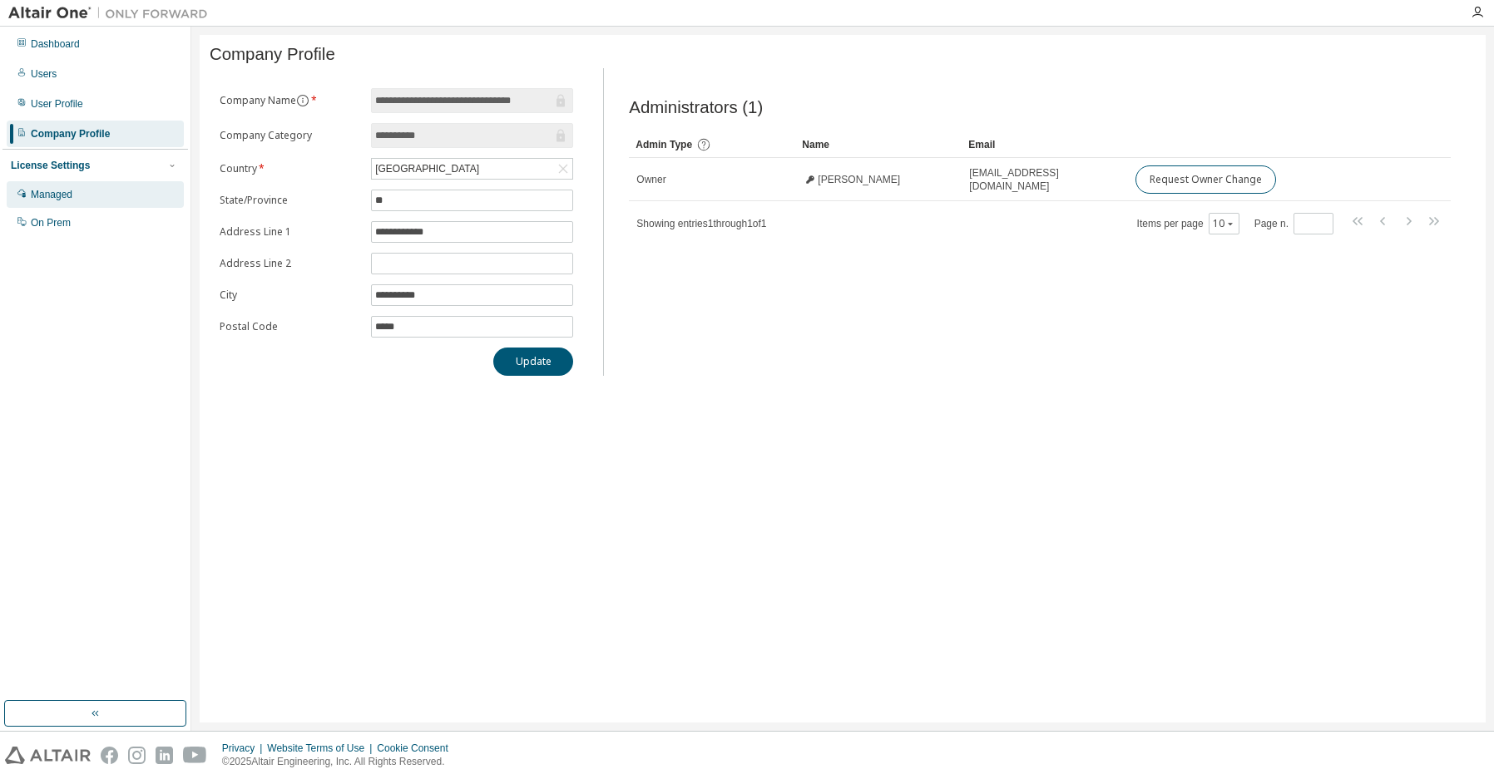
click at [61, 190] on div "Managed" at bounding box center [52, 194] width 42 height 13
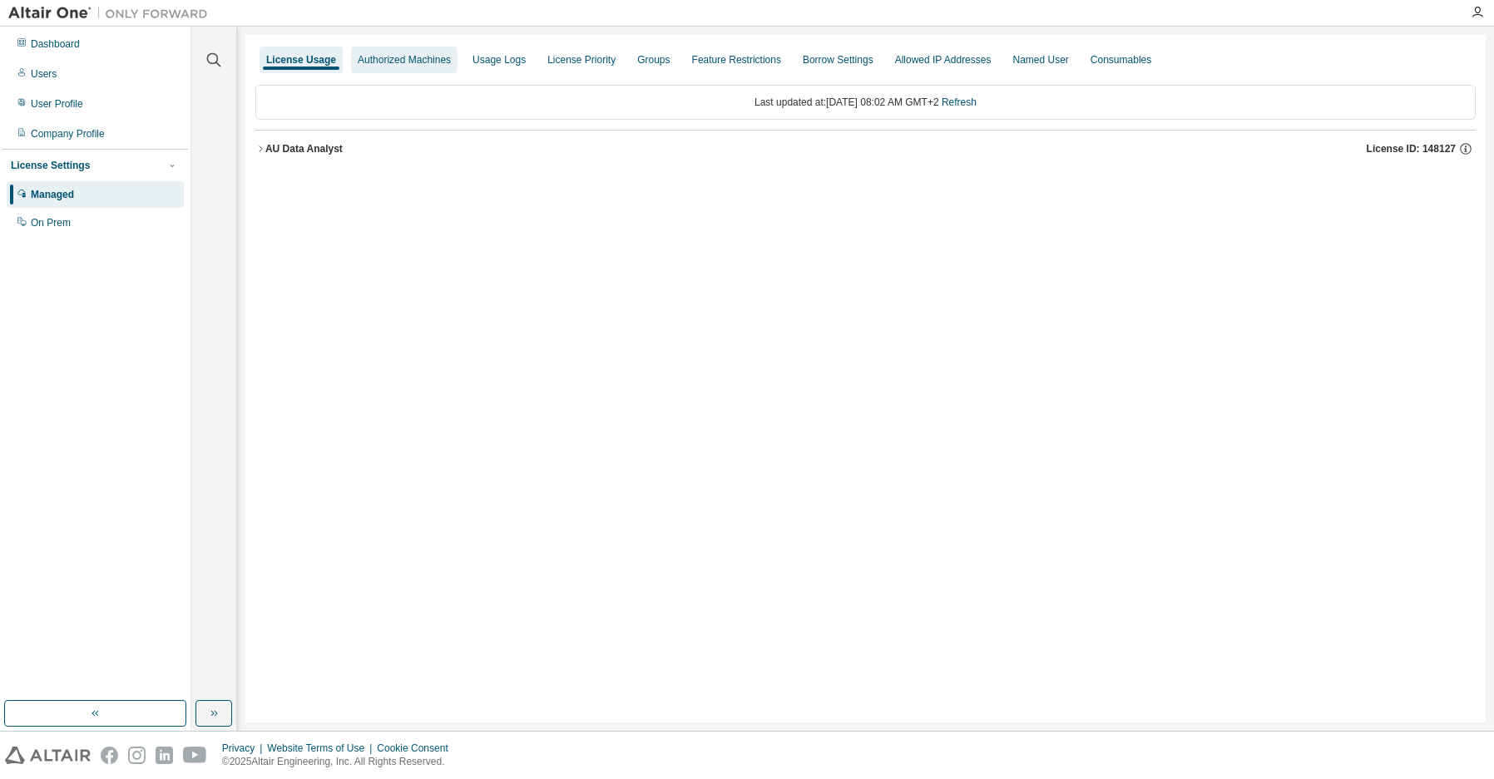
click at [382, 66] on div "Authorized Machines" at bounding box center [404, 59] width 93 height 13
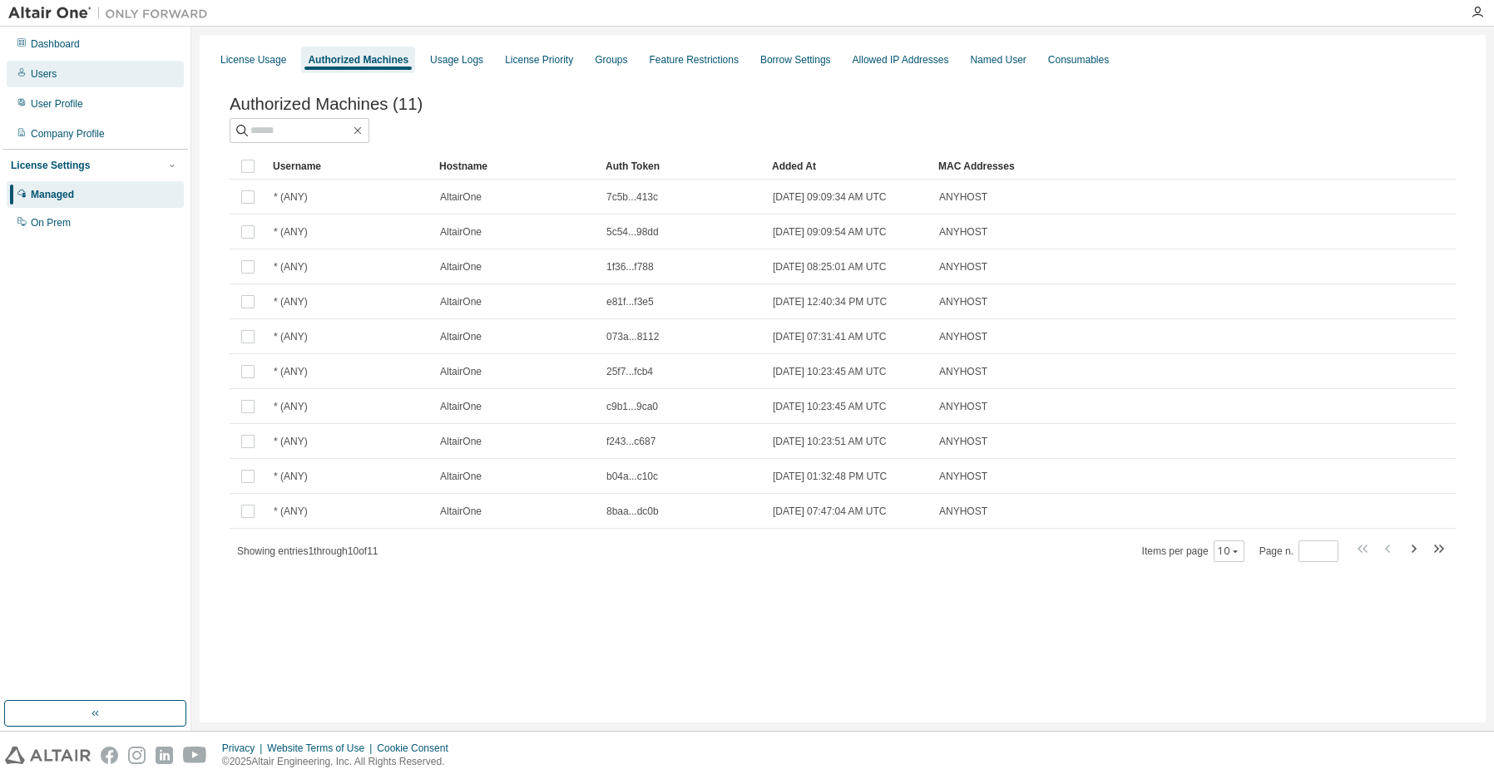
click at [57, 79] on div "Users" at bounding box center [44, 73] width 26 height 13
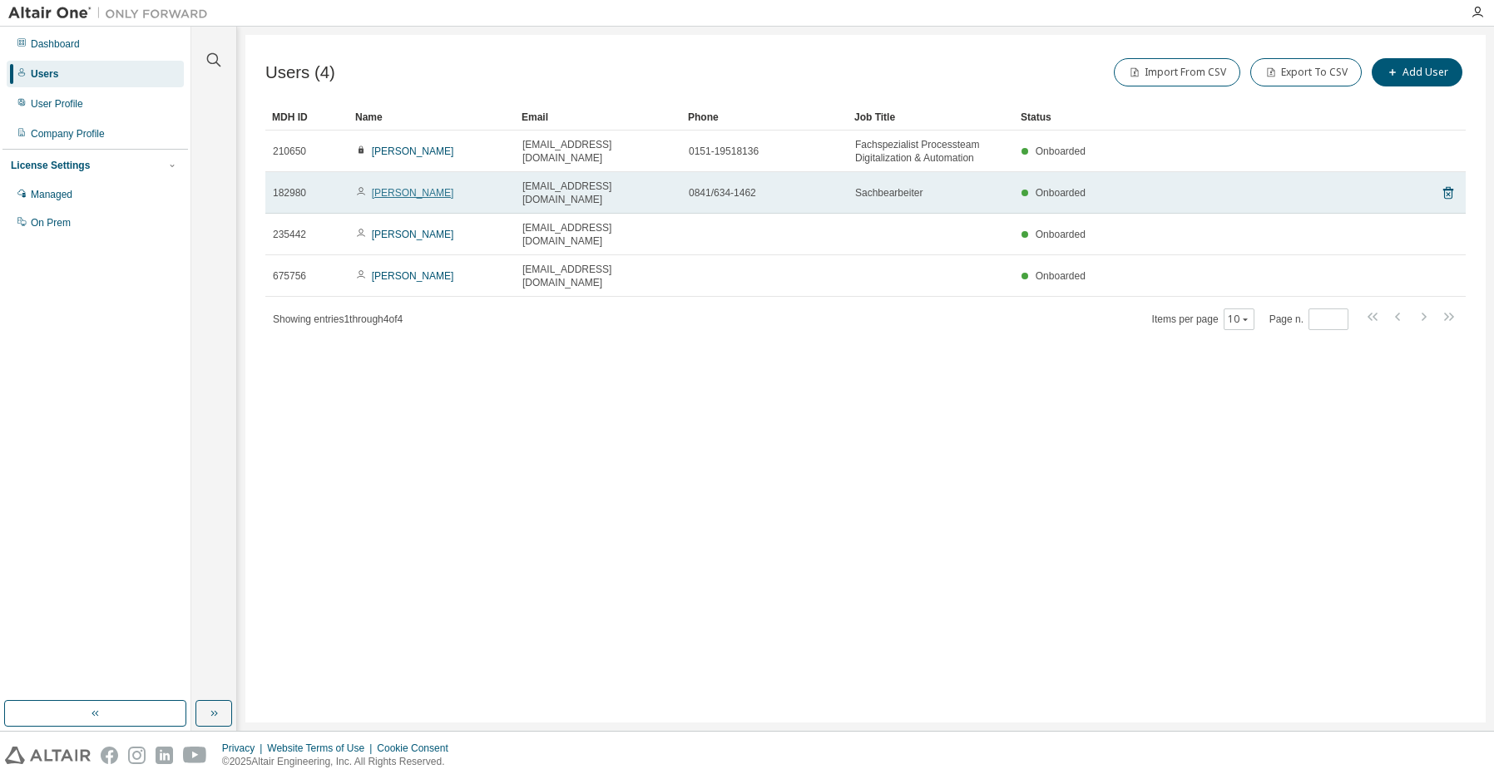
click at [398, 187] on link "Robert Dinauer" at bounding box center [413, 193] width 82 height 12
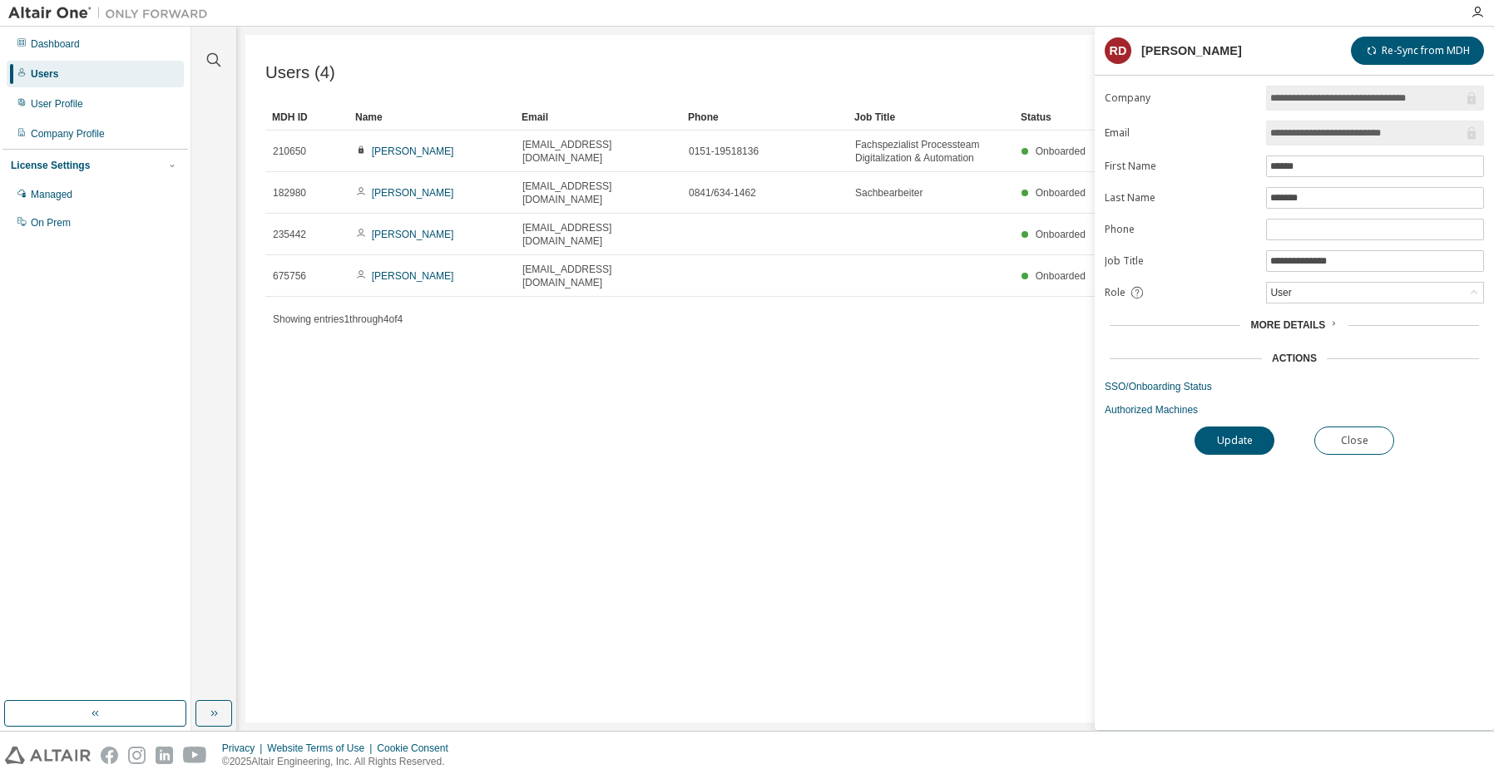
click at [1282, 322] on span "More Details" at bounding box center [1287, 325] width 75 height 12
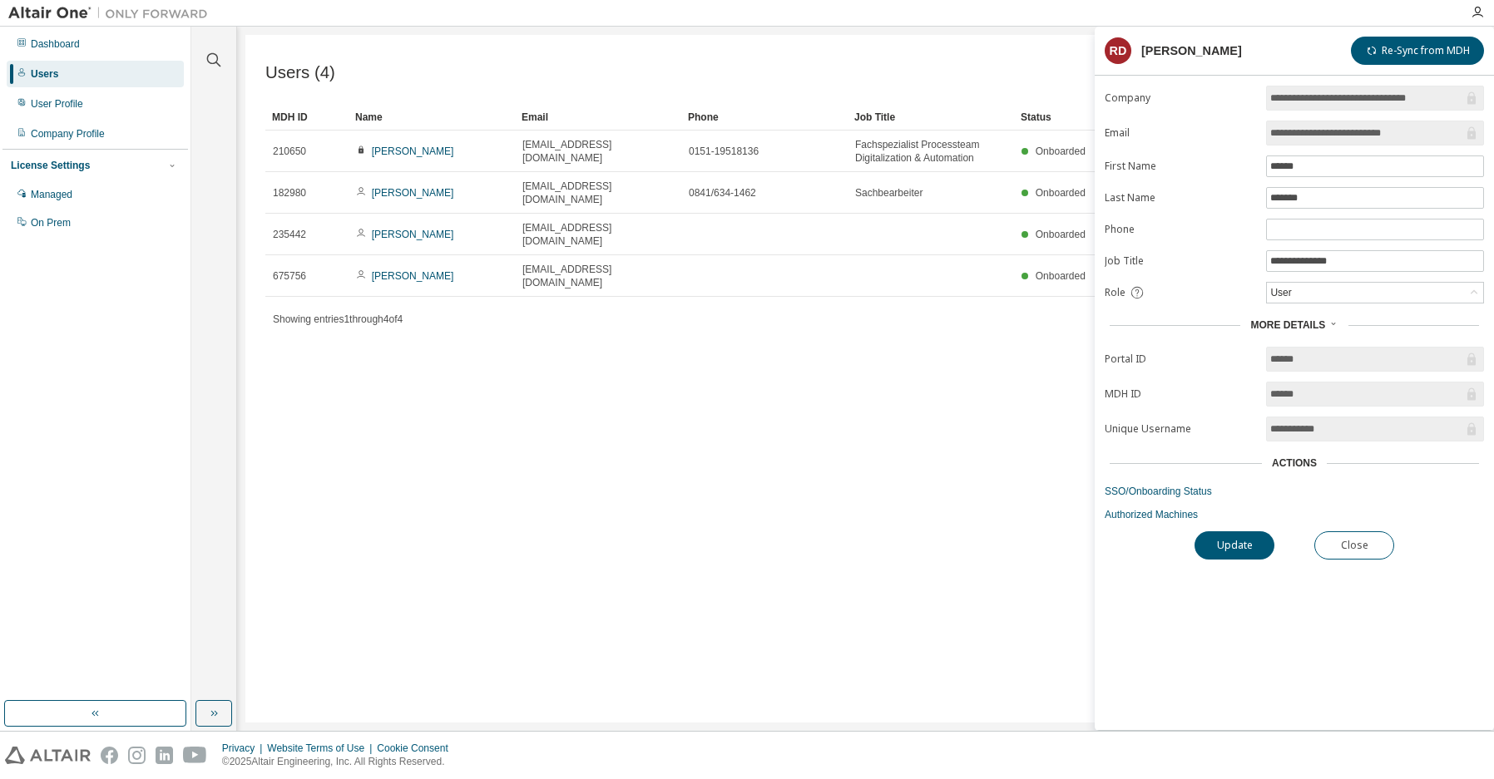
click at [1282, 322] on span "More Details" at bounding box center [1287, 325] width 75 height 12
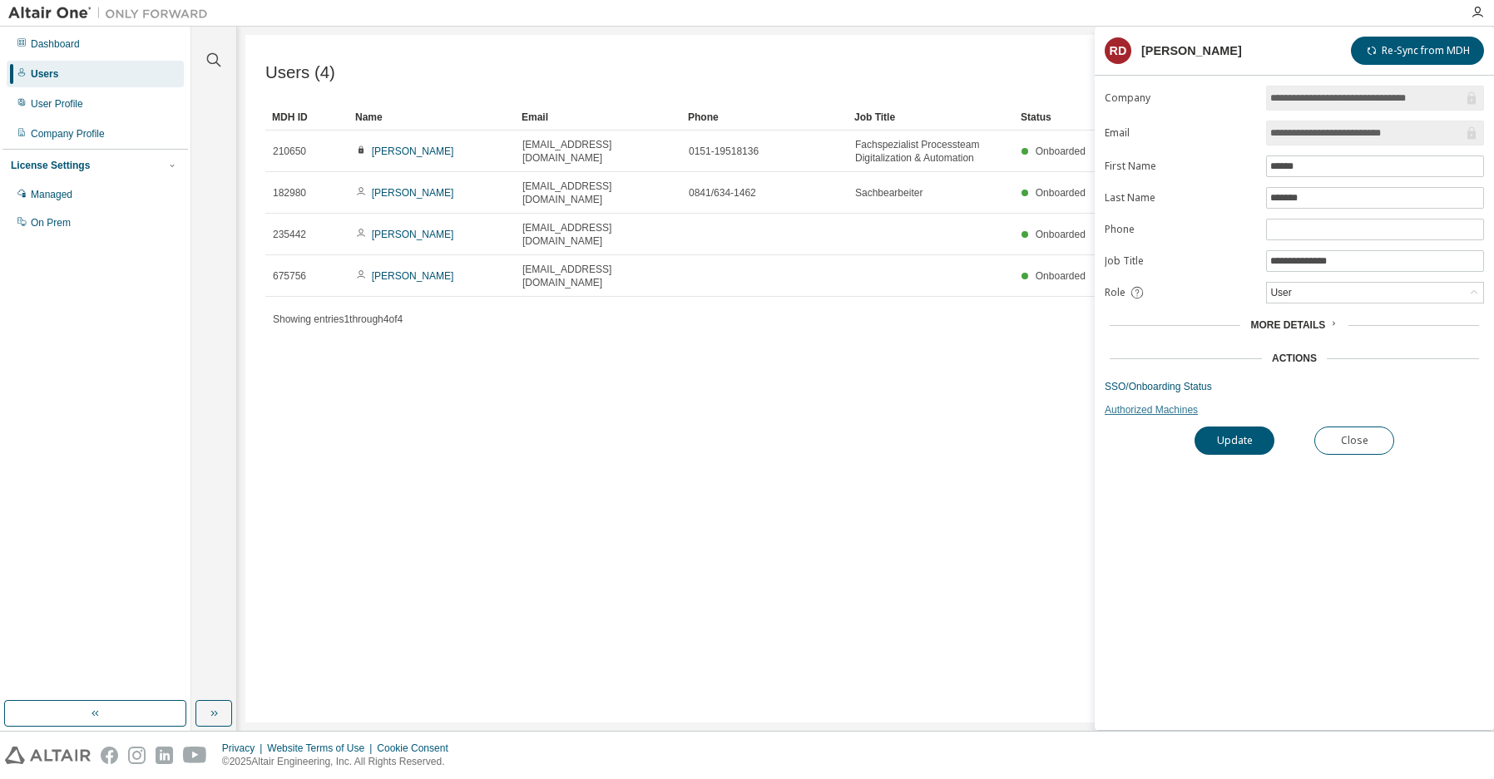
click at [1149, 412] on link "Authorized Machines" at bounding box center [1293, 409] width 379 height 13
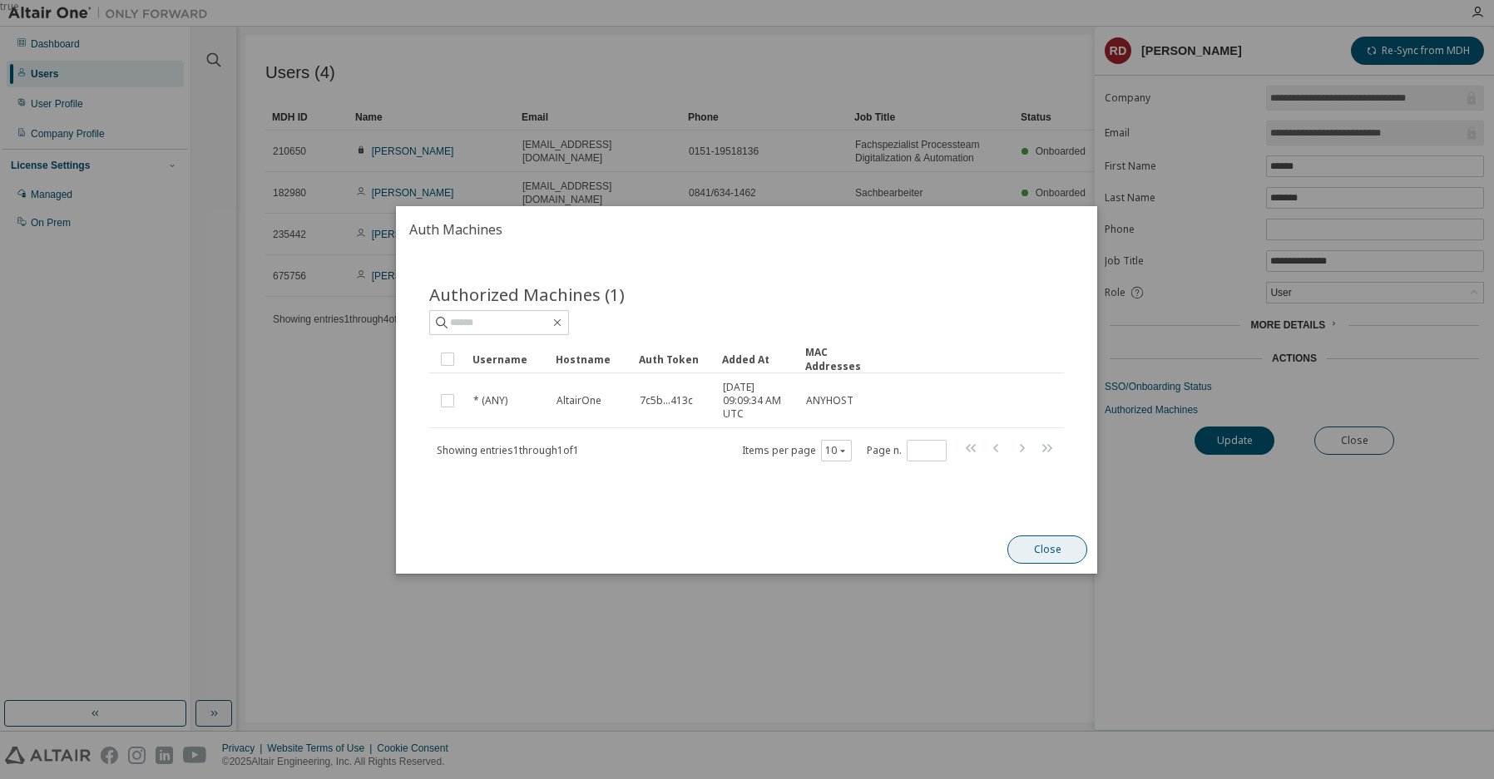
click at [1036, 549] on button "Close" at bounding box center [1048, 550] width 80 height 28
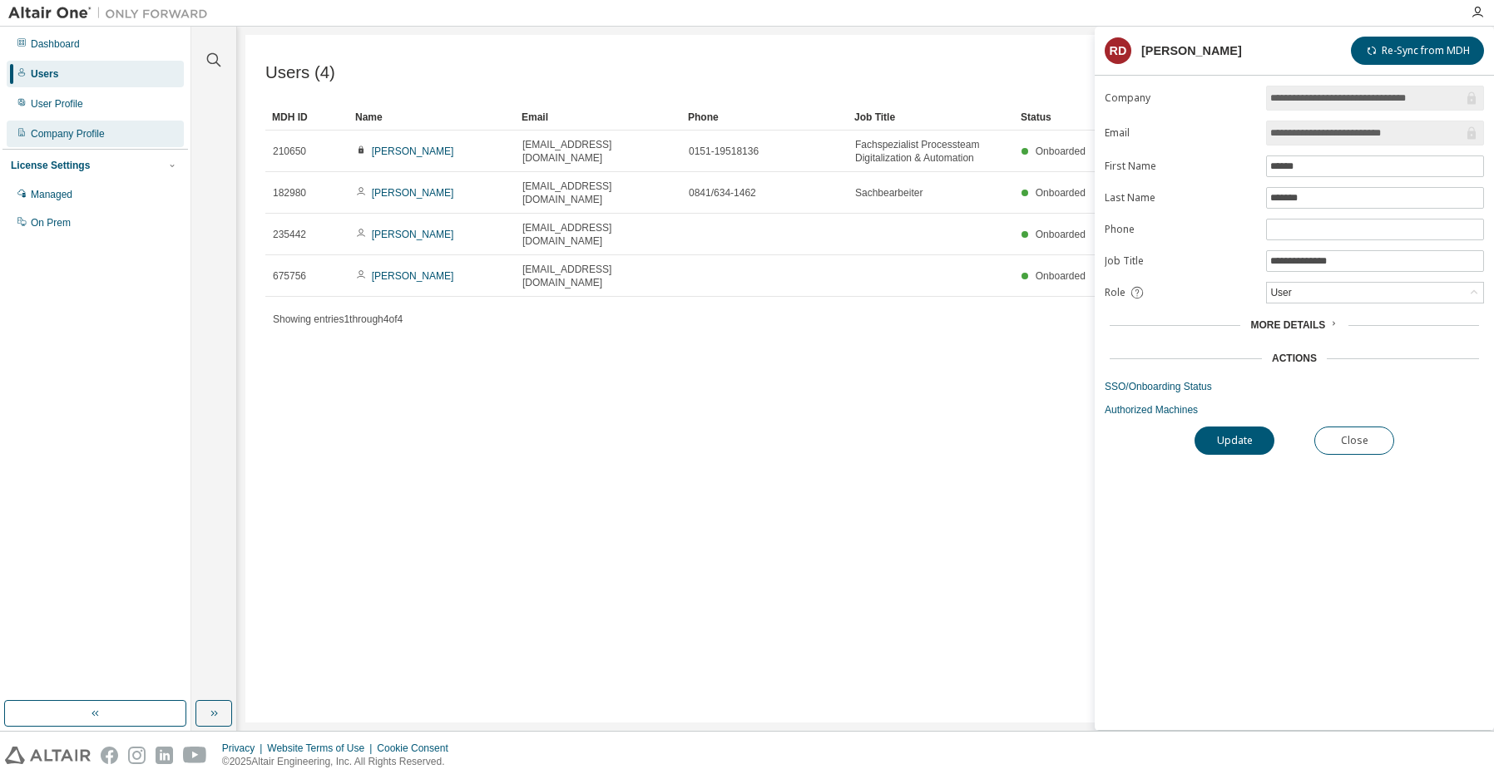
click at [94, 127] on div "Company Profile" at bounding box center [68, 133] width 74 height 13
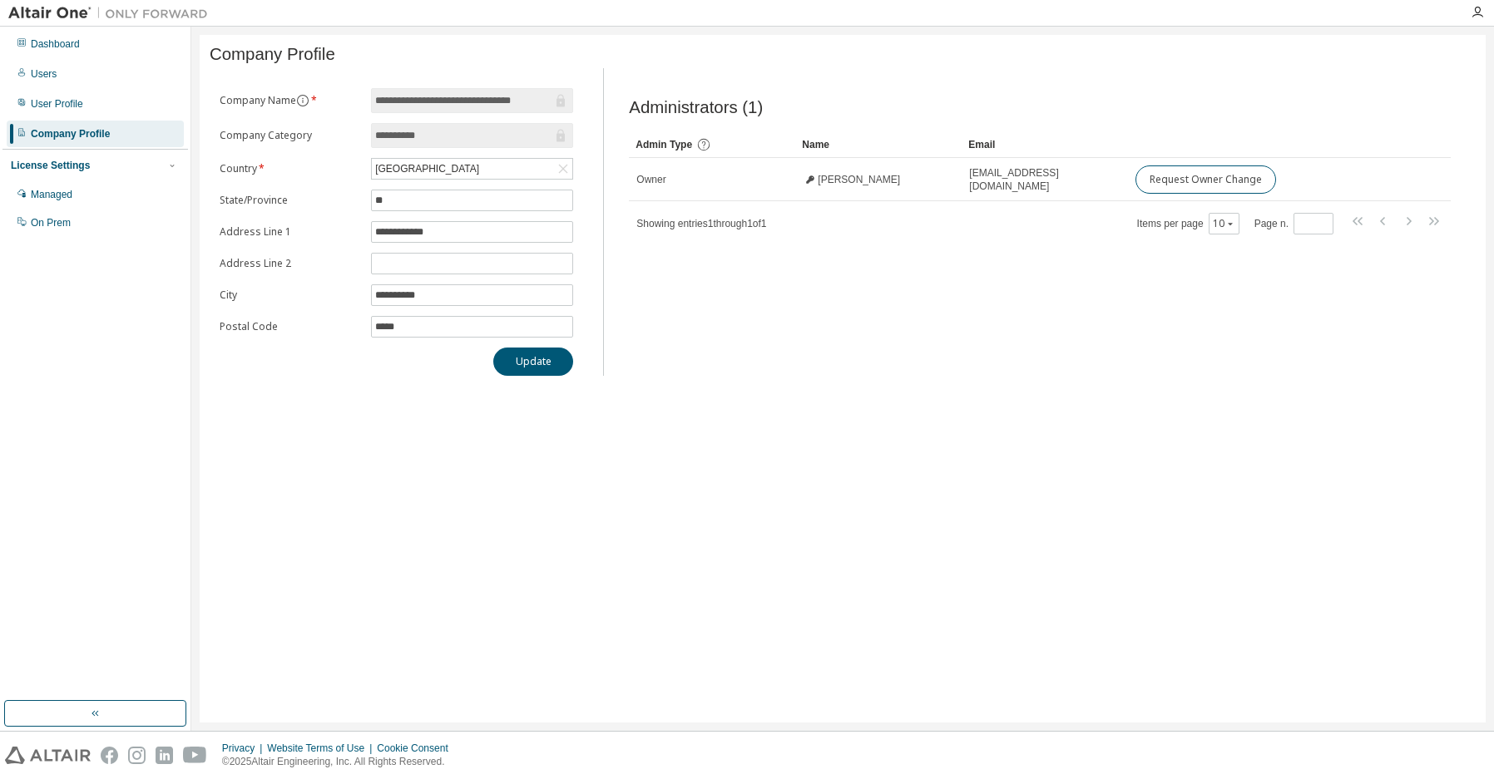
click at [565, 107] on icon at bounding box center [560, 101] width 8 height 12
click at [563, 141] on icon at bounding box center [560, 136] width 8 height 12
click at [563, 172] on icon at bounding box center [563, 169] width 9 height 9
click at [563, 172] on icon at bounding box center [563, 169] width 17 height 17
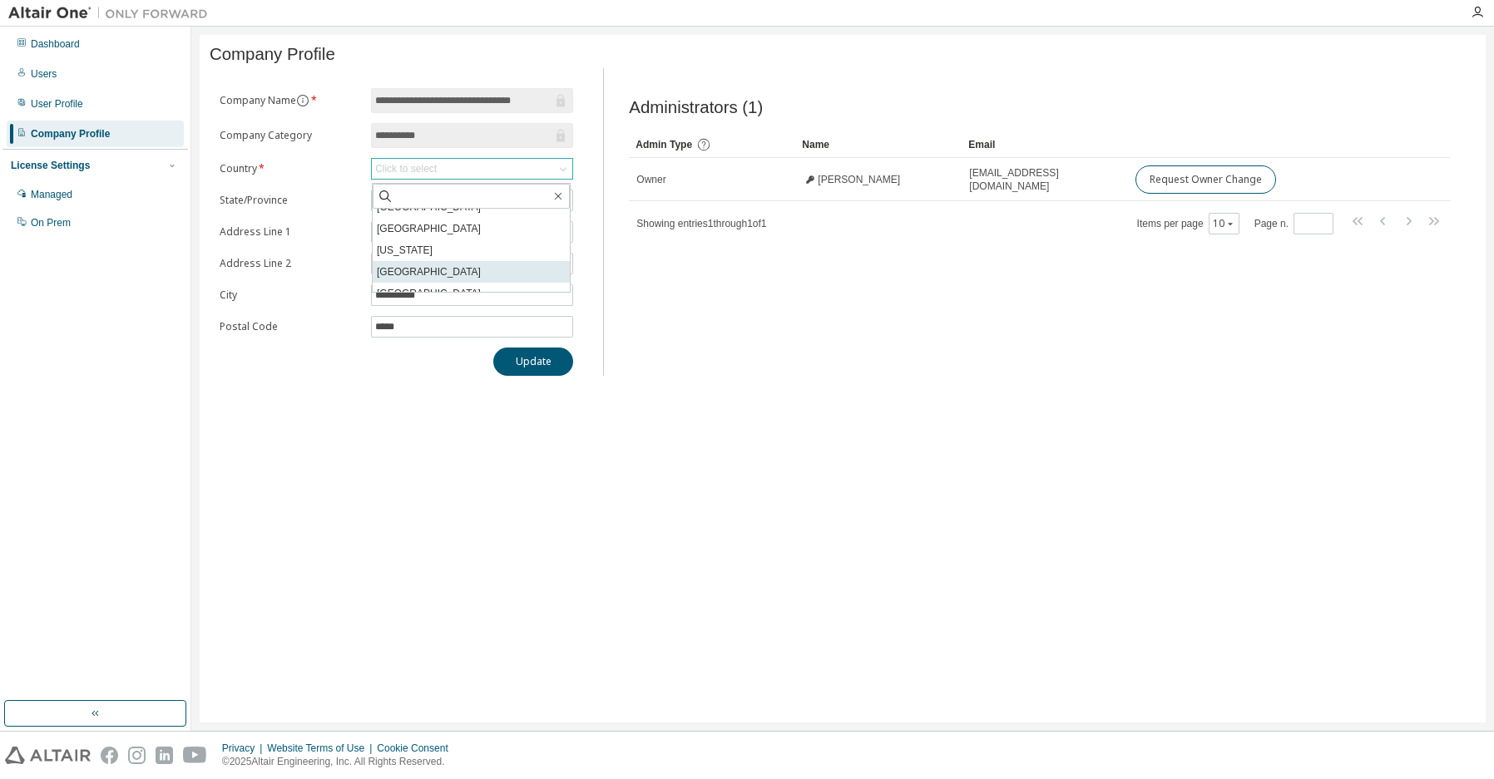
click at [497, 261] on li "Germany" at bounding box center [471, 272] width 197 height 22
click at [735, 350] on div "Administrators (1) Clear Load Save Save As Field Operator Value Select filter S…" at bounding box center [1040, 227] width 862 height 298
click at [50, 194] on div "Managed" at bounding box center [52, 194] width 42 height 13
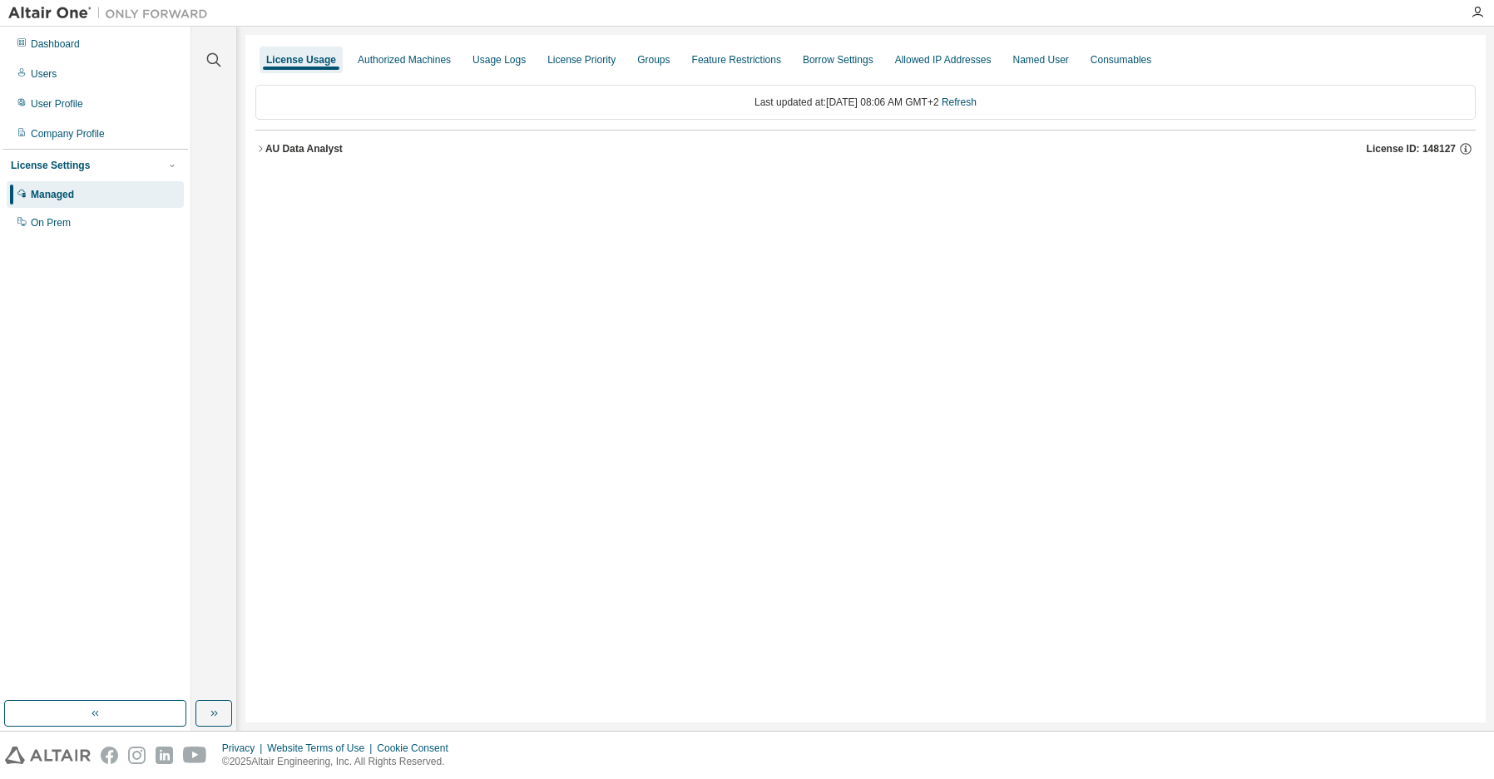
click at [312, 145] on div "AU Data Analyst" at bounding box center [303, 148] width 77 height 13
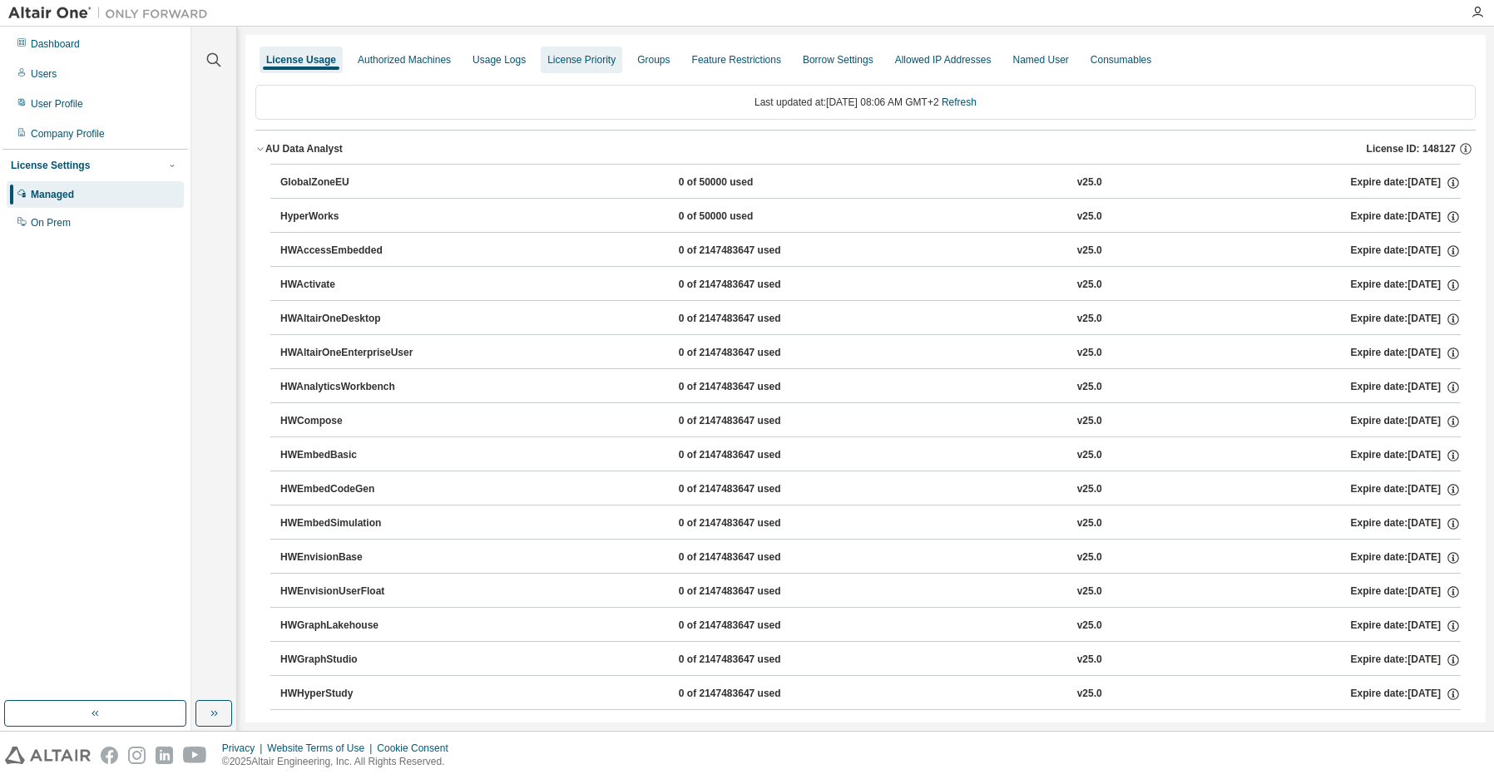
click at [571, 66] on div "License Priority" at bounding box center [581, 59] width 68 height 13
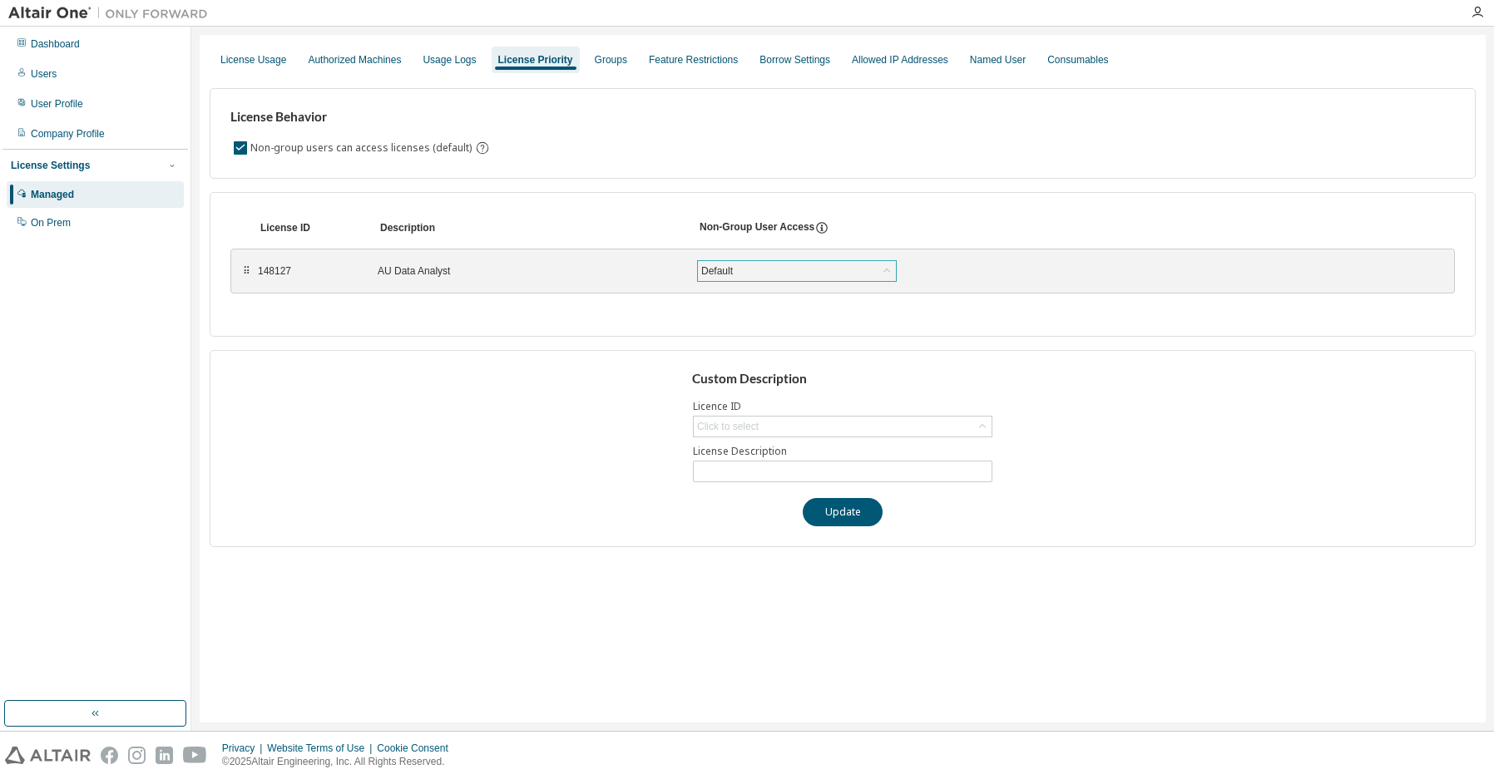
click at [887, 271] on icon at bounding box center [886, 271] width 17 height 17
click at [981, 428] on icon at bounding box center [982, 426] width 17 height 17
click at [981, 428] on icon at bounding box center [982, 427] width 7 height 4
click at [718, 471] on input "text" at bounding box center [842, 471] width 291 height 13
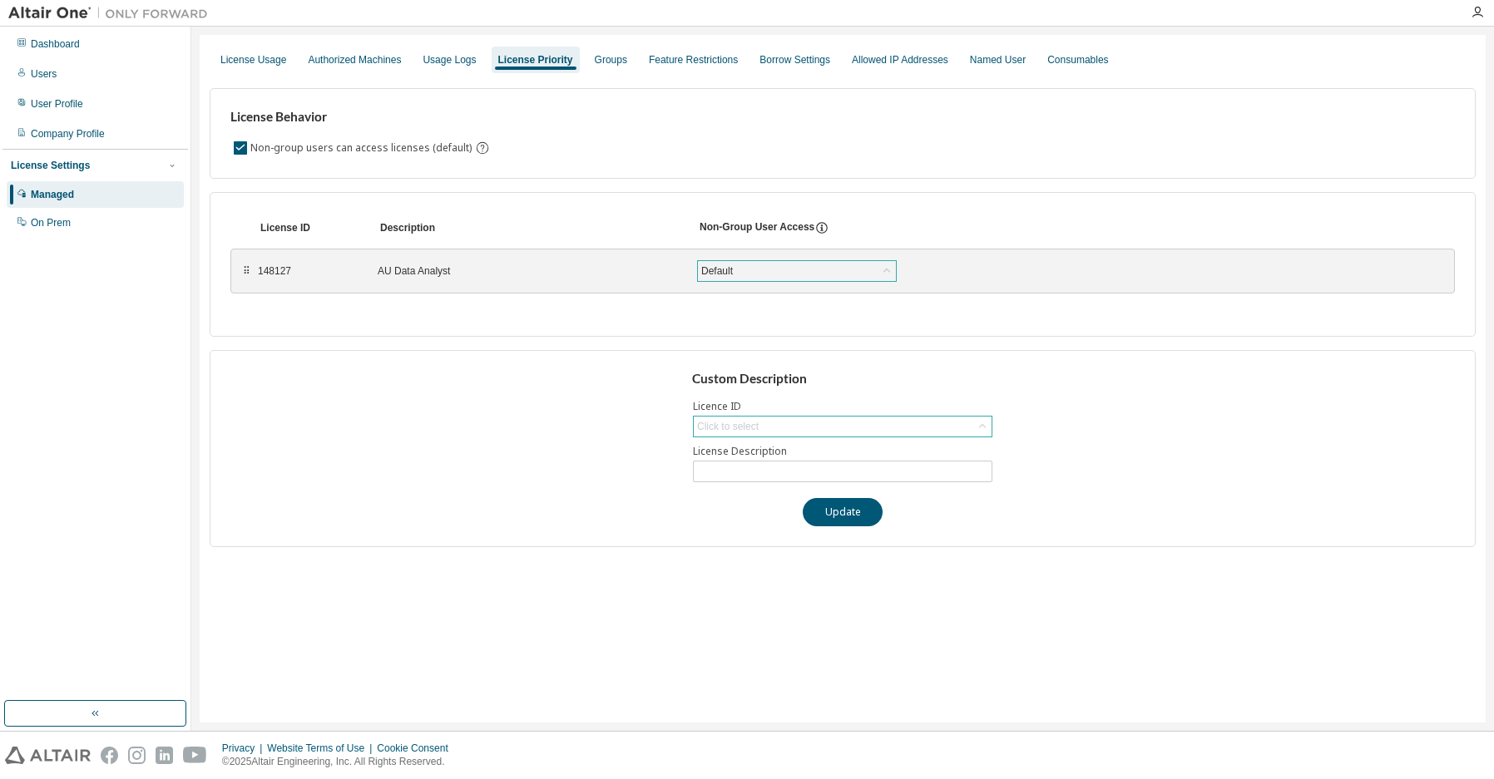
click at [728, 431] on div "Click to select" at bounding box center [728, 426] width 62 height 13
click at [434, 431] on div "Custom Description Licence ID Click to select 148127 - AU Data Analyst License …" at bounding box center [843, 448] width 1266 height 197
